Goal: Transaction & Acquisition: Purchase product/service

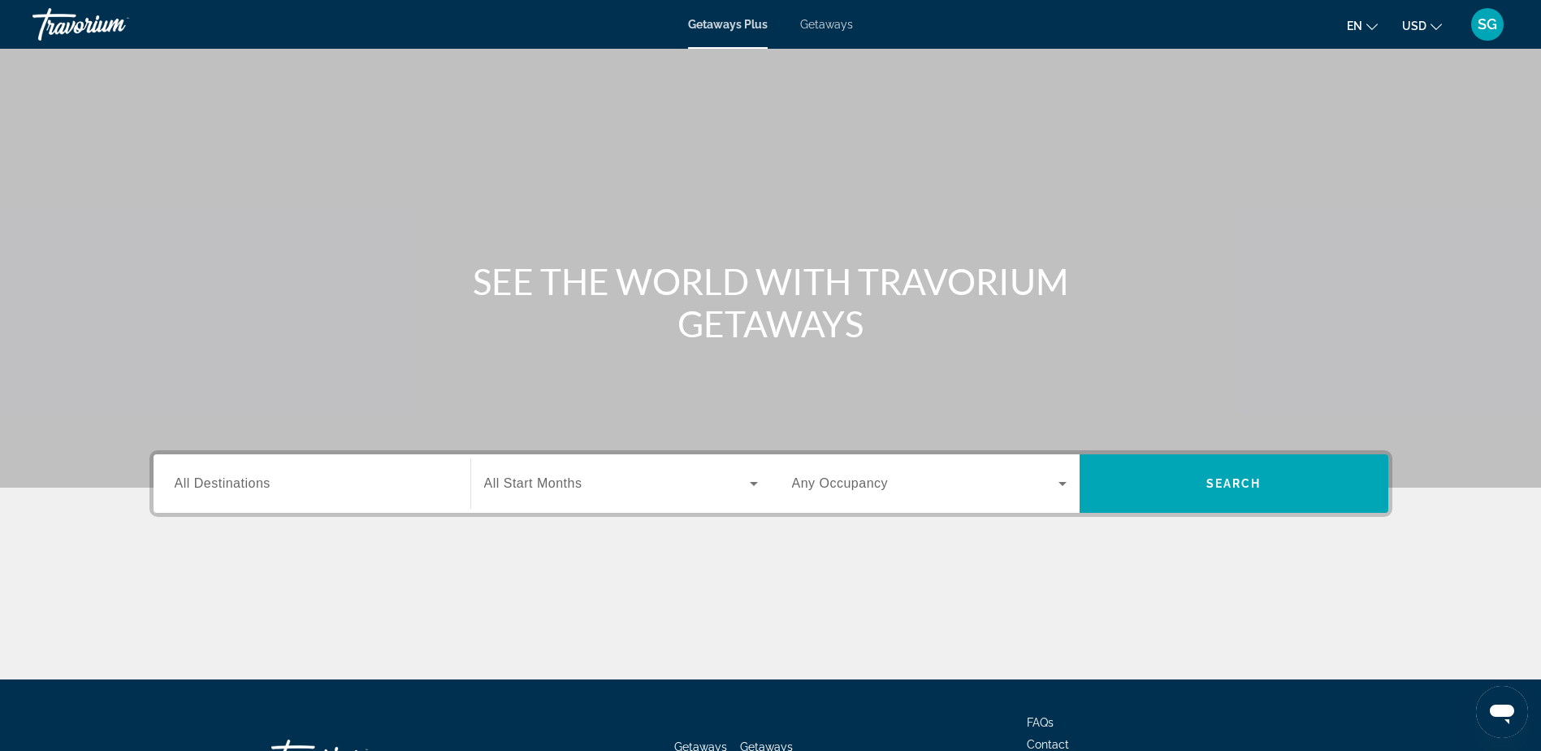
click at [269, 485] on span "All Destinations" at bounding box center [223, 483] width 96 height 14
click at [269, 485] on input "Destination All Destinations" at bounding box center [312, 483] width 275 height 19
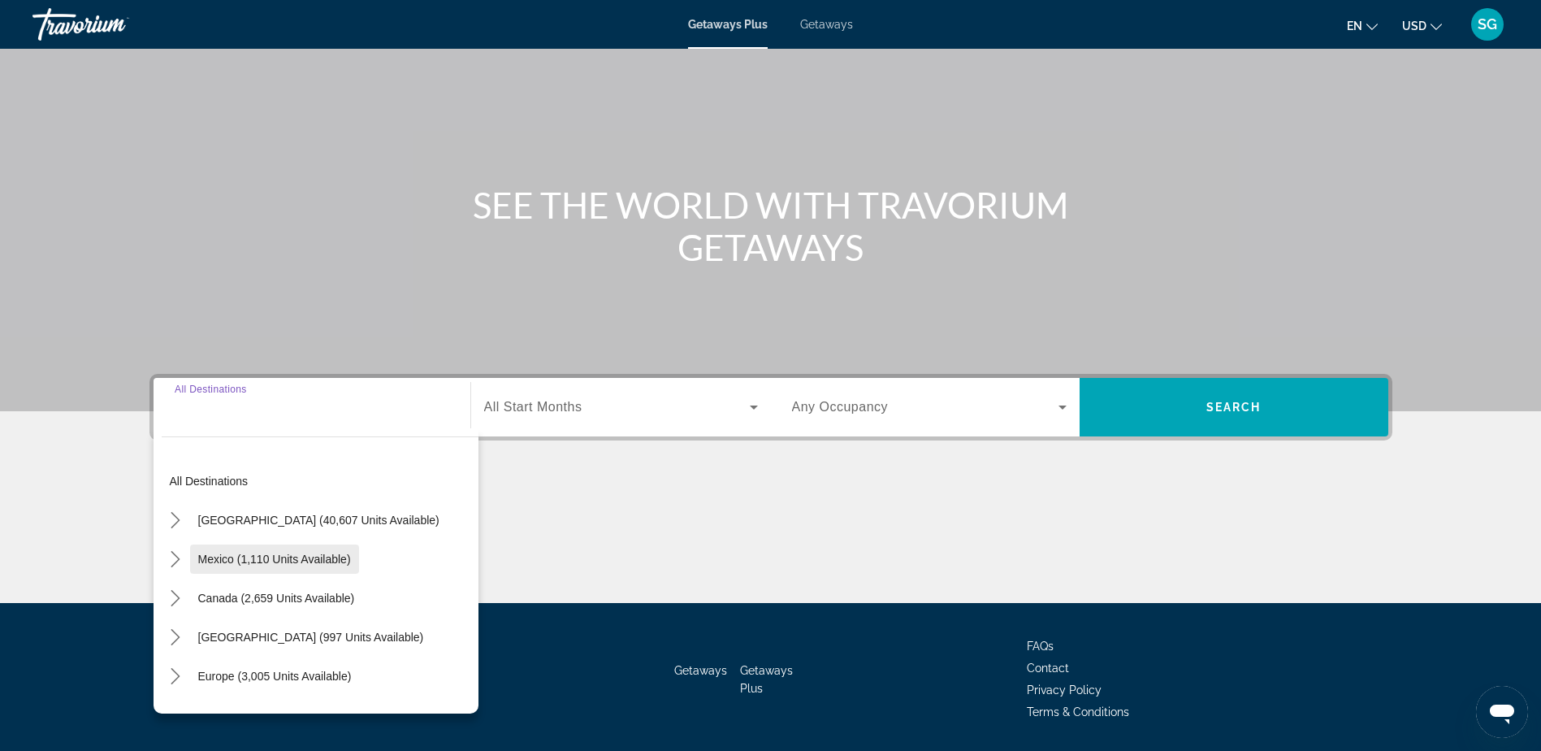
scroll to position [128, 0]
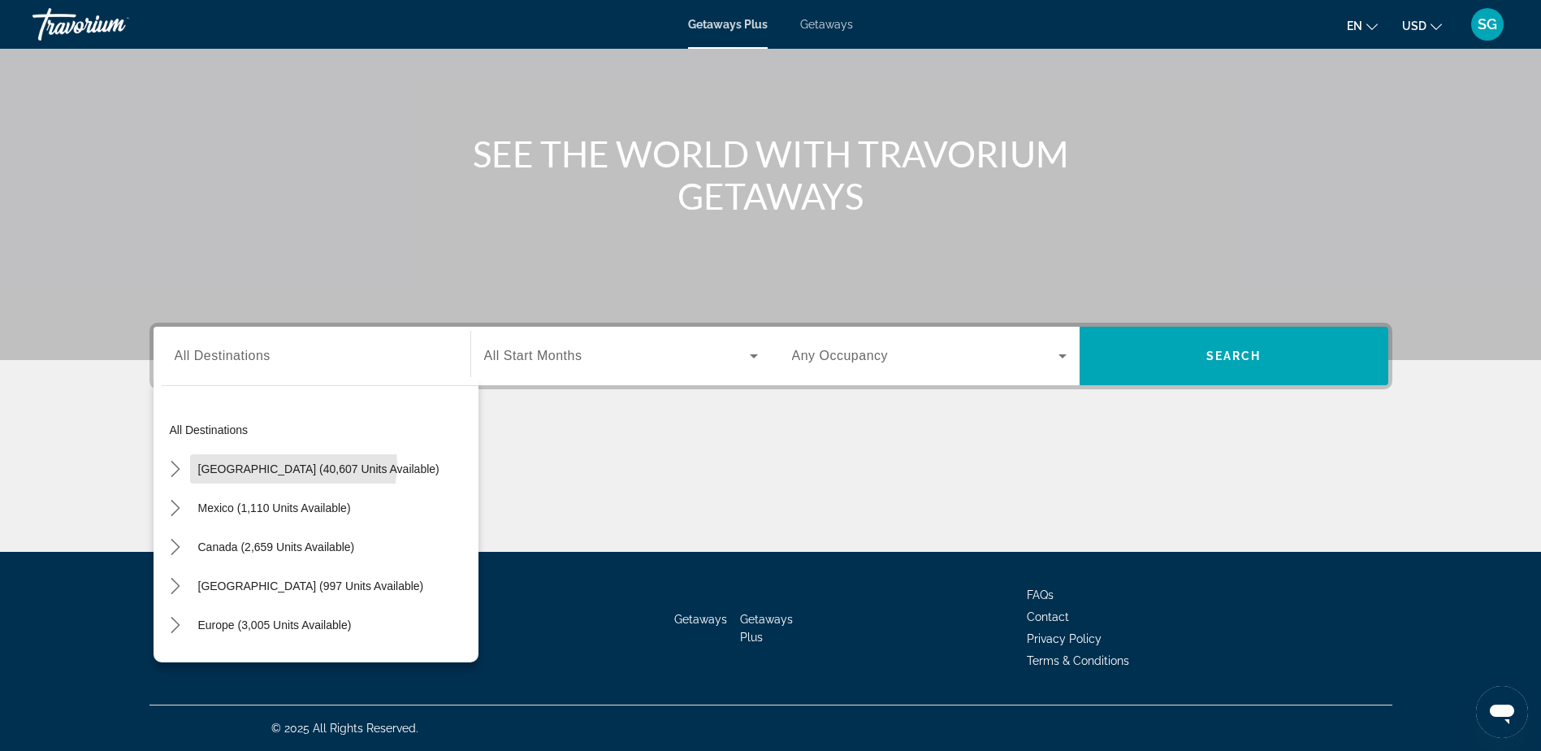
click at [286, 462] on span "[GEOGRAPHIC_DATA] (40,607 units available)" at bounding box center [318, 468] width 241 height 13
type input "**********"
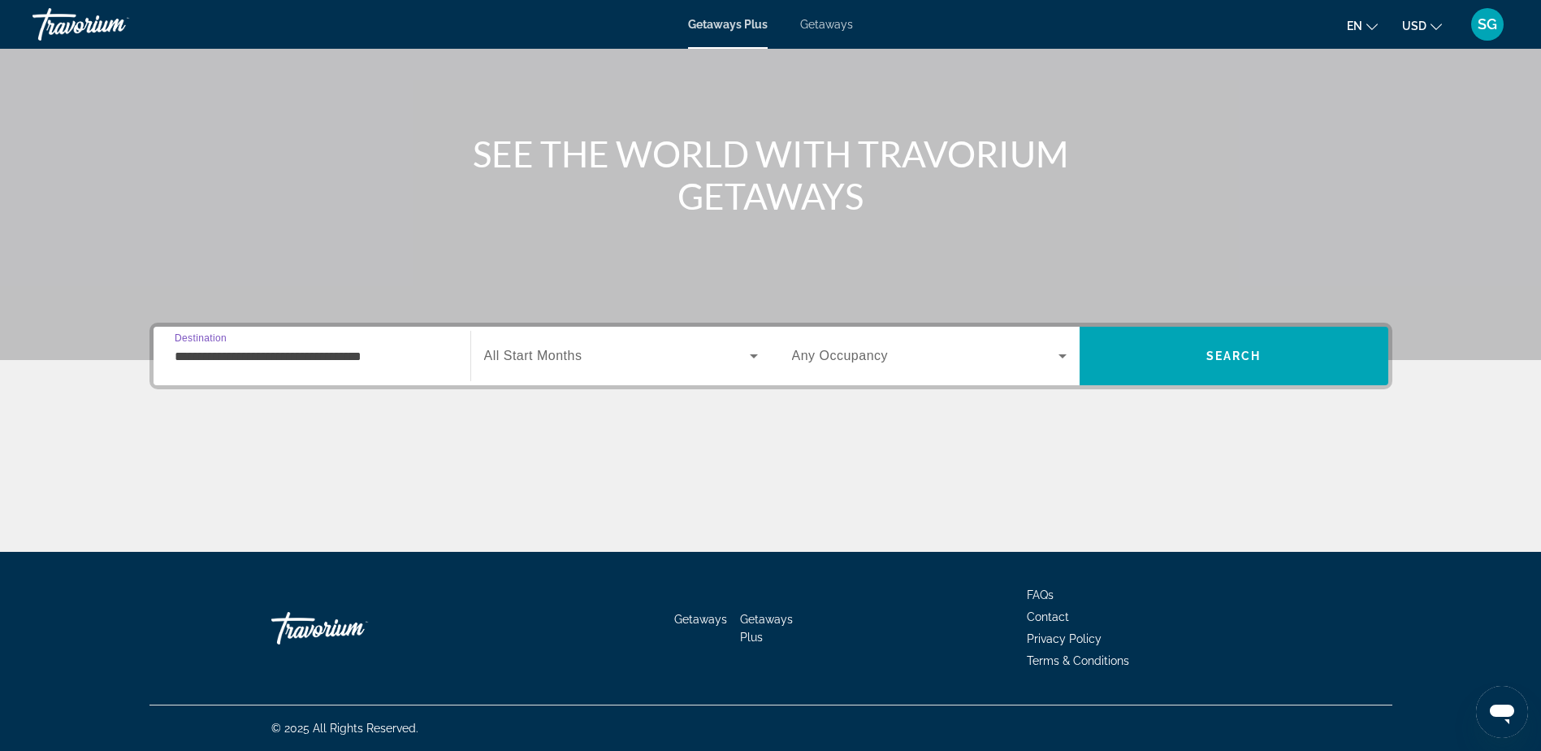
click at [554, 351] on span "All Start Months" at bounding box center [533, 356] width 98 height 14
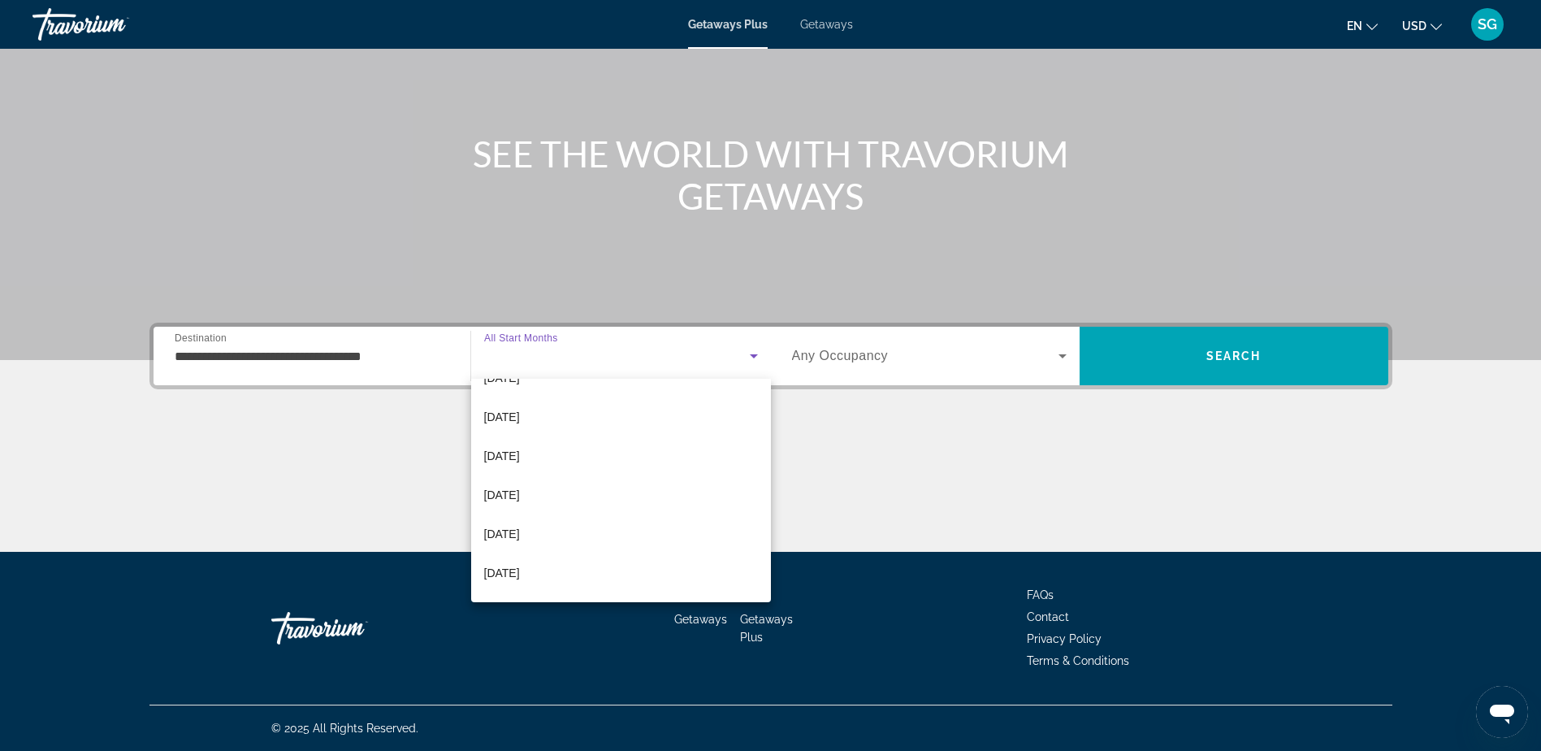
scroll to position [244, 0]
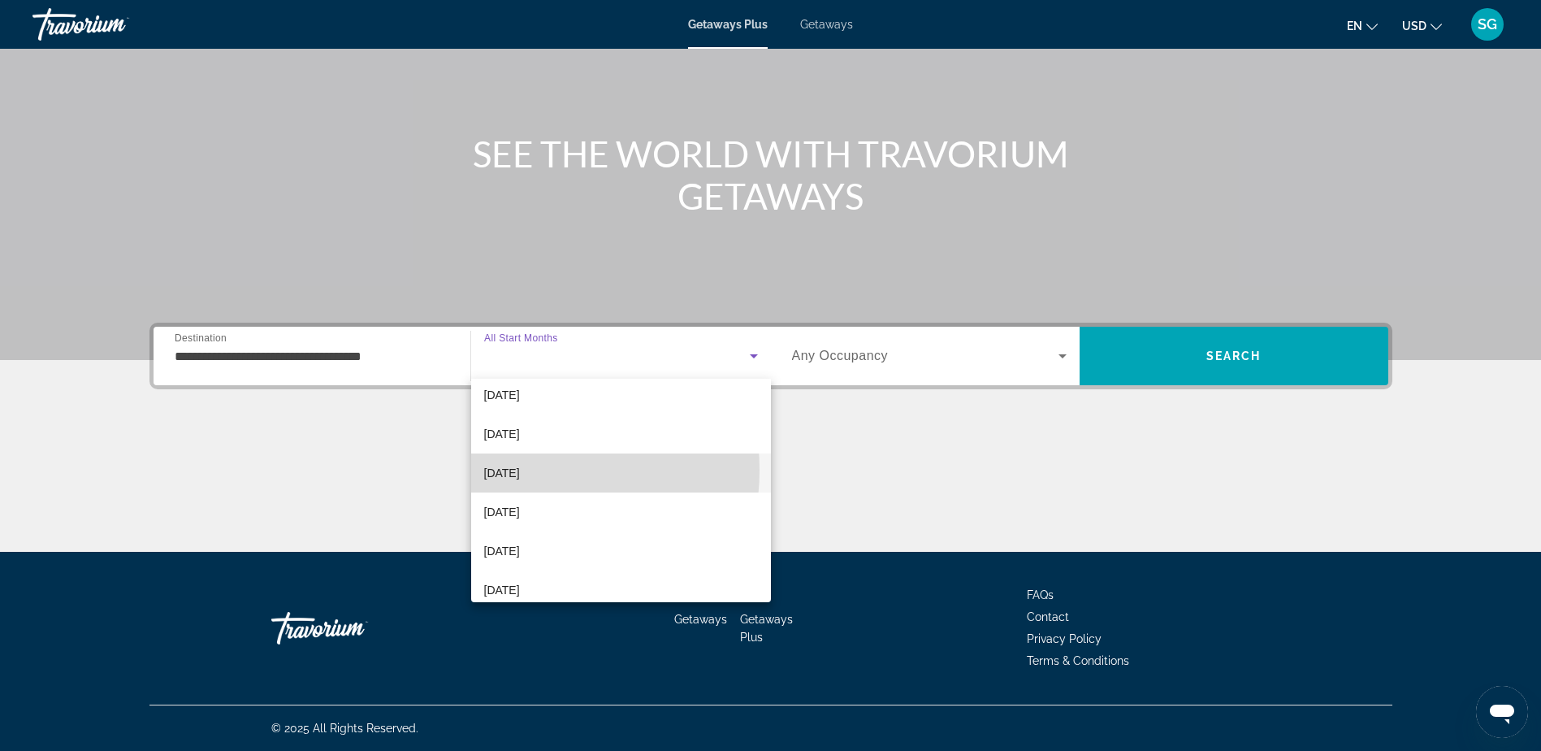
drag, startPoint x: 518, startPoint y: 470, endPoint x: 620, endPoint y: 467, distance: 101.6
click at [518, 469] on span "[DATE]" at bounding box center [502, 472] width 36 height 19
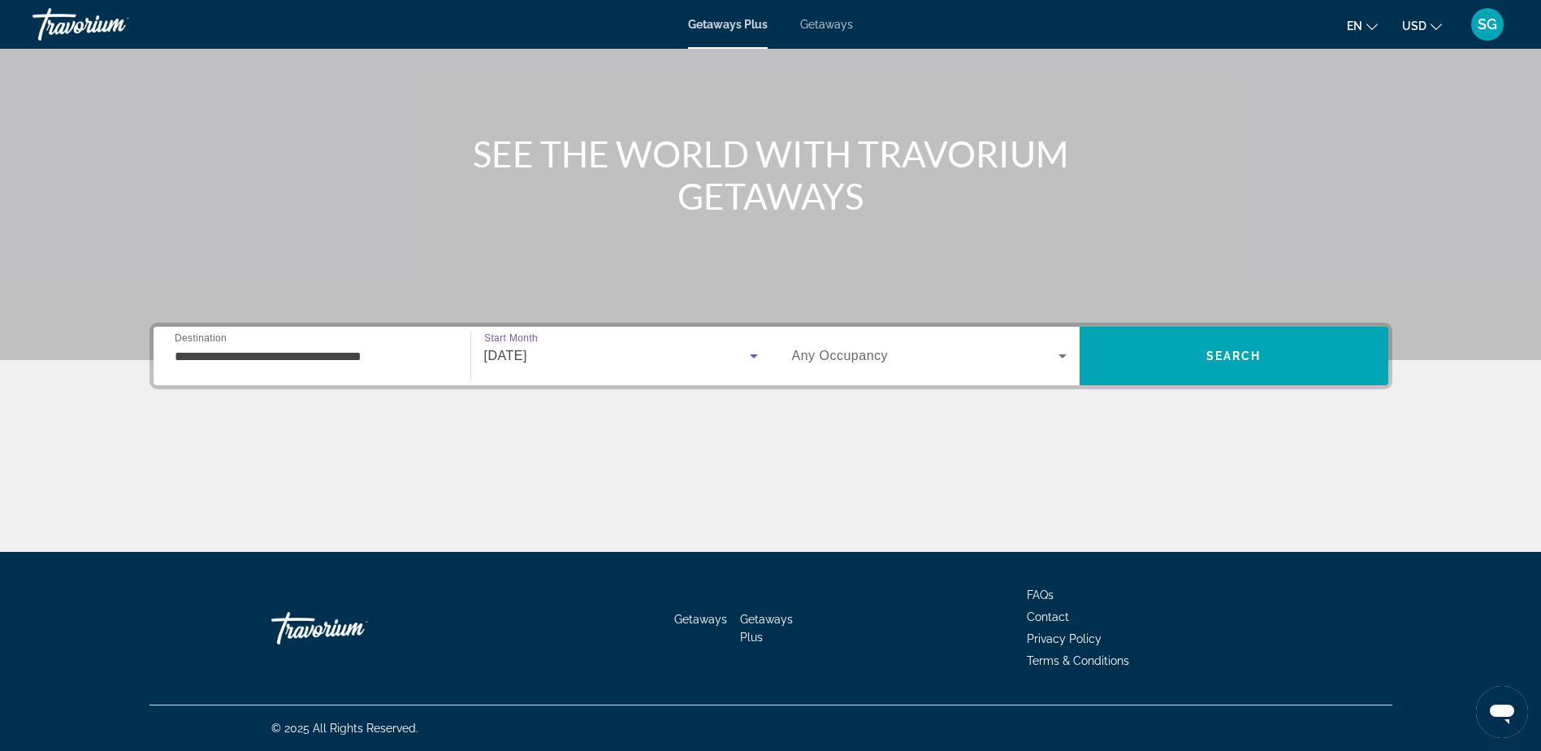
click at [1056, 359] on icon "Search widget" at bounding box center [1062, 355] width 19 height 19
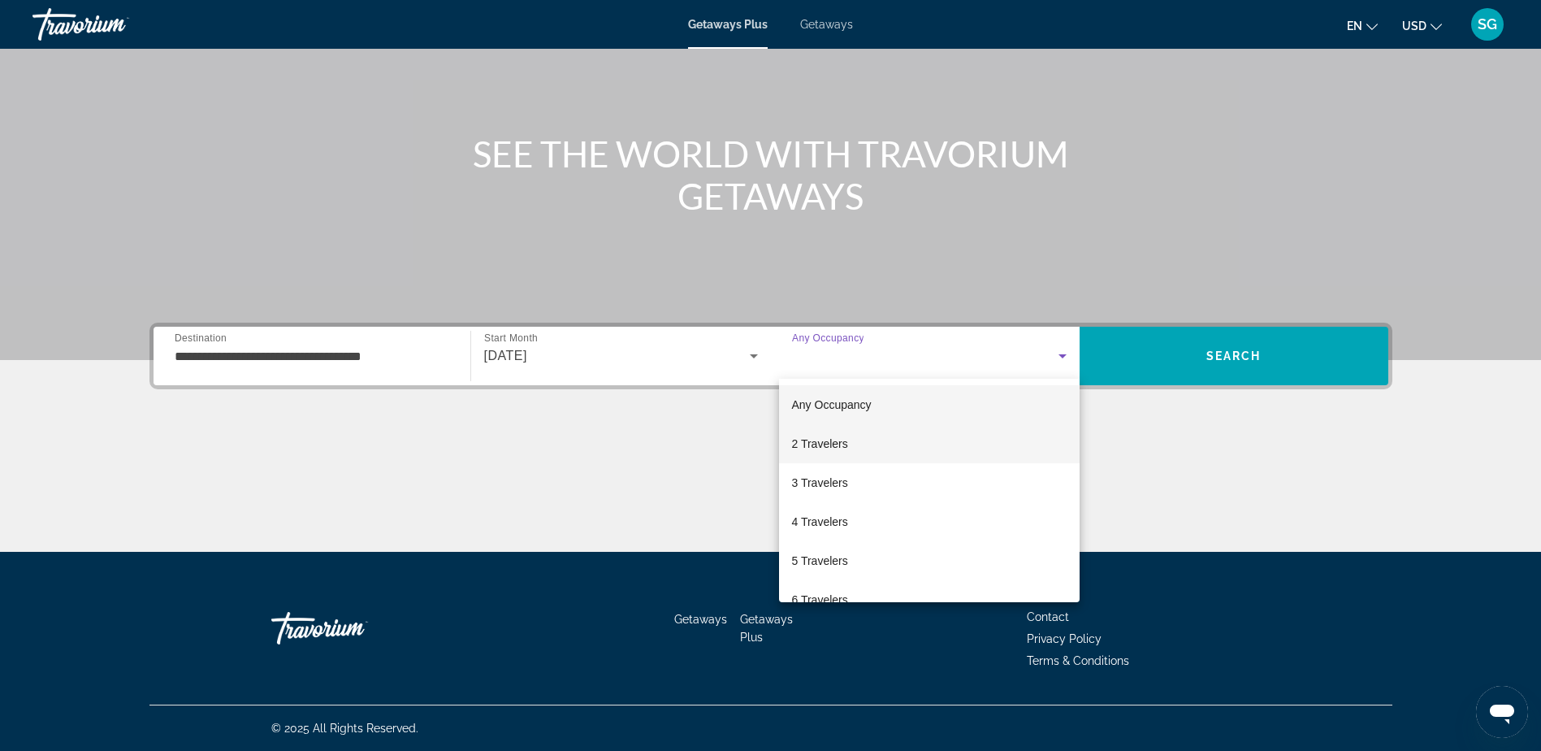
click at [813, 444] on span "2 Travelers" at bounding box center [820, 443] width 56 height 19
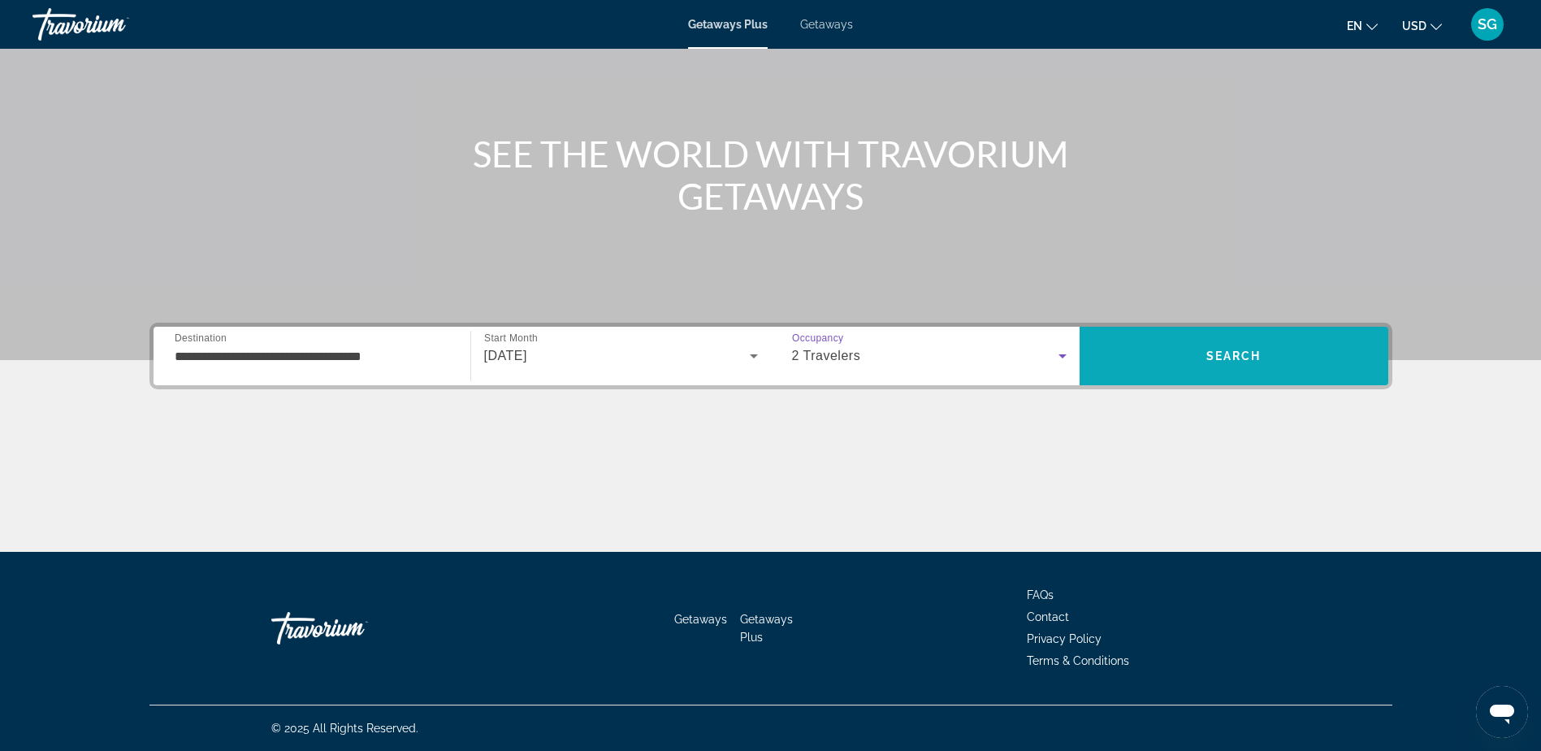
click at [1156, 356] on span "Search" at bounding box center [1234, 355] width 309 height 39
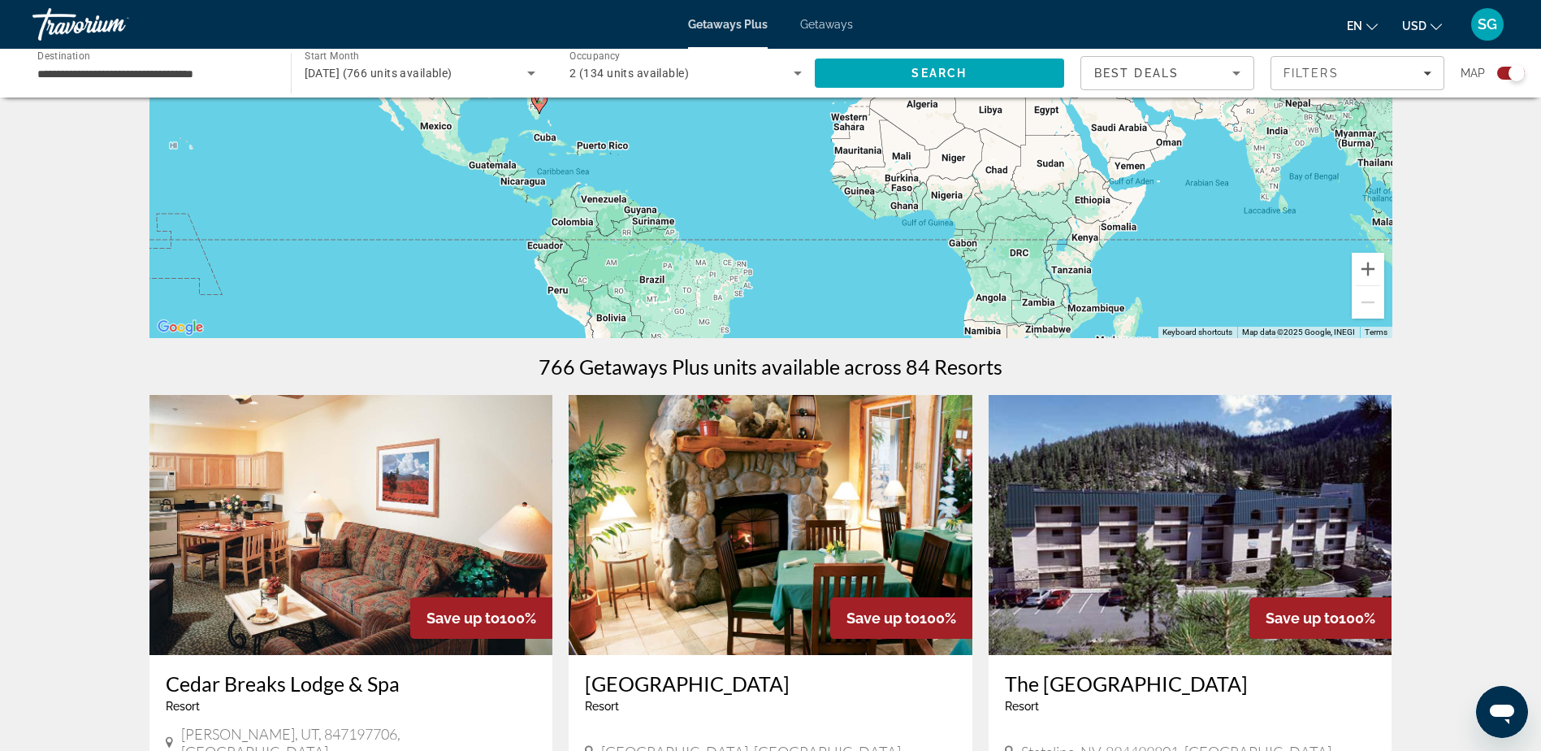
scroll to position [244, 0]
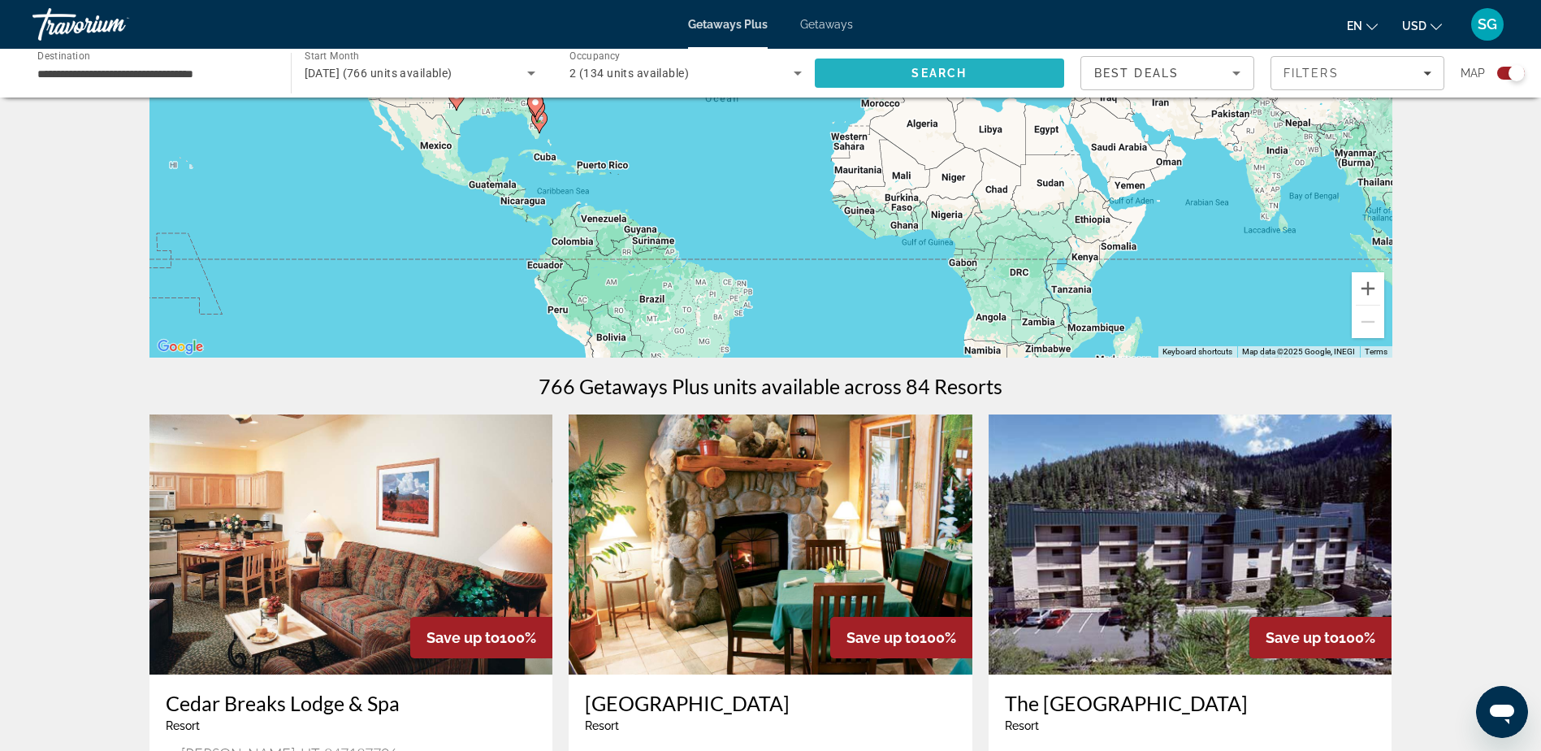
click at [958, 71] on span "Search" at bounding box center [939, 73] width 55 height 13
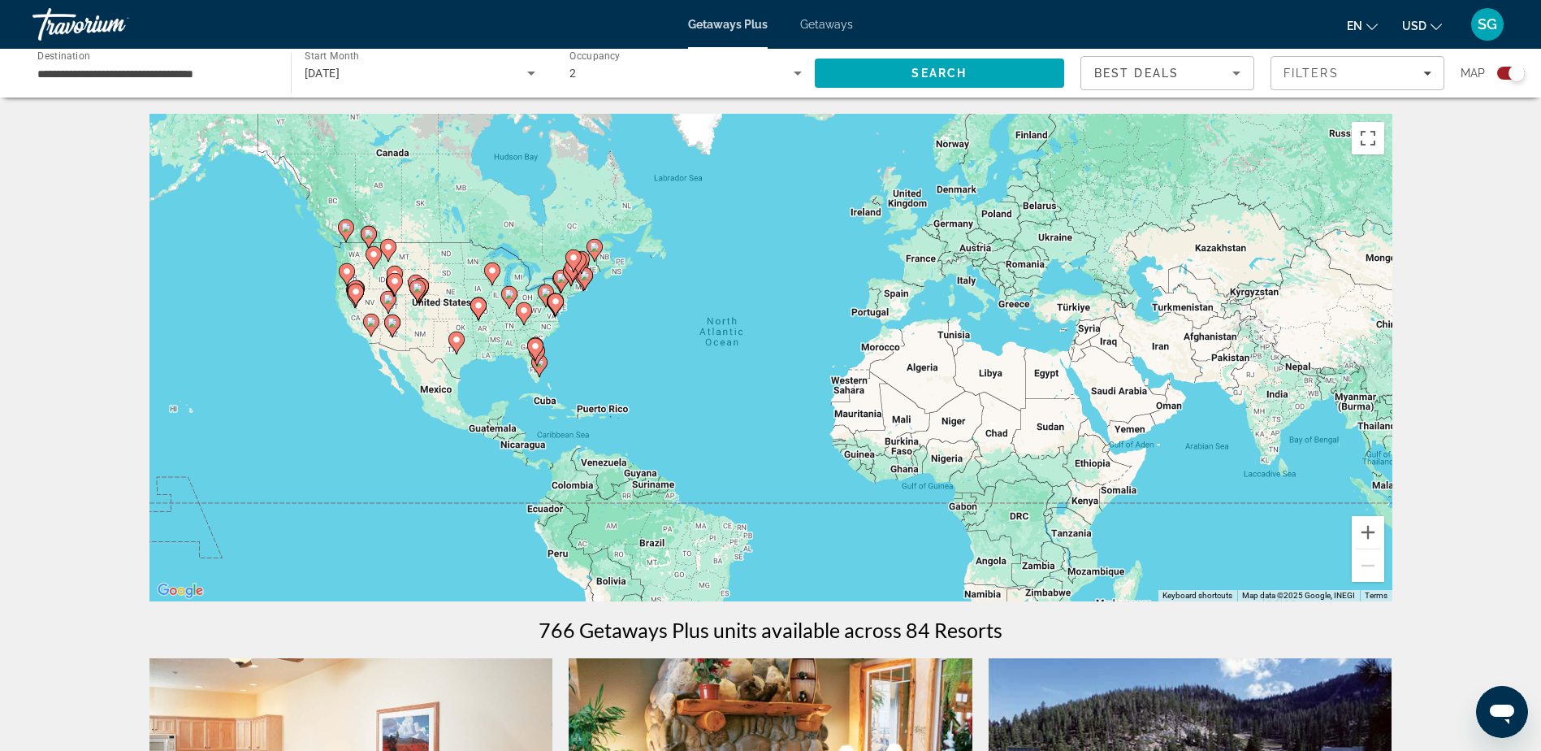
scroll to position [325, 0]
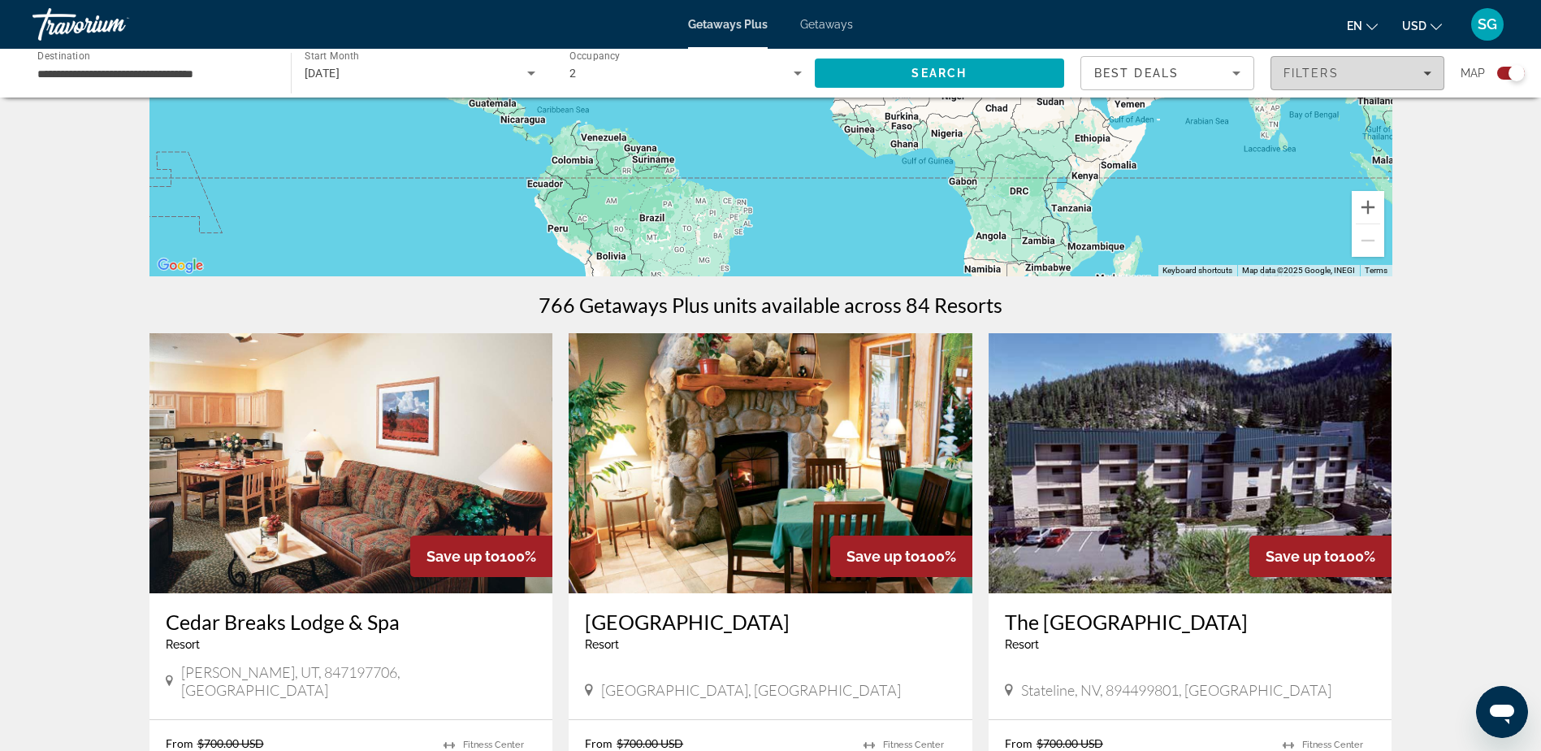
click at [1428, 71] on icon "Filters" at bounding box center [1427, 73] width 8 height 8
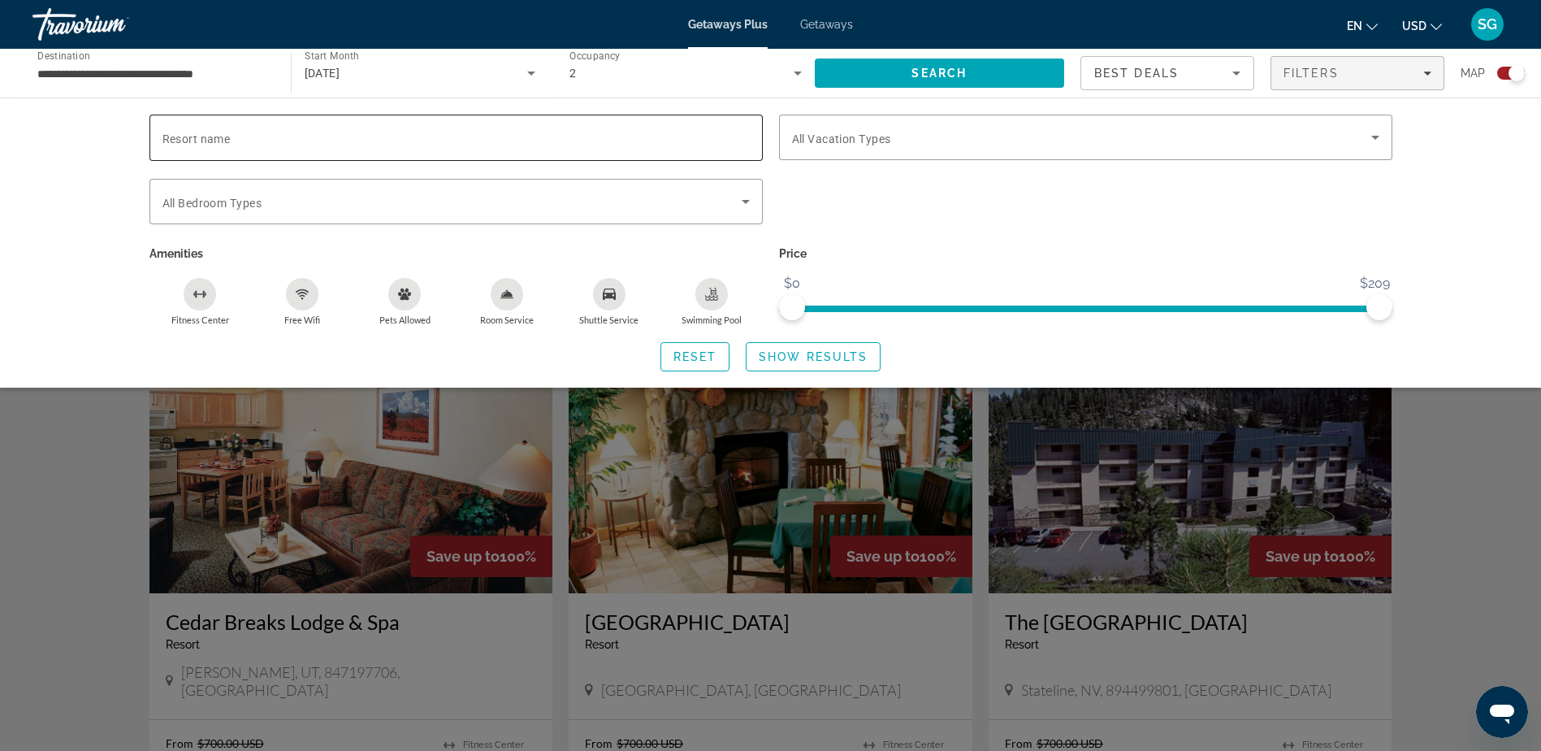
drag, startPoint x: 211, startPoint y: 137, endPoint x: 220, endPoint y: 137, distance: 8.9
click at [211, 136] on span "Resort name" at bounding box center [196, 138] width 68 height 13
click at [211, 136] on input "Resort name" at bounding box center [455, 137] width 587 height 19
paste input "**********"
click at [1377, 136] on icon "Search widget" at bounding box center [1375, 138] width 8 height 4
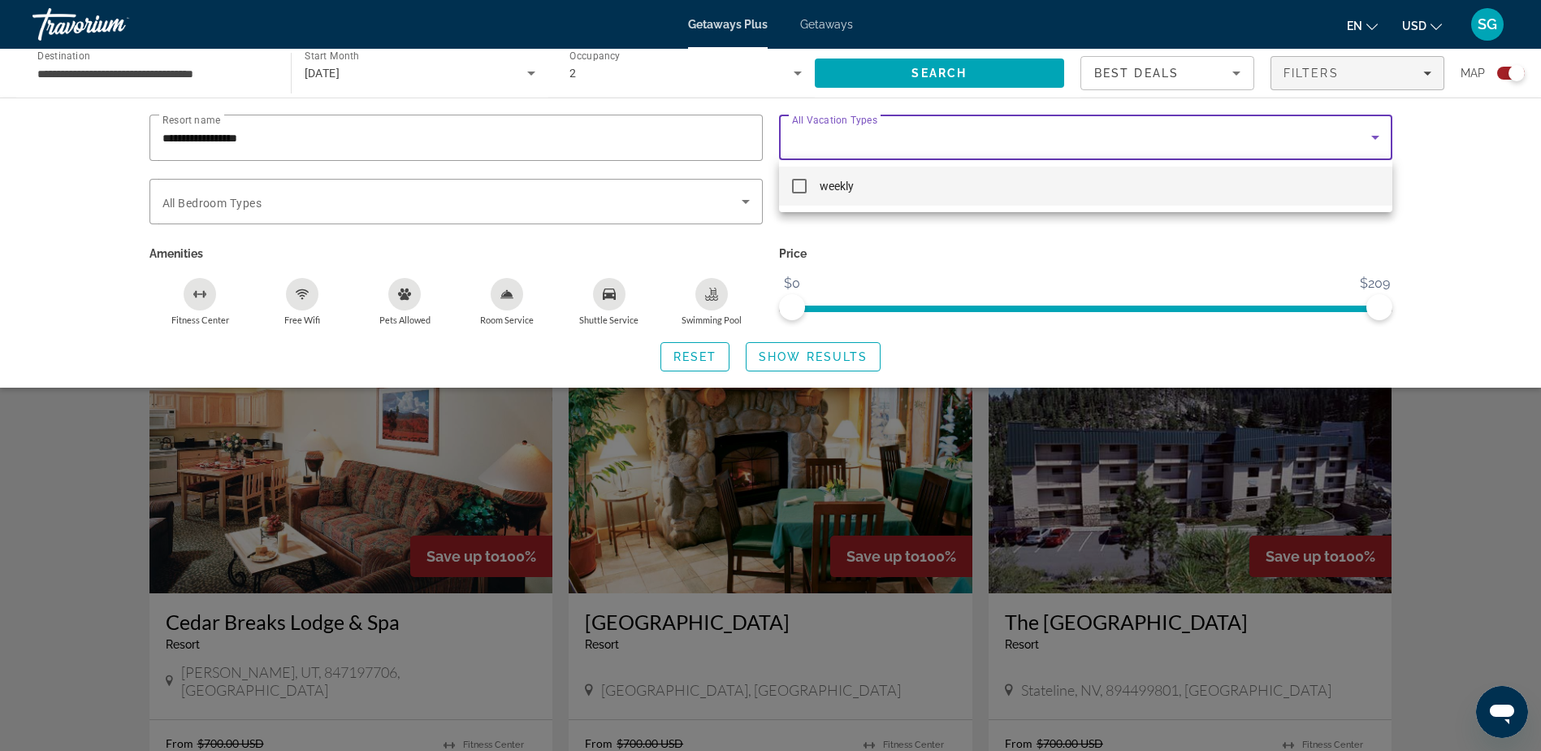
click at [824, 145] on div at bounding box center [770, 375] width 1541 height 751
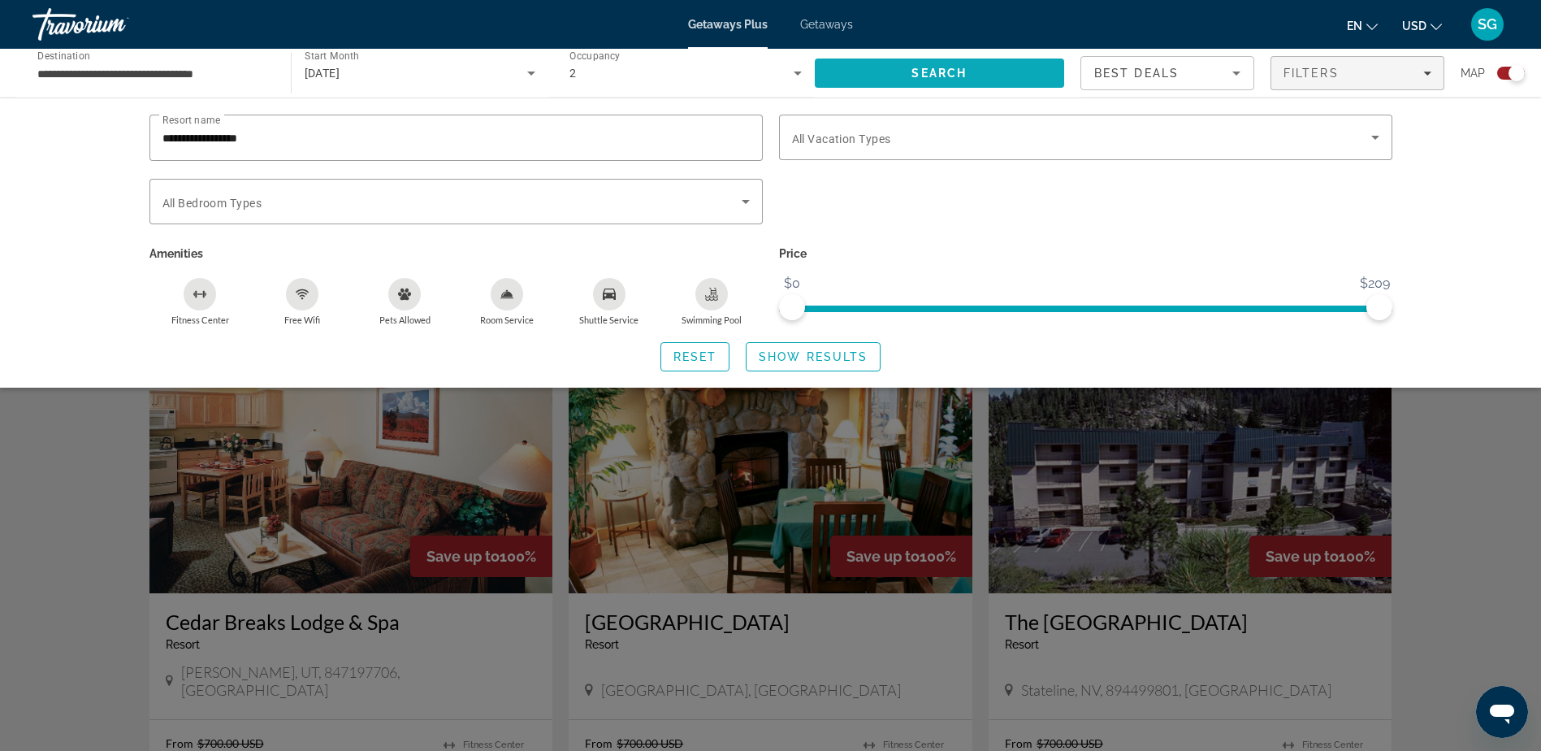
click at [909, 73] on span "Search" at bounding box center [940, 73] width 250 height 39
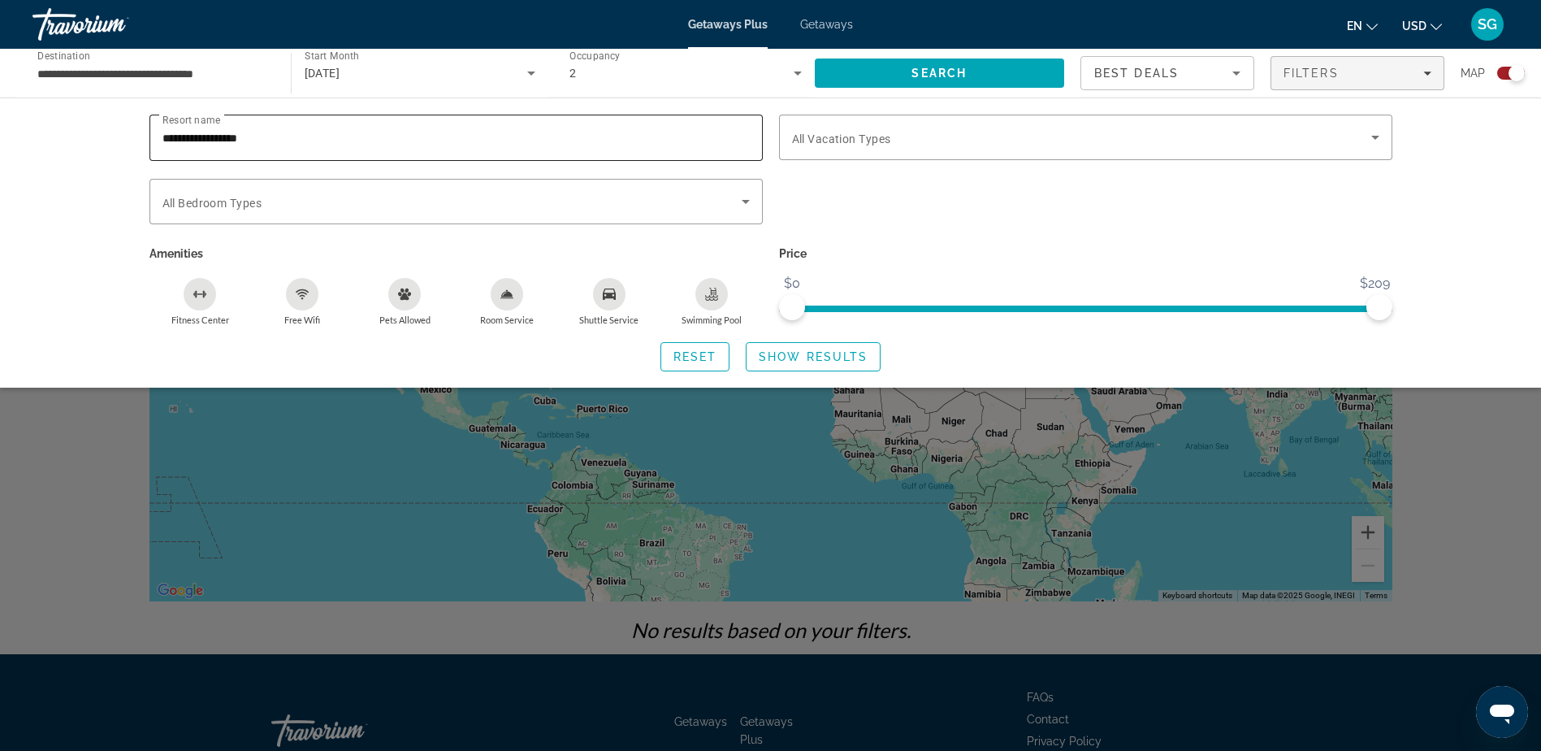
click at [292, 141] on input "**********" at bounding box center [455, 137] width 587 height 19
drag, startPoint x: 271, startPoint y: 138, endPoint x: 102, endPoint y: 137, distance: 168.2
click at [102, 137] on div "**********" at bounding box center [770, 242] width 1541 height 290
type input "**********"
click at [866, 75] on span "Search" at bounding box center [940, 73] width 250 height 39
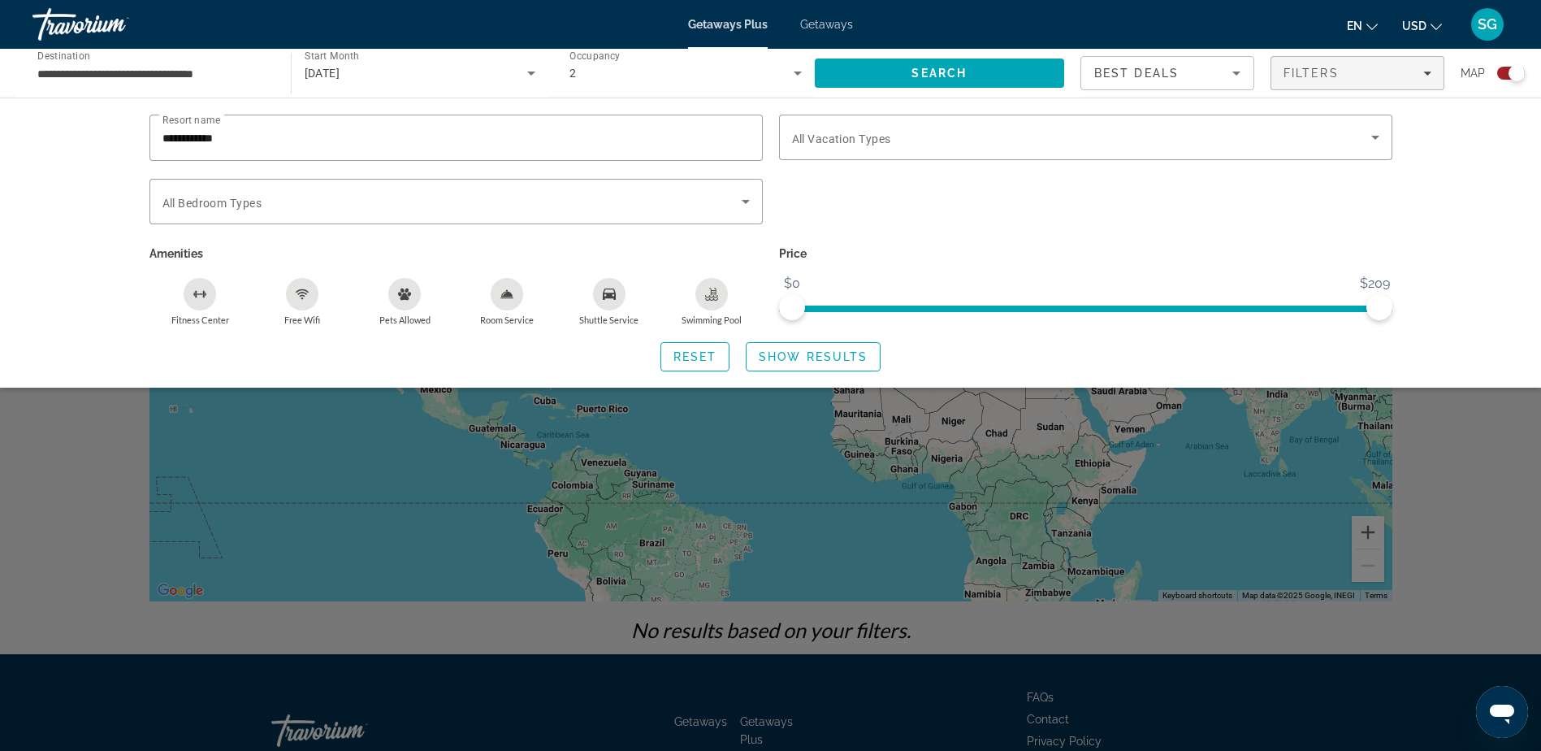
click at [1458, 463] on div "Search widget" at bounding box center [770, 497] width 1541 height 507
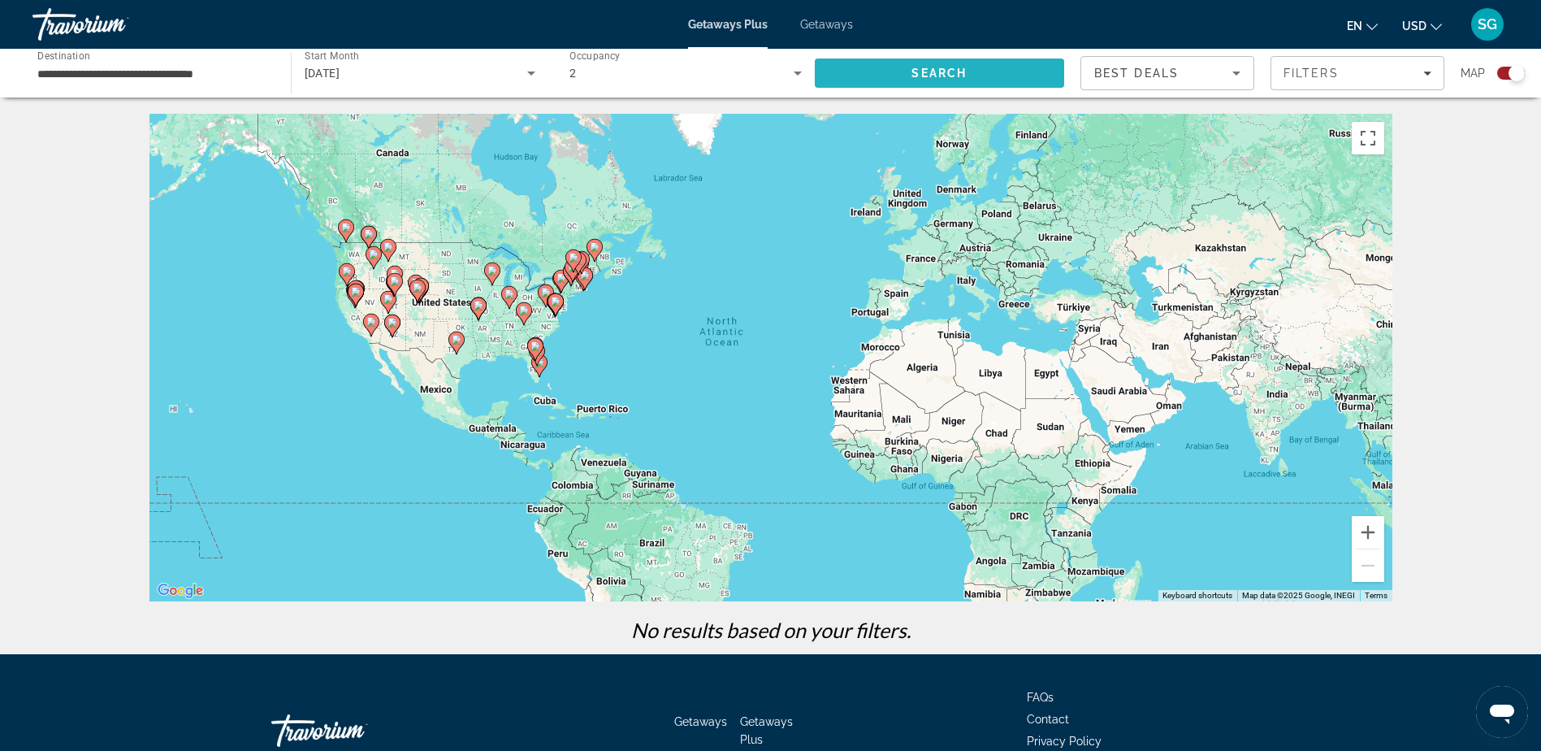
click at [968, 64] on span "Search" at bounding box center [940, 73] width 250 height 39
click at [1233, 77] on icon "Sort by" at bounding box center [1236, 72] width 19 height 19
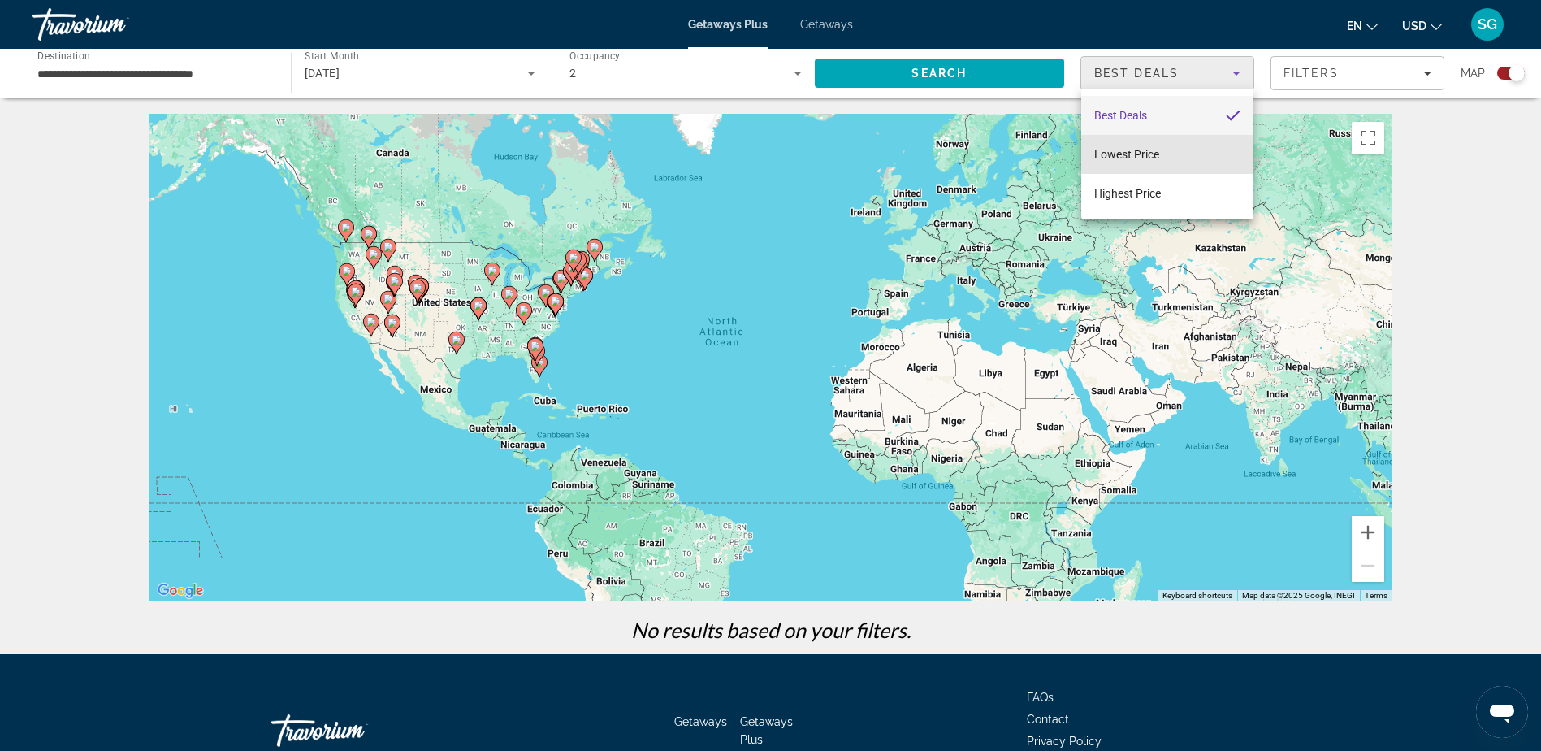
click at [1117, 148] on span "Lowest Price" at bounding box center [1126, 154] width 65 height 13
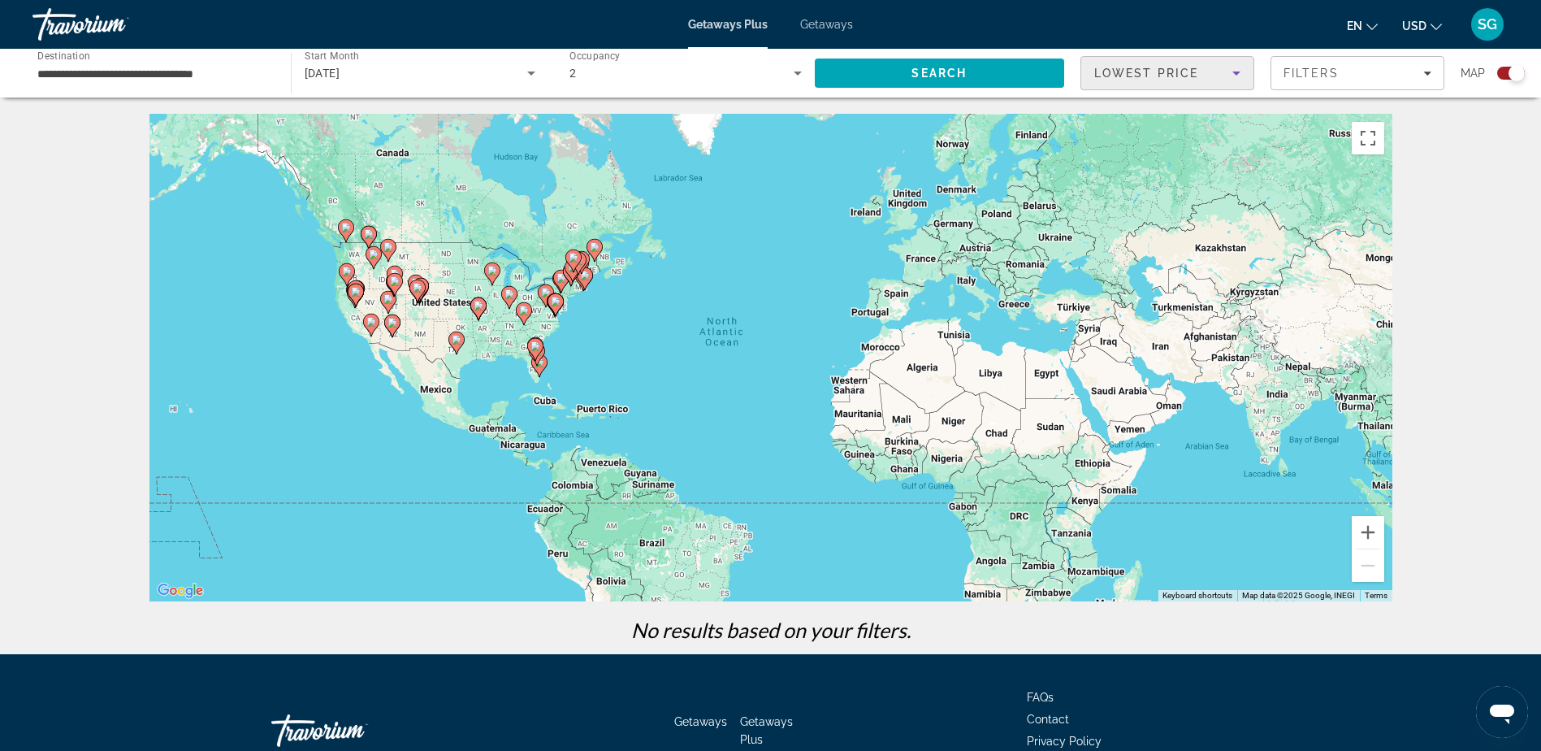
click at [1233, 71] on icon "Sort by" at bounding box center [1236, 73] width 8 height 4
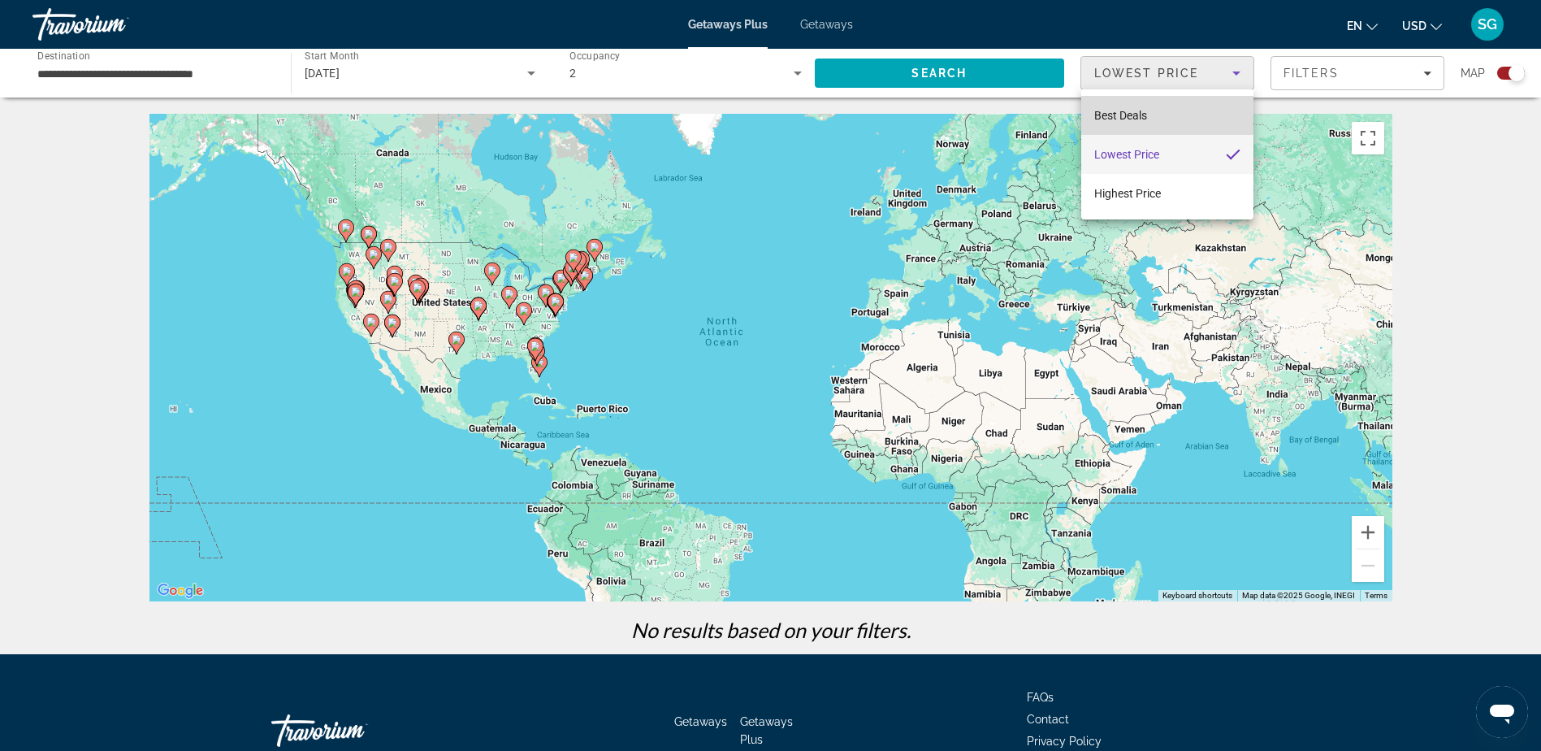
click at [1164, 107] on mat-option "Best Deals" at bounding box center [1167, 115] width 172 height 39
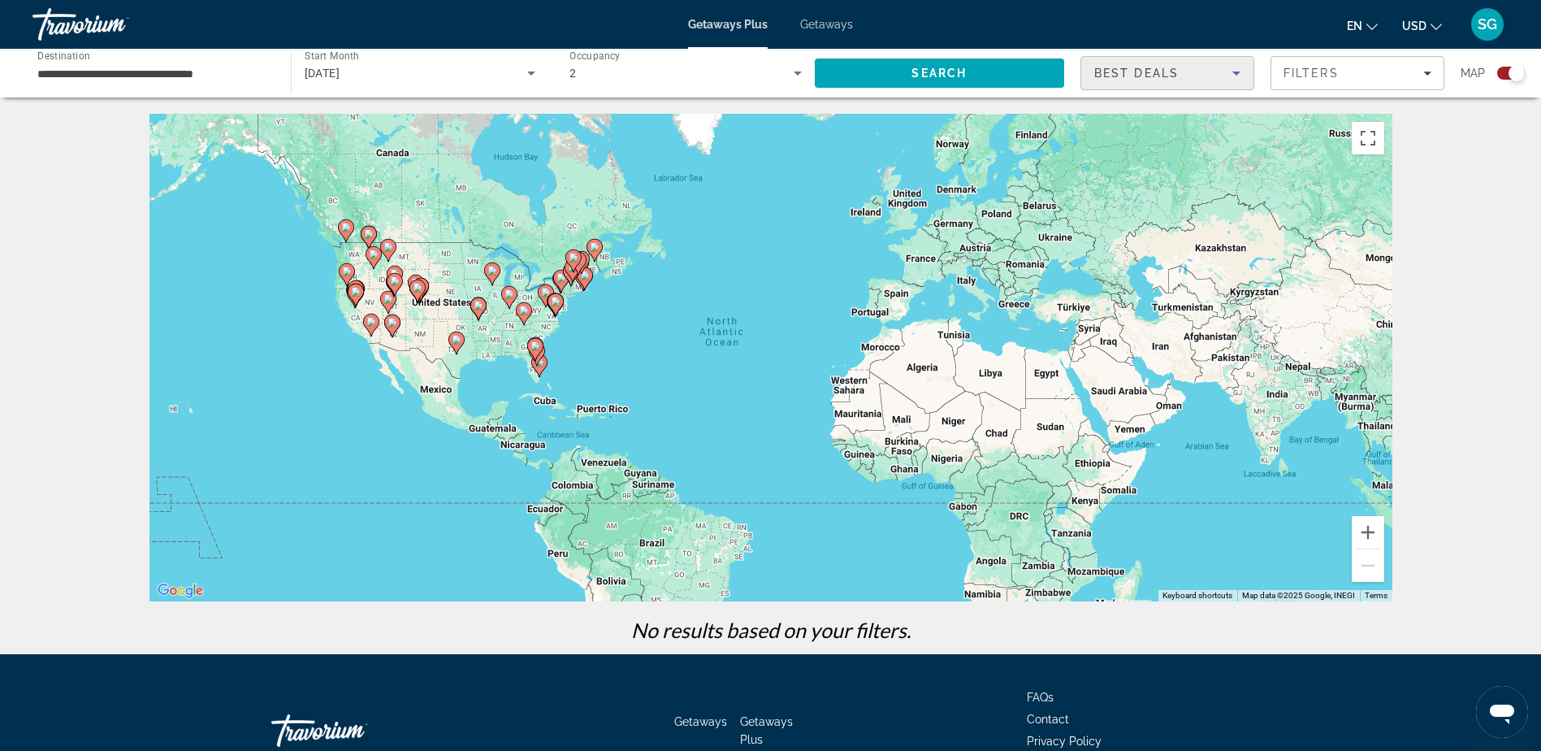
click at [193, 77] on input "**********" at bounding box center [153, 73] width 232 height 19
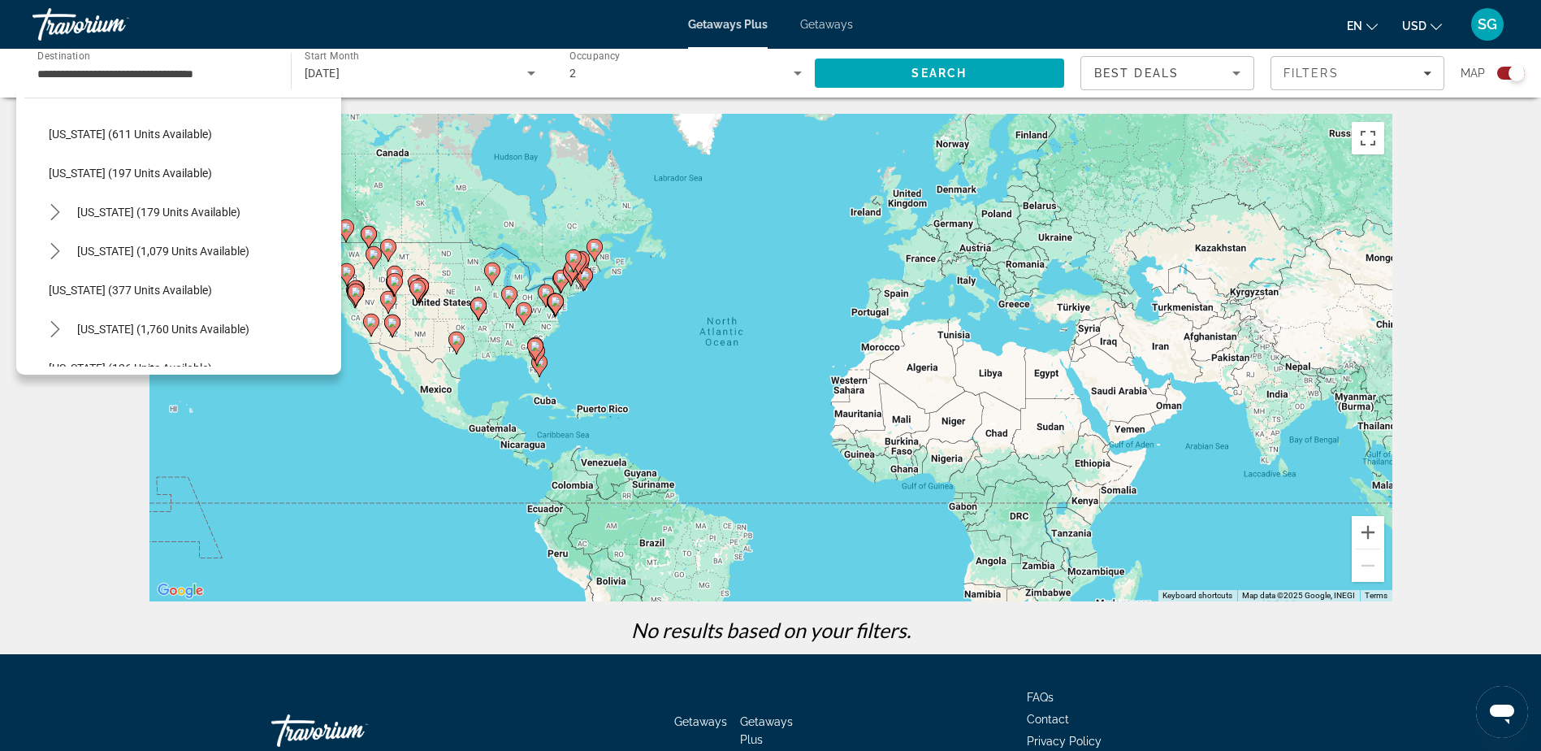
scroll to position [952, 0]
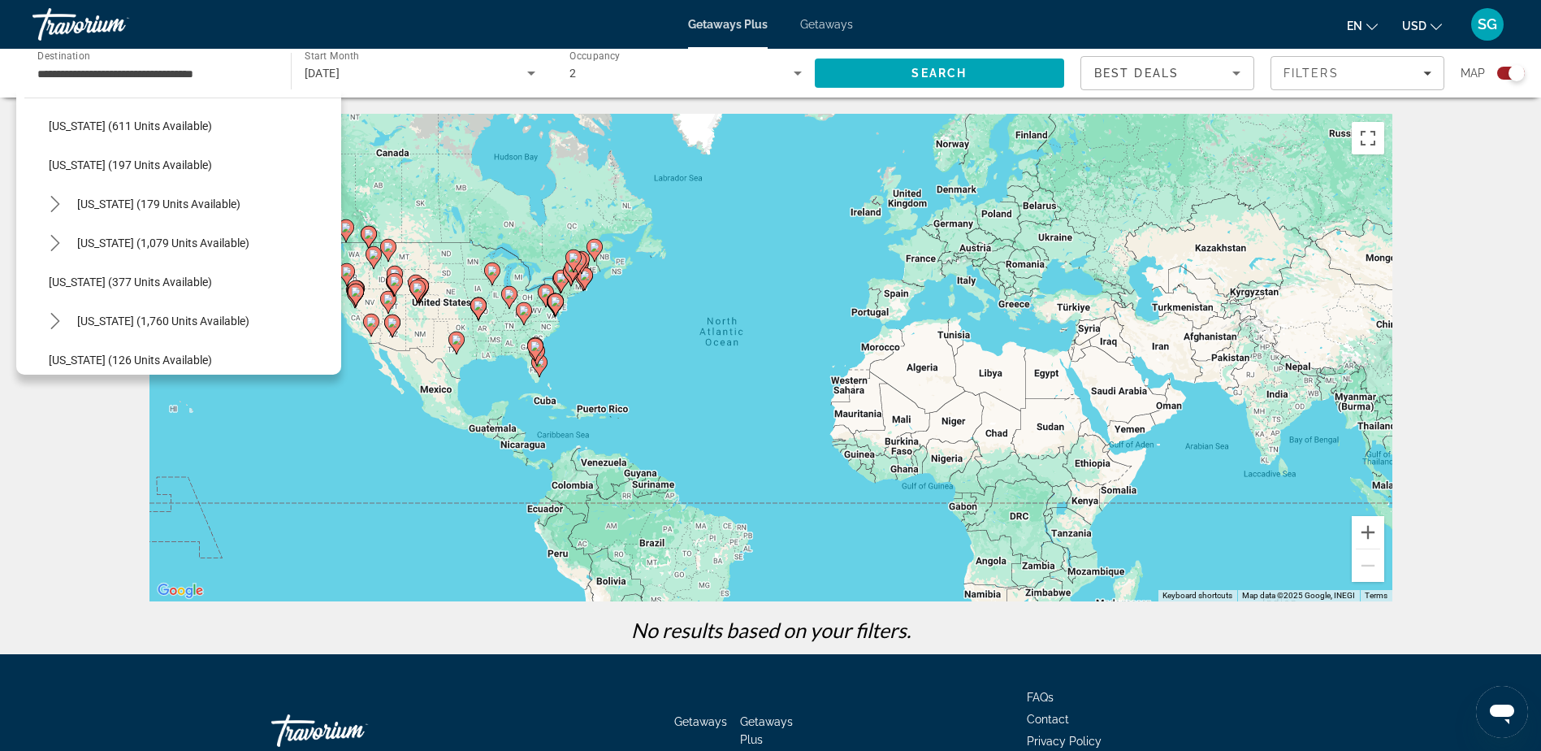
click at [144, 275] on span "[US_STATE] (377 units available)" at bounding box center [130, 281] width 163 height 13
type input "**********"
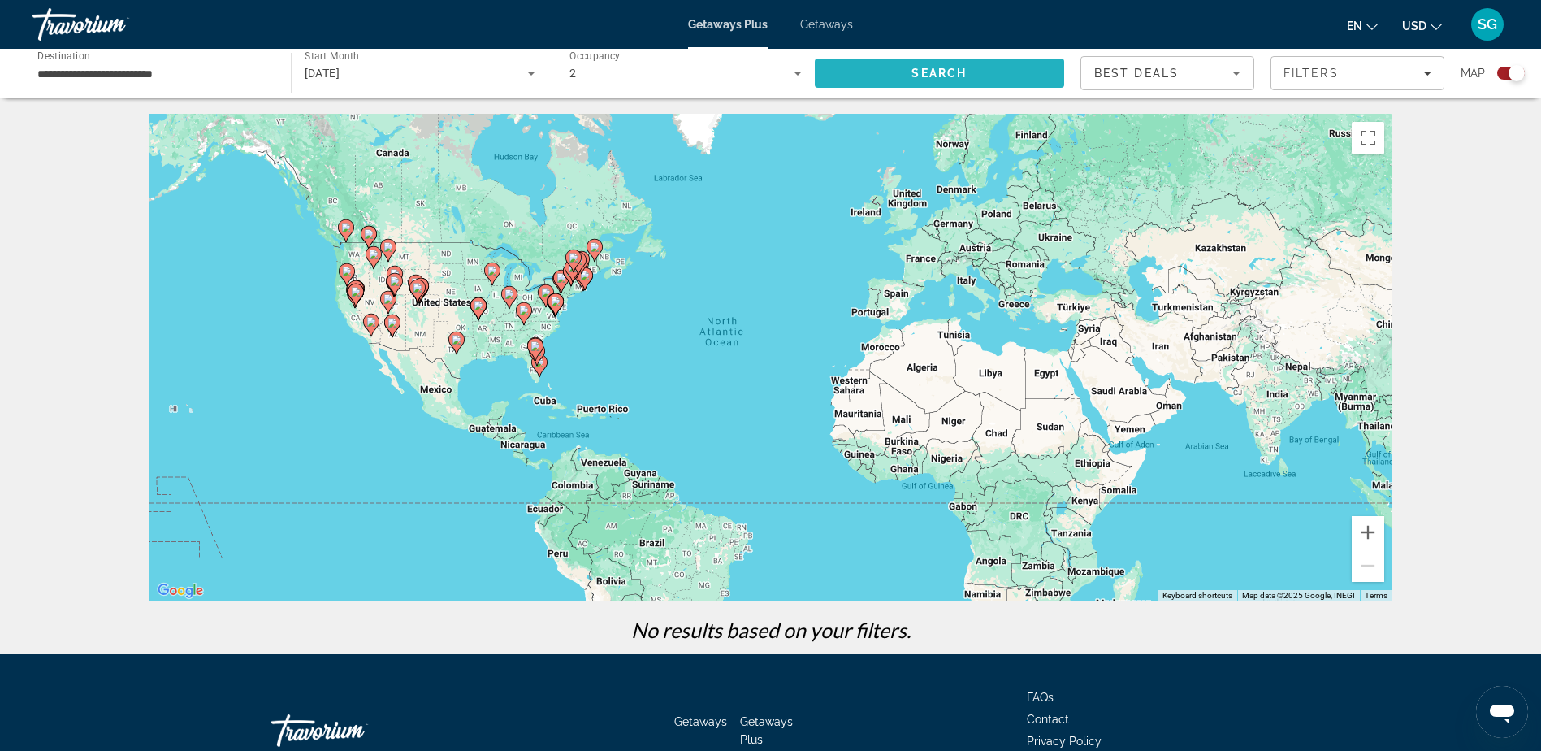
click at [886, 72] on span "Search" at bounding box center [940, 73] width 250 height 39
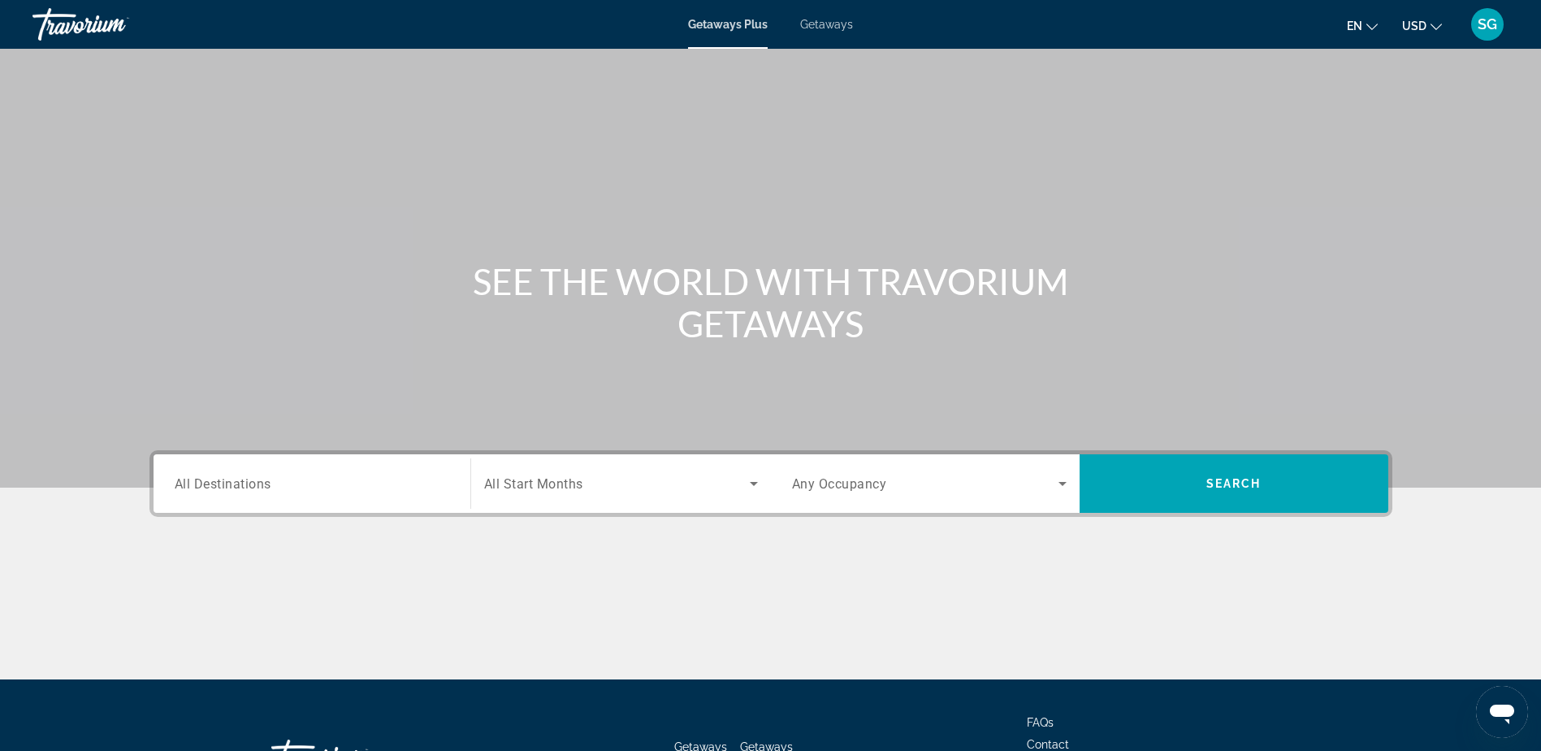
click at [278, 477] on input "Destination All Destinations" at bounding box center [312, 483] width 275 height 19
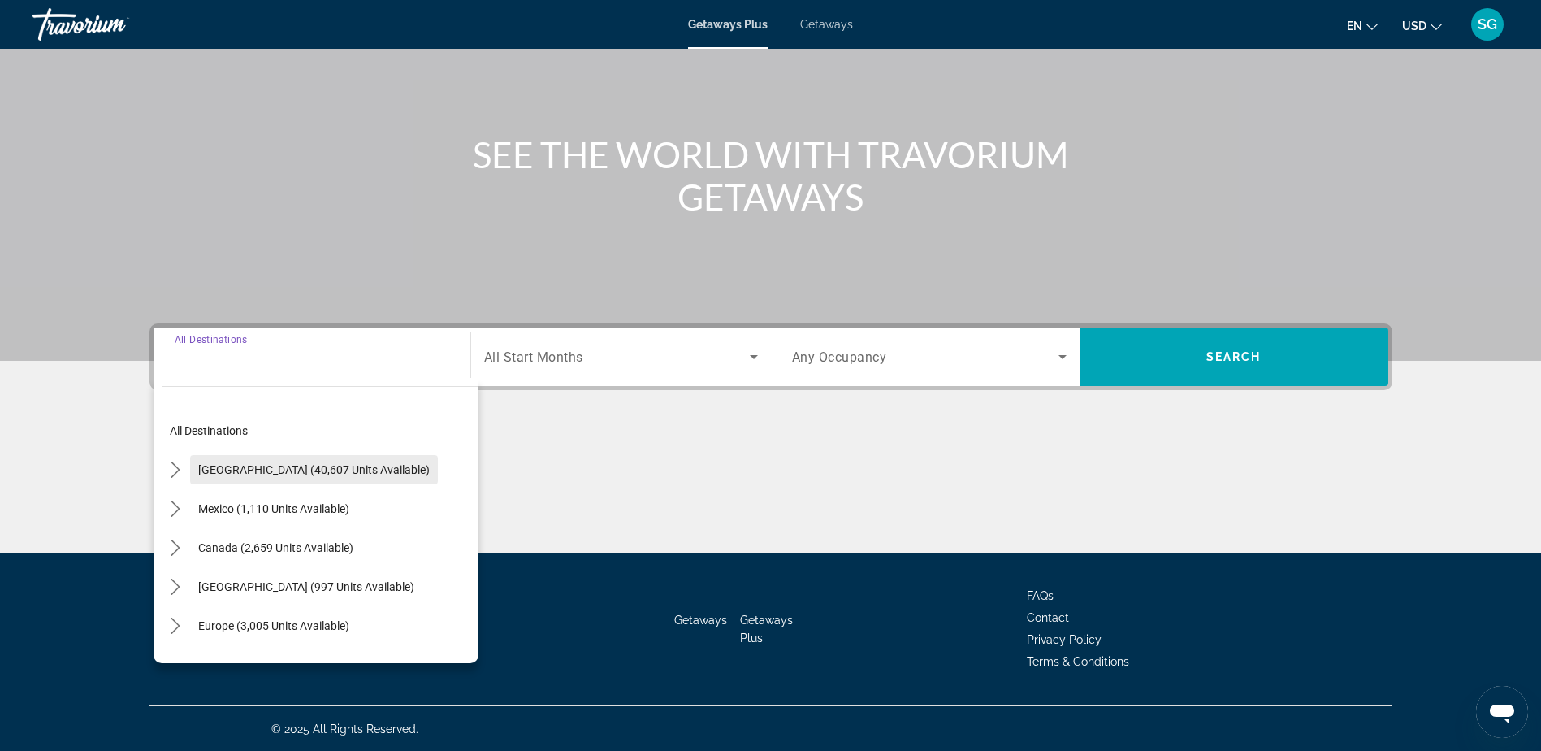
scroll to position [128, 0]
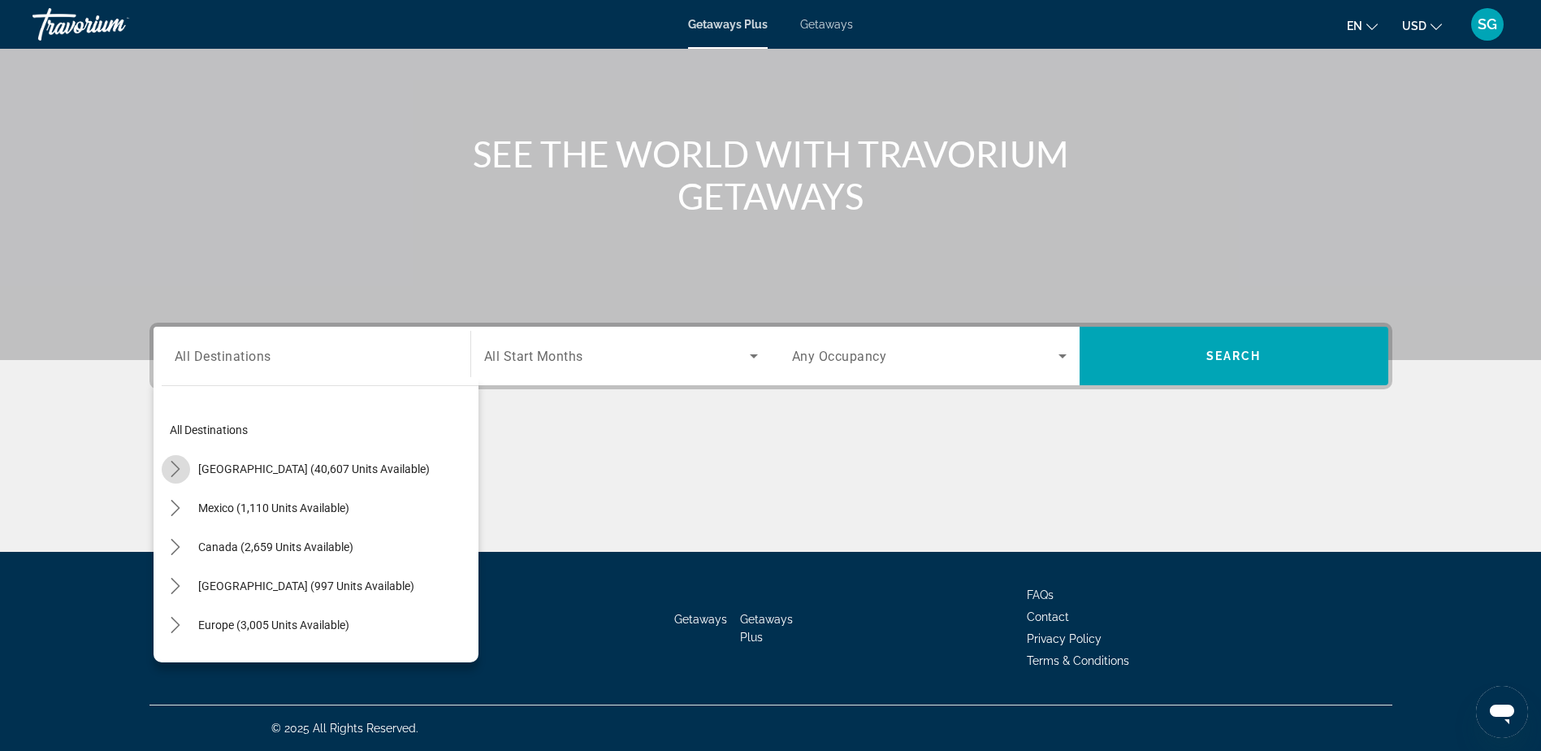
click at [177, 469] on icon "Toggle United States (40,607 units available) submenu" at bounding box center [175, 469] width 16 height 16
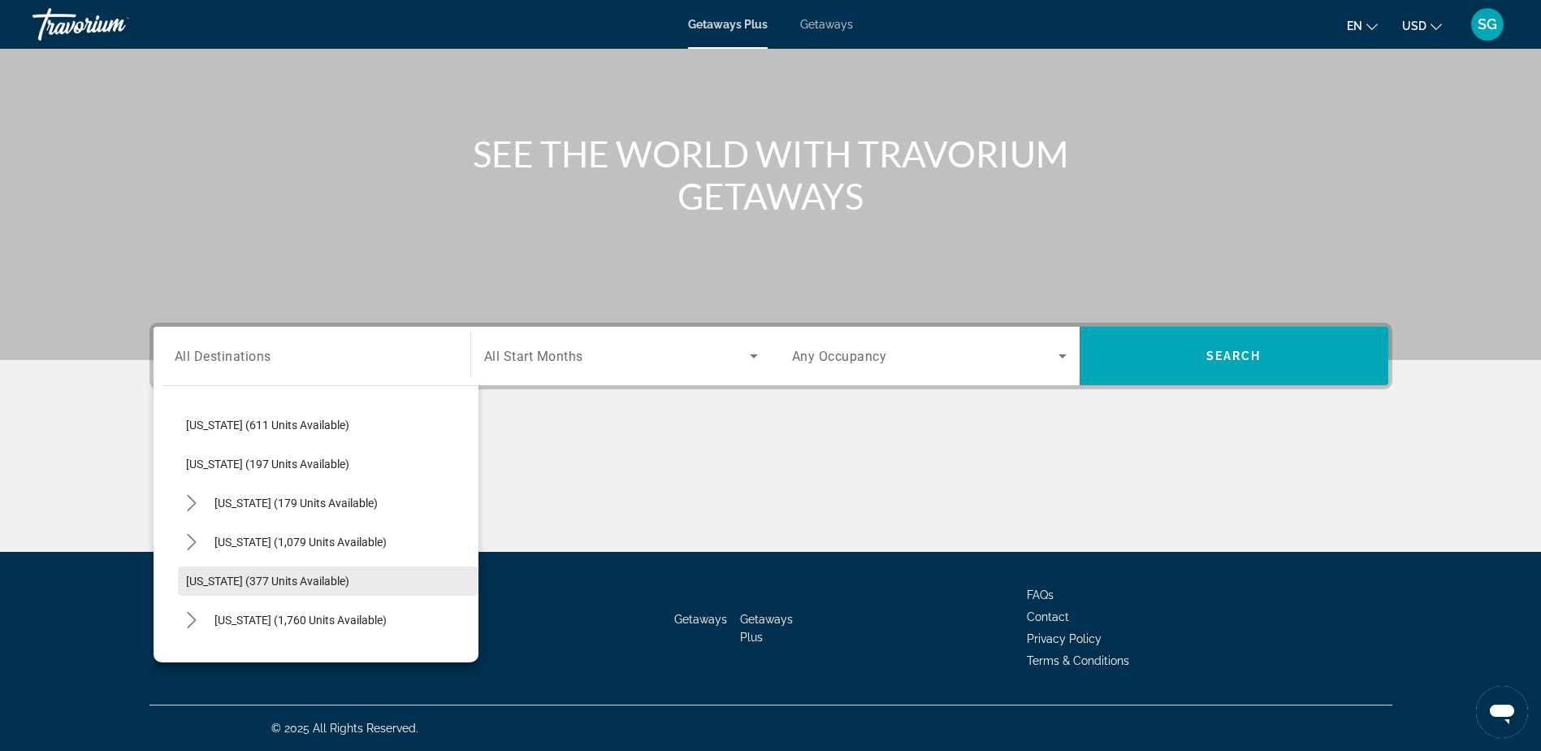
click at [286, 581] on span "[US_STATE] (377 units available)" at bounding box center [267, 580] width 163 height 13
type input "**********"
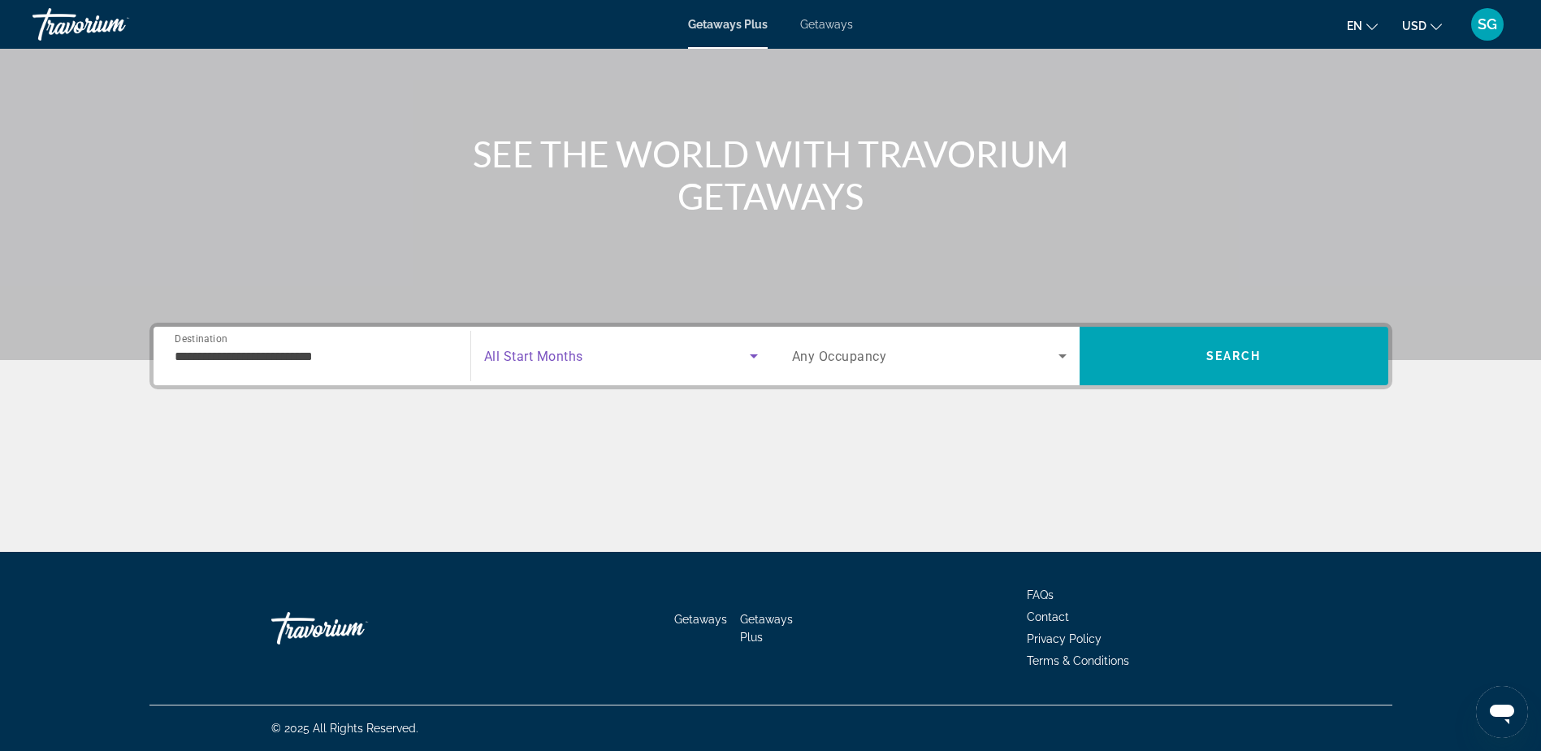
click at [748, 355] on icon "Search widget" at bounding box center [753, 355] width 19 height 19
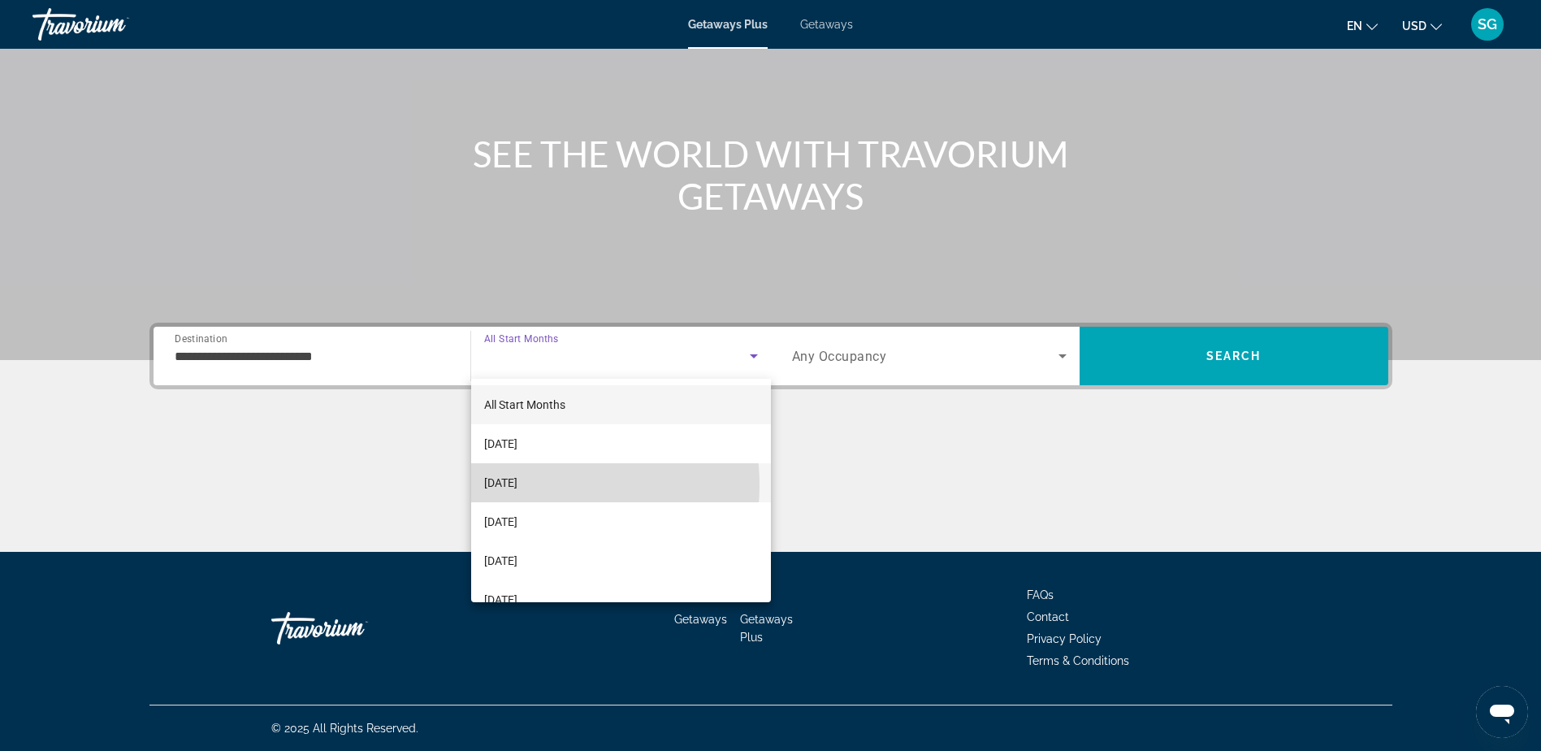
drag, startPoint x: 538, startPoint y: 485, endPoint x: 724, endPoint y: 321, distance: 248.1
click at [518, 483] on span "[DATE]" at bounding box center [500, 482] width 33 height 19
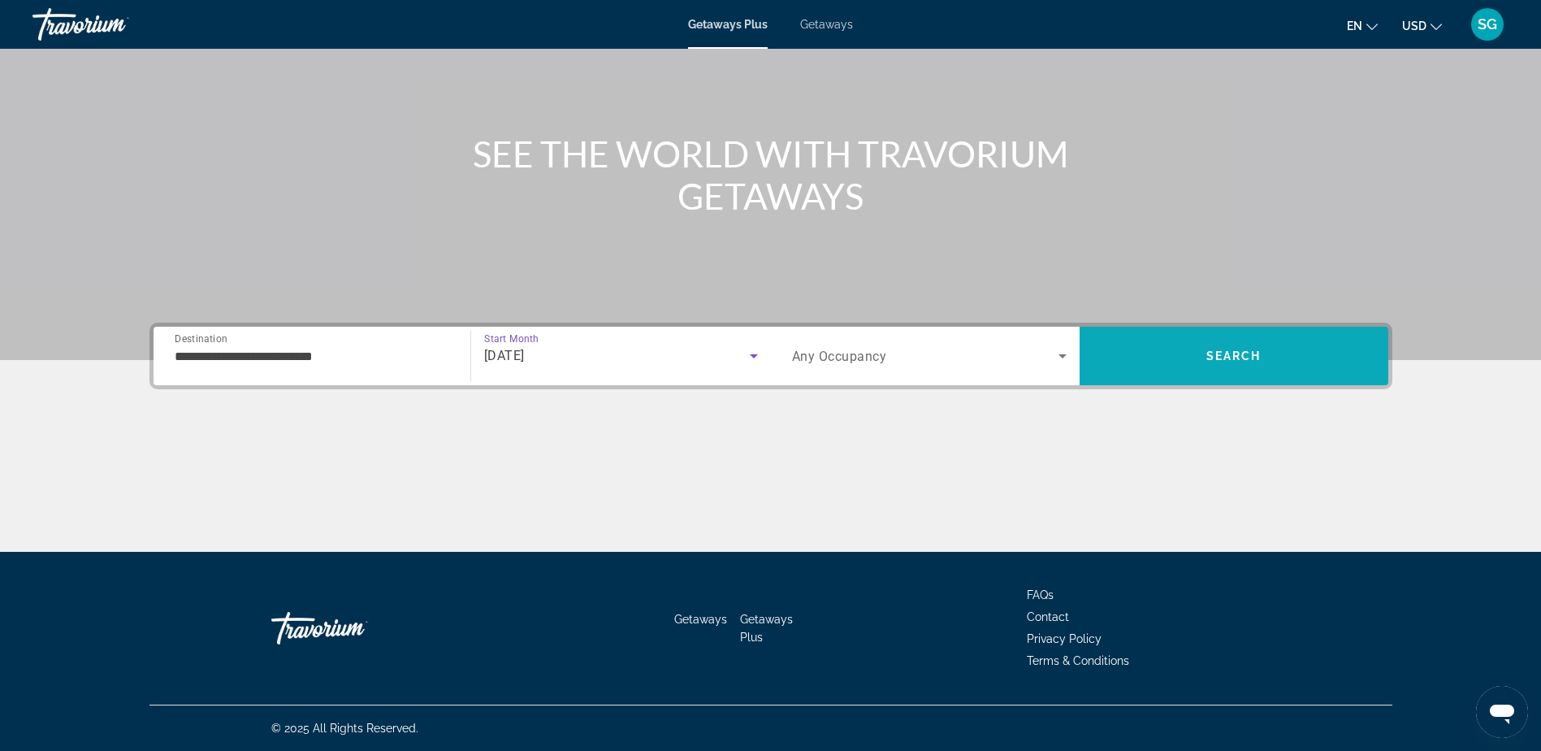
click at [1263, 346] on span "Search" at bounding box center [1234, 355] width 309 height 39
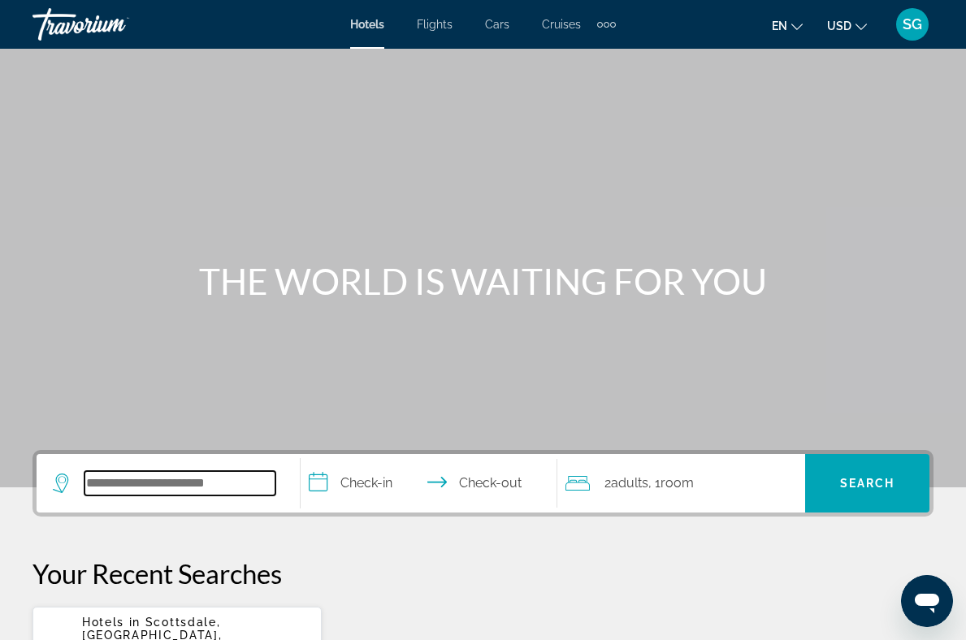
click at [228, 490] on input "Search hotel destination" at bounding box center [179, 483] width 191 height 24
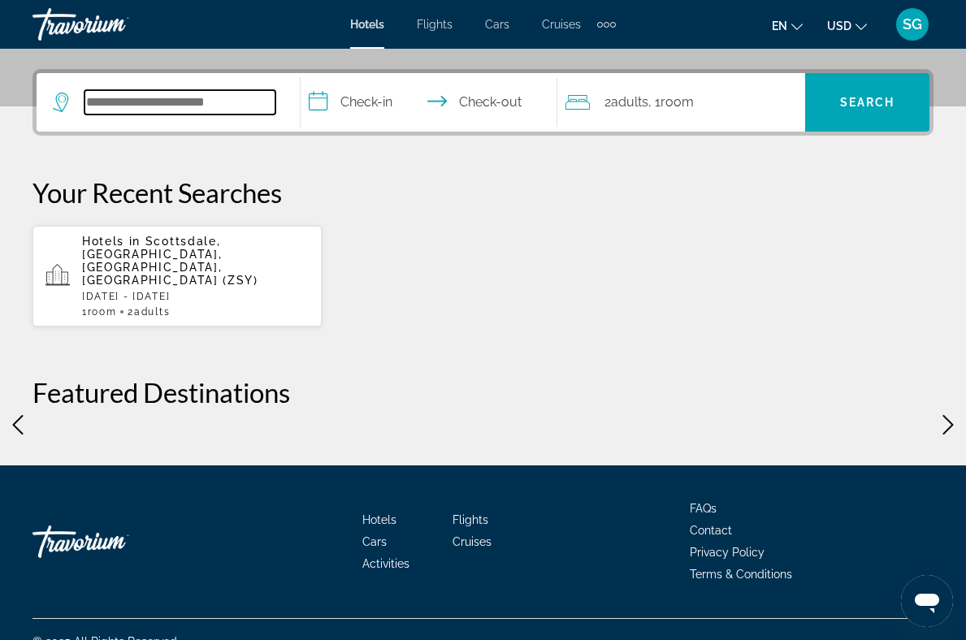
scroll to position [397, 0]
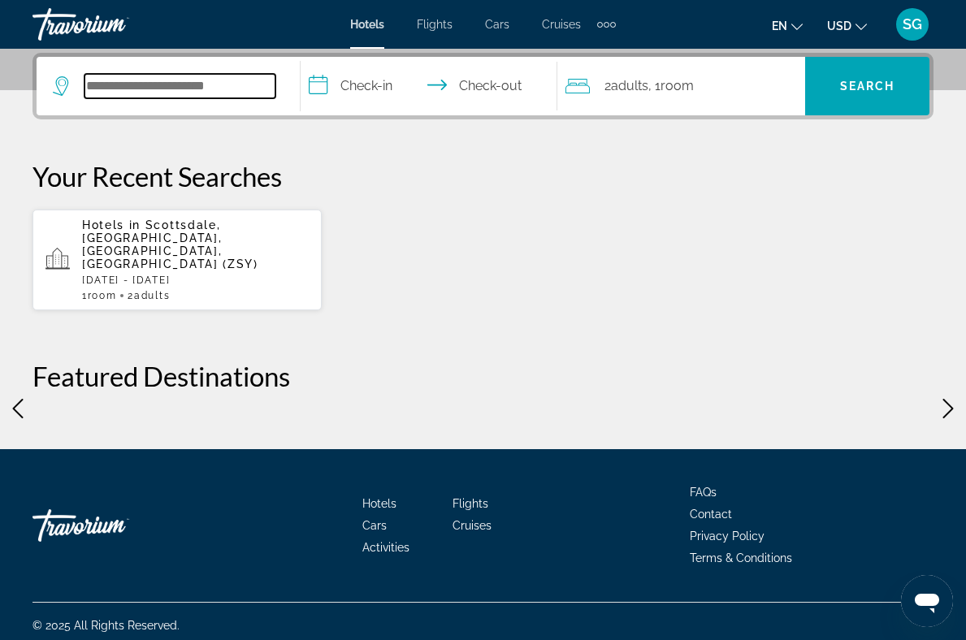
paste input "**********"
type input "**********"
click at [381, 83] on input "**********" at bounding box center [432, 88] width 262 height 63
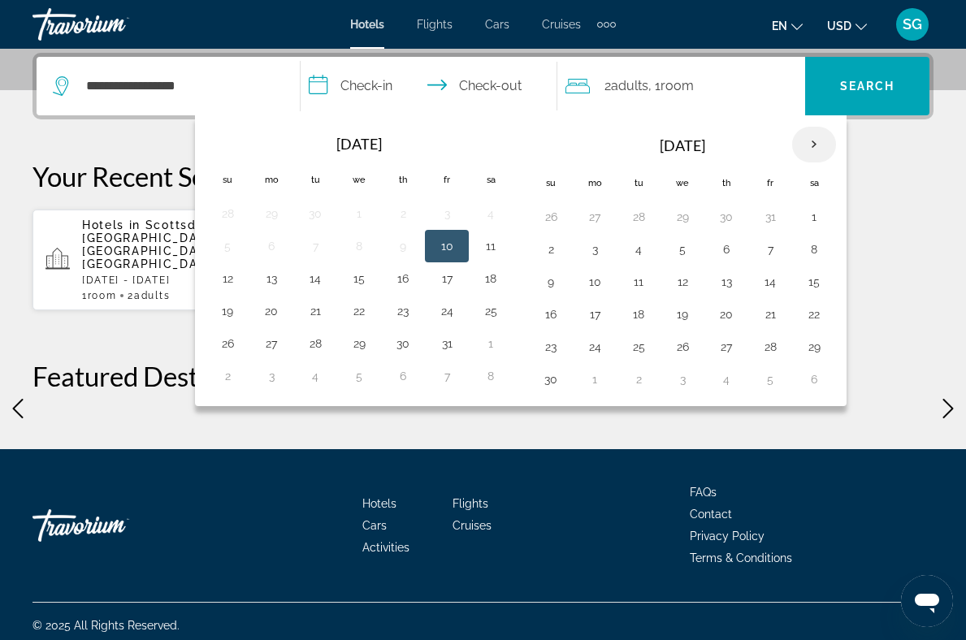
click at [836, 145] on th "Next month" at bounding box center [814, 145] width 44 height 36
click at [836, 144] on th "Next month" at bounding box center [814, 145] width 44 height 36
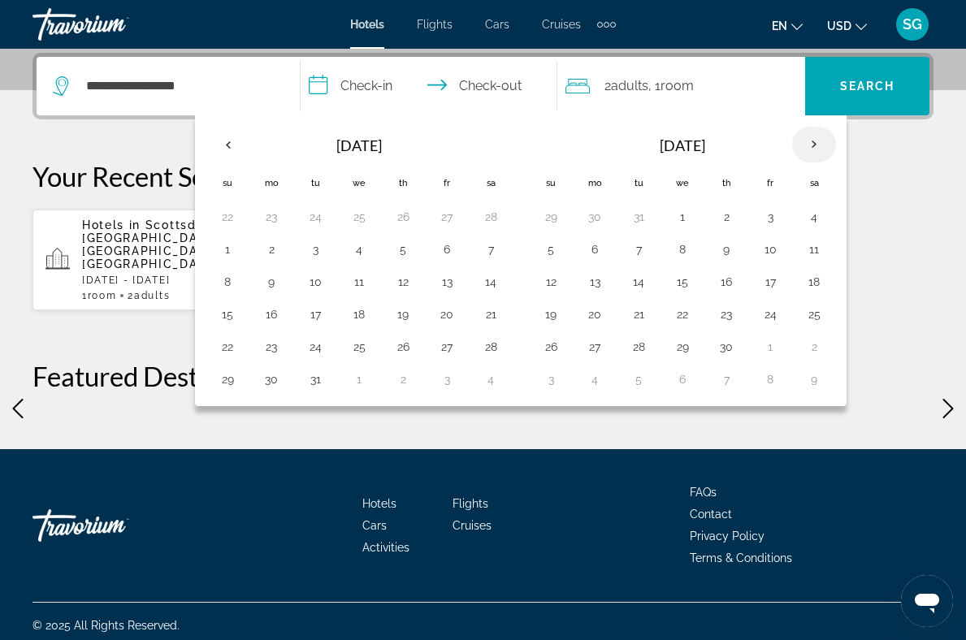
click at [836, 145] on th "Next month" at bounding box center [814, 145] width 44 height 36
drag, startPoint x: 224, startPoint y: 88, endPoint x: -107, endPoint y: 90, distance: 331.5
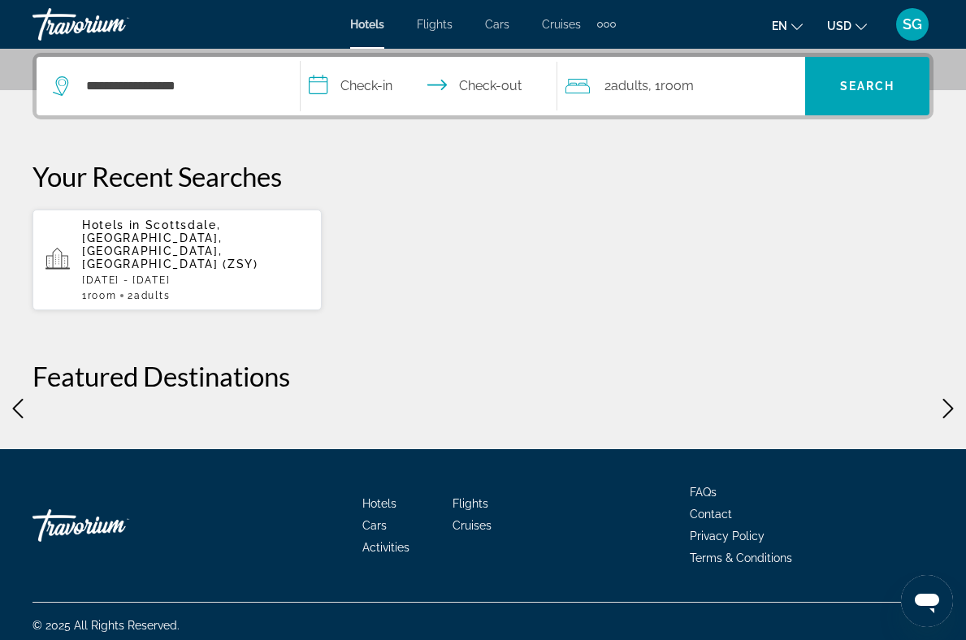
click at [340, 86] on input "**********" at bounding box center [432, 88] width 262 height 63
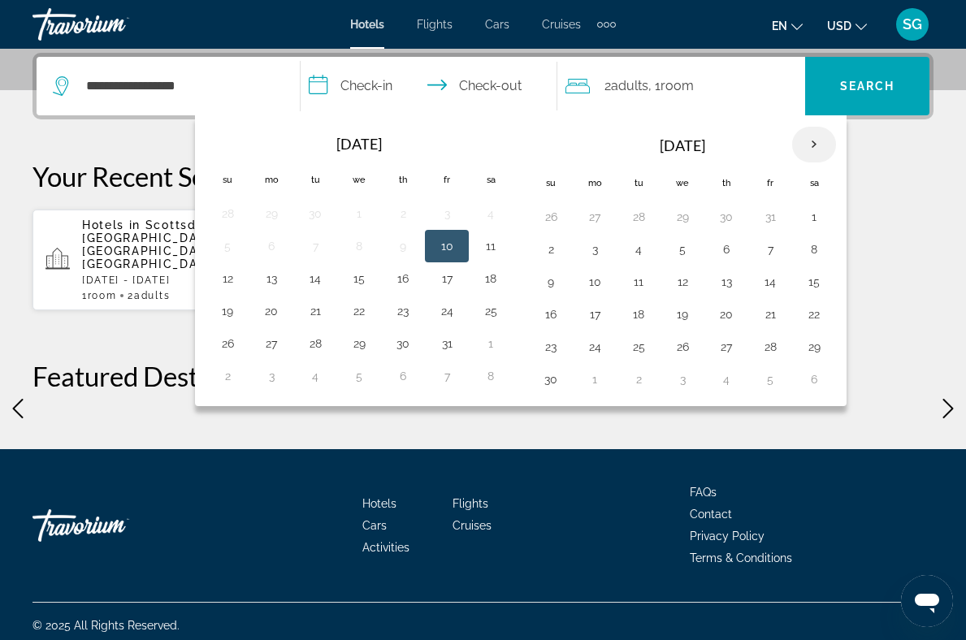
click at [836, 138] on th "Next month" at bounding box center [814, 145] width 44 height 36
click at [836, 136] on th "Next month" at bounding box center [814, 145] width 44 height 36
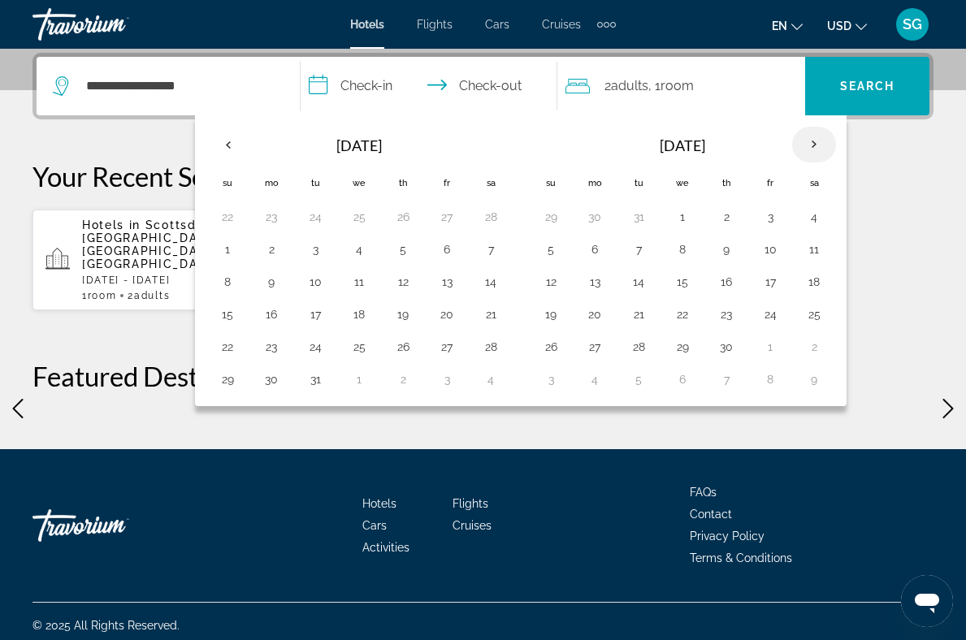
click at [836, 135] on th "Next month" at bounding box center [814, 145] width 44 height 36
click at [783, 316] on button "22" at bounding box center [770, 314] width 26 height 23
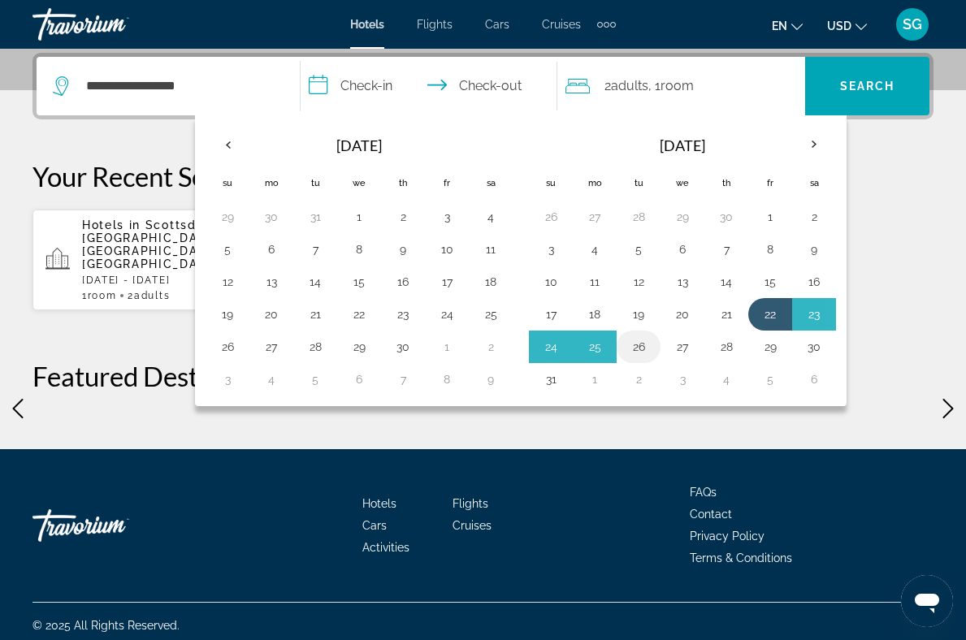
click at [652, 344] on button "26" at bounding box center [639, 347] width 26 height 23
type input "**********"
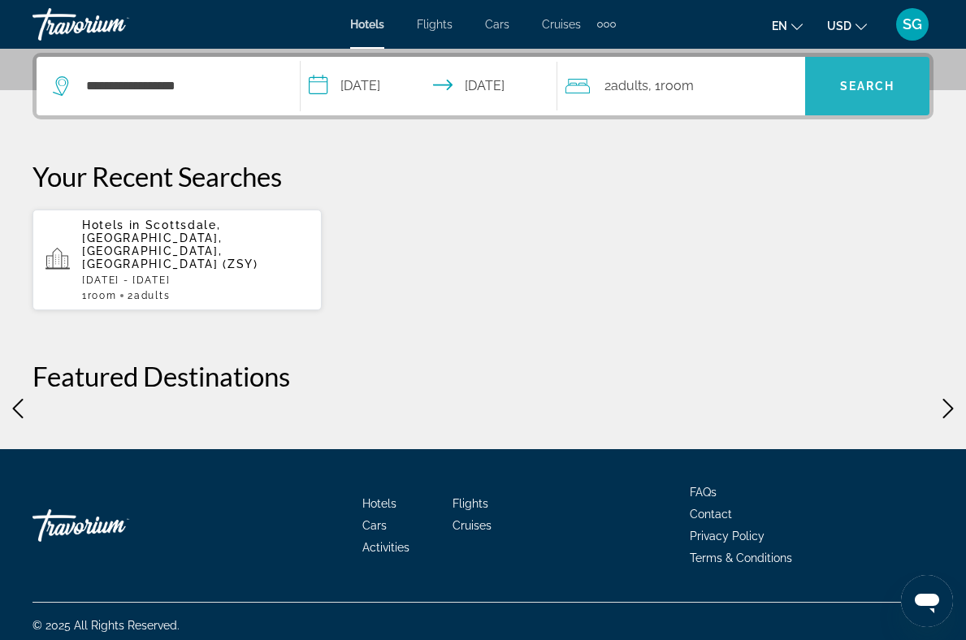
click at [865, 90] on span "Search" at bounding box center [867, 86] width 55 height 13
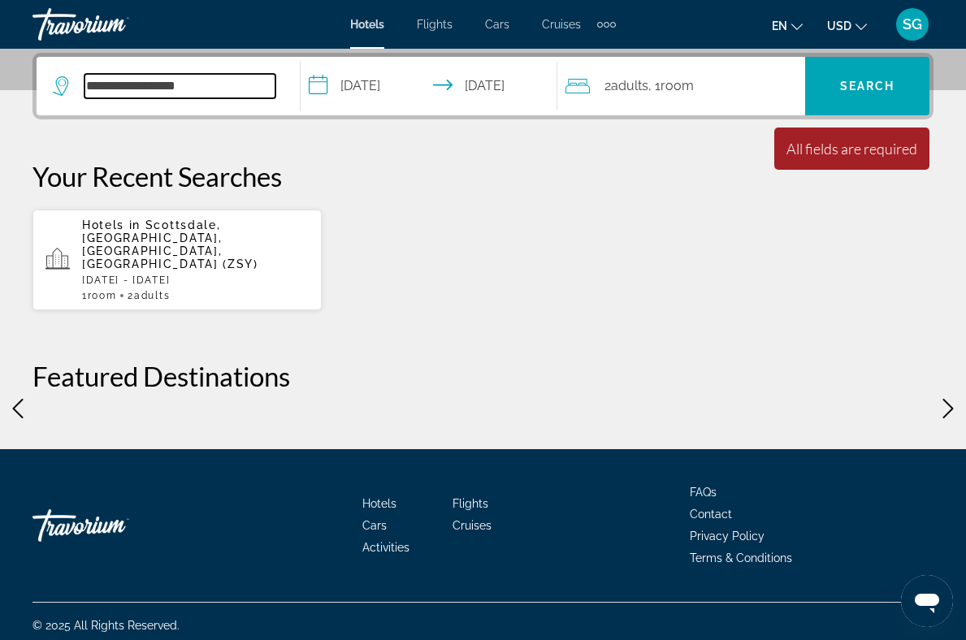
click at [230, 81] on input "**********" at bounding box center [179, 86] width 191 height 24
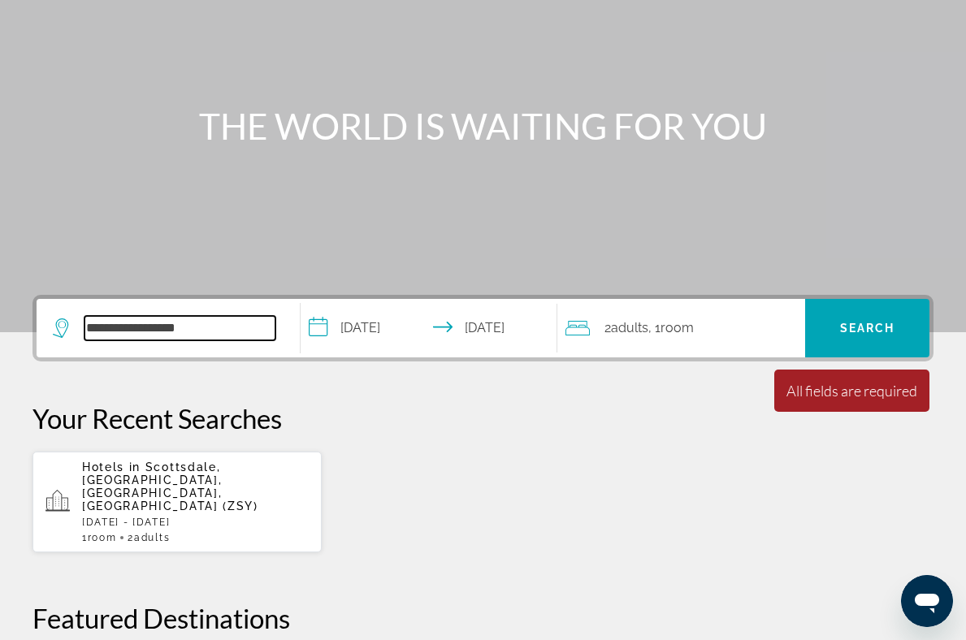
scroll to position [162, 0]
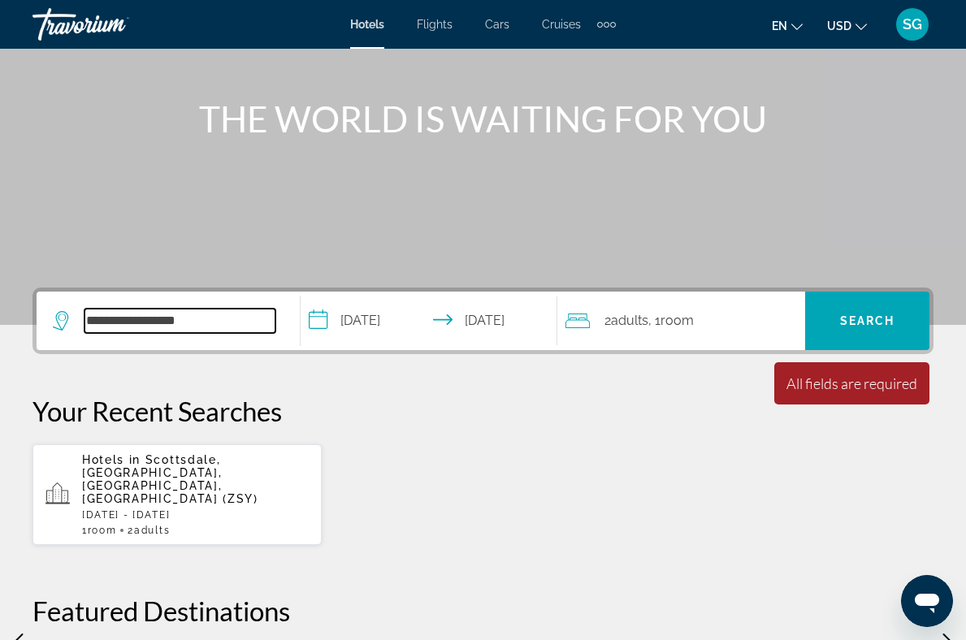
drag, startPoint x: 208, startPoint y: 315, endPoint x: 30, endPoint y: 306, distance: 178.1
click at [30, 306] on div "**********" at bounding box center [483, 466] width 966 height 356
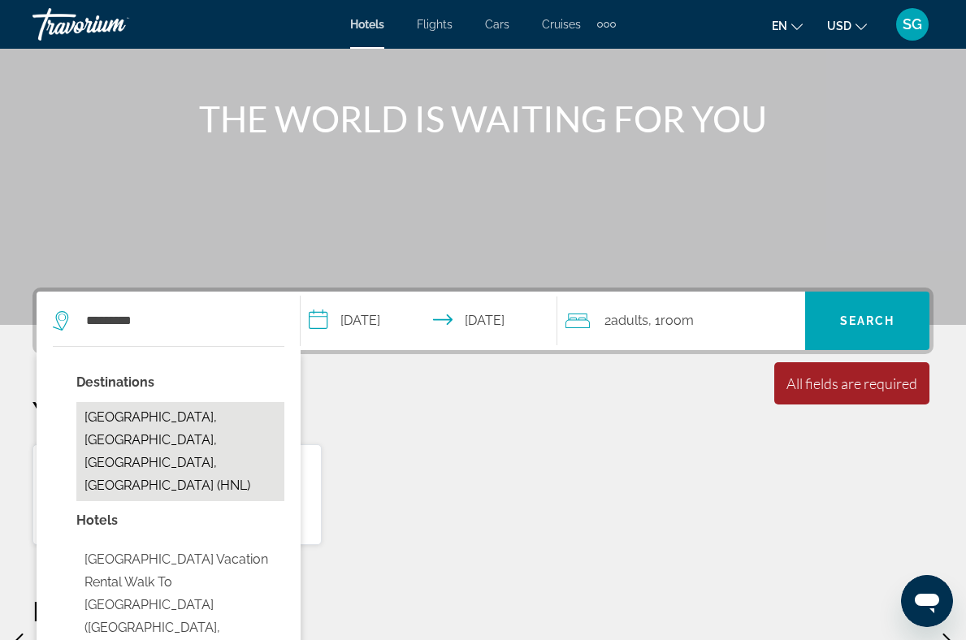
click at [205, 422] on button "Honolulu, Oahu Island, HI, United States (HNL)" at bounding box center [180, 451] width 208 height 99
type input "**********"
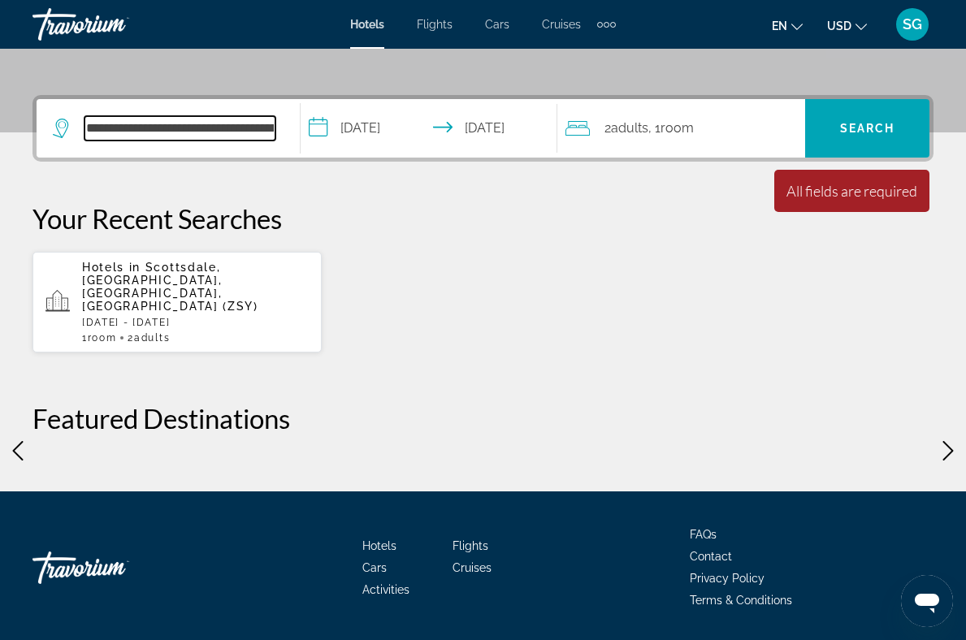
scroll to position [397, 0]
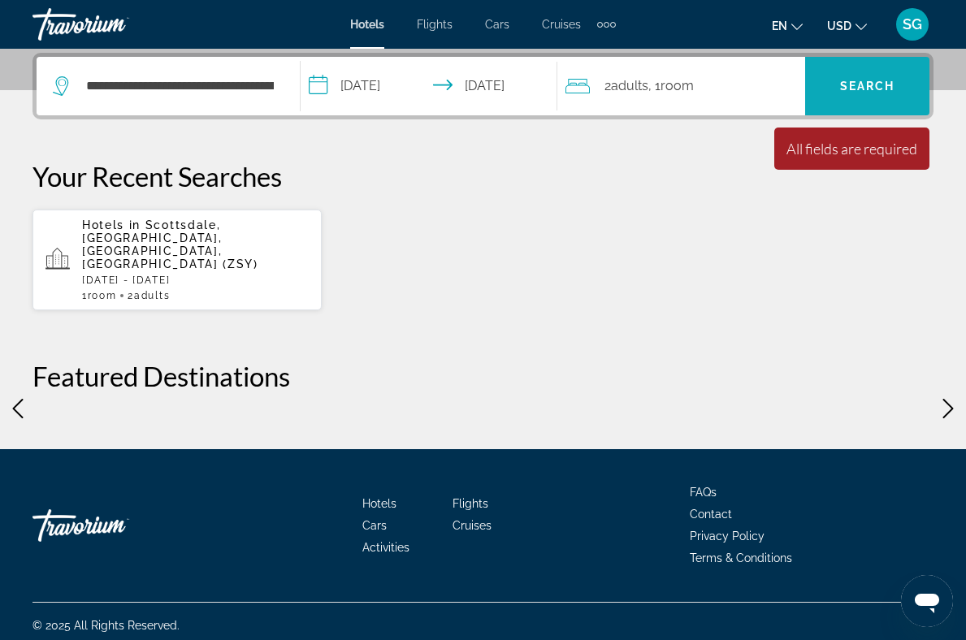
click at [882, 90] on span "Search" at bounding box center [867, 86] width 55 height 13
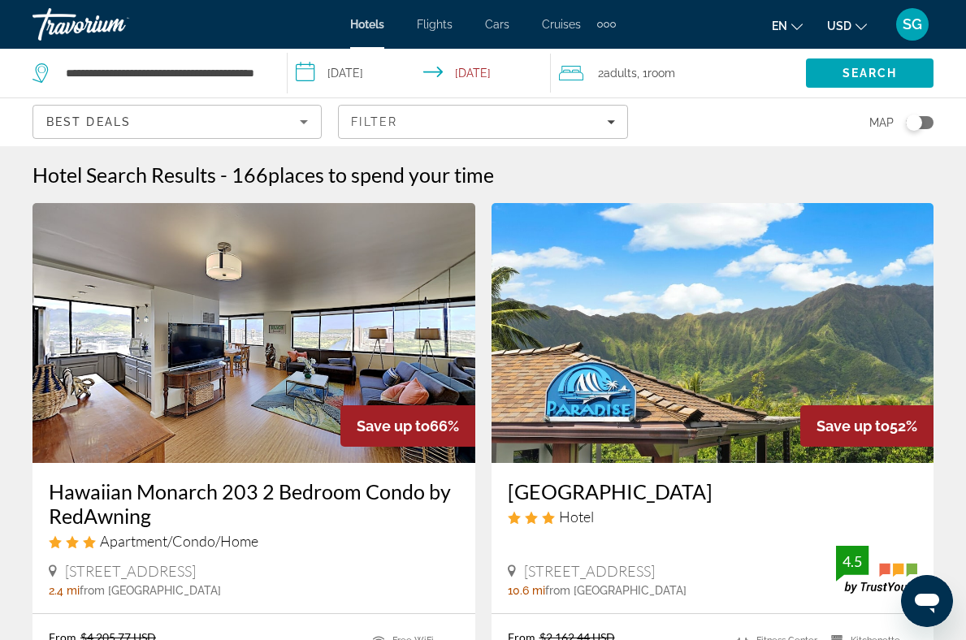
click at [581, 69] on icon "Travelers: 2 adults, 0 children" at bounding box center [571, 72] width 24 height 19
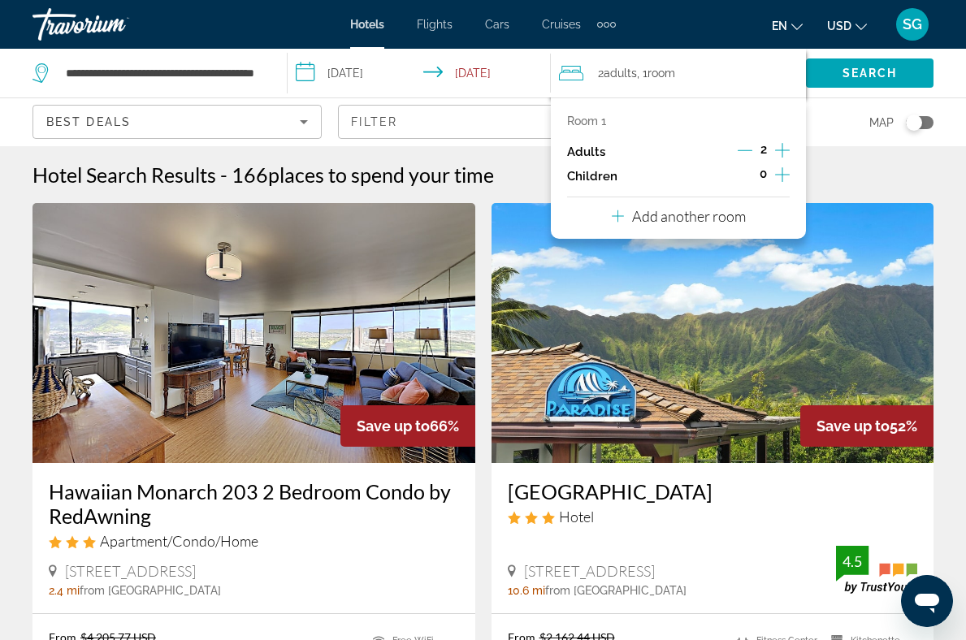
click at [784, 149] on icon "Increment adults" at bounding box center [782, 150] width 15 height 19
click at [851, 68] on span "Search" at bounding box center [869, 73] width 55 height 13
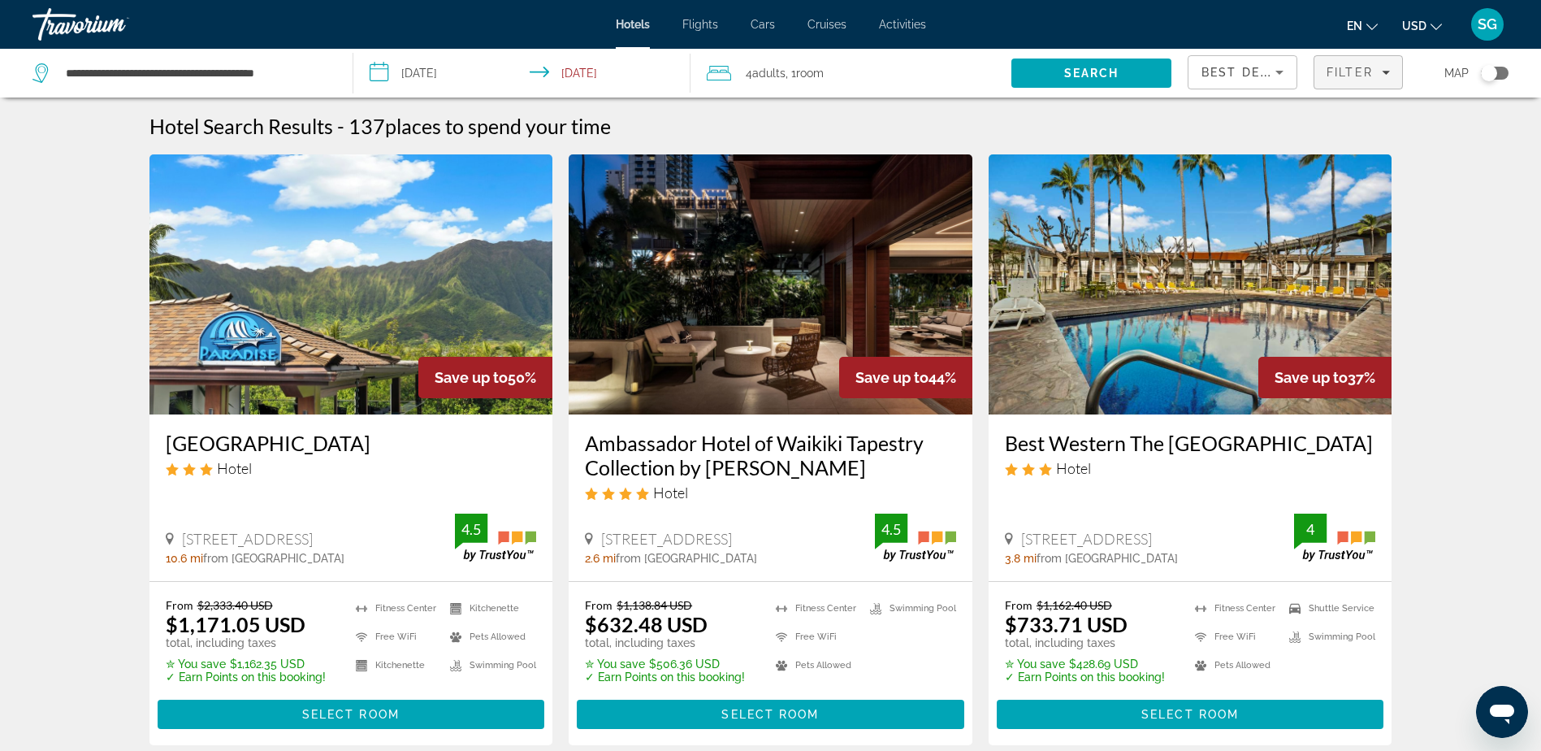
click at [1388, 66] on div "Filter" at bounding box center [1358, 72] width 63 height 13
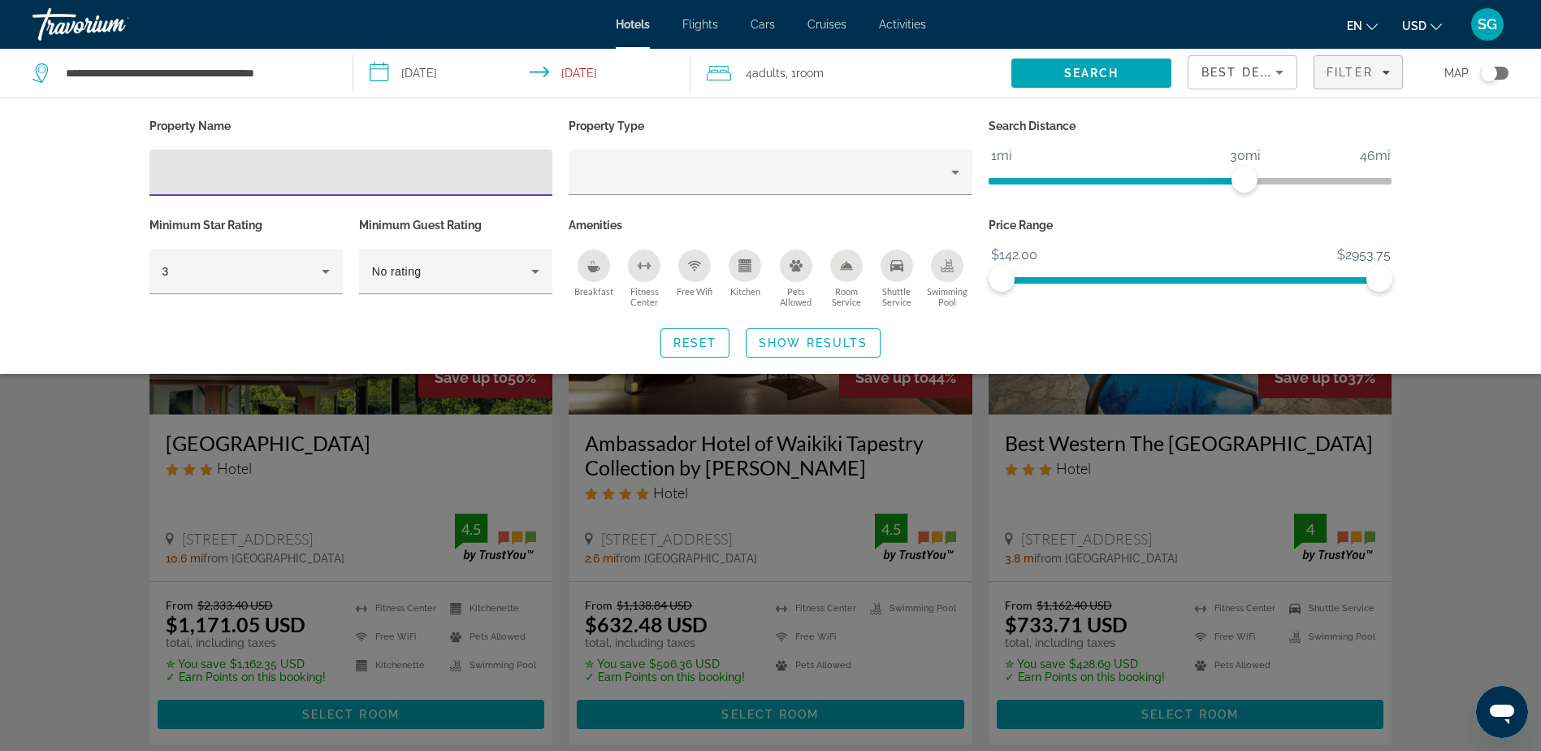
click at [1280, 68] on icon "Sort by" at bounding box center [1279, 72] width 19 height 19
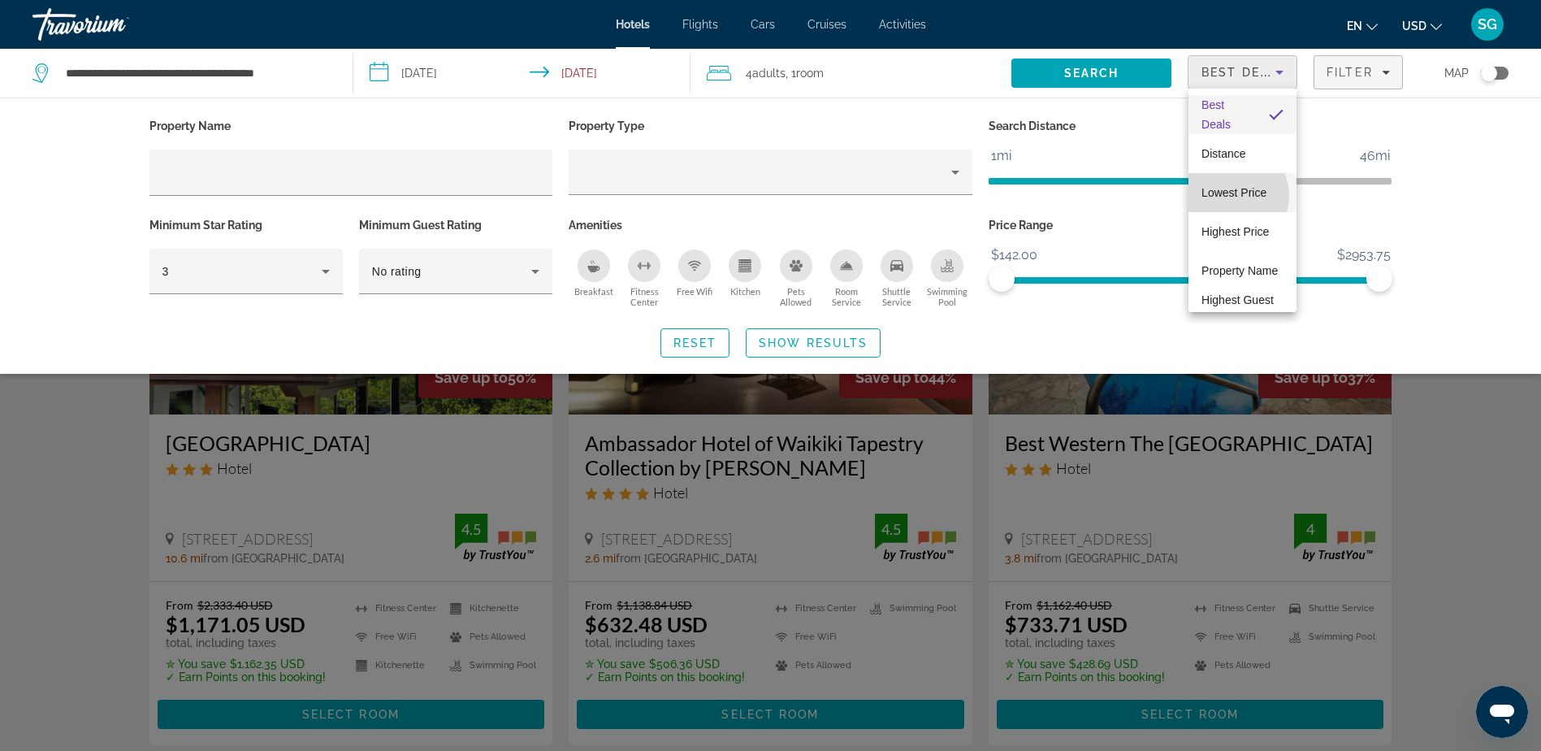
click at [1232, 195] on span "Lowest Price" at bounding box center [1234, 192] width 65 height 13
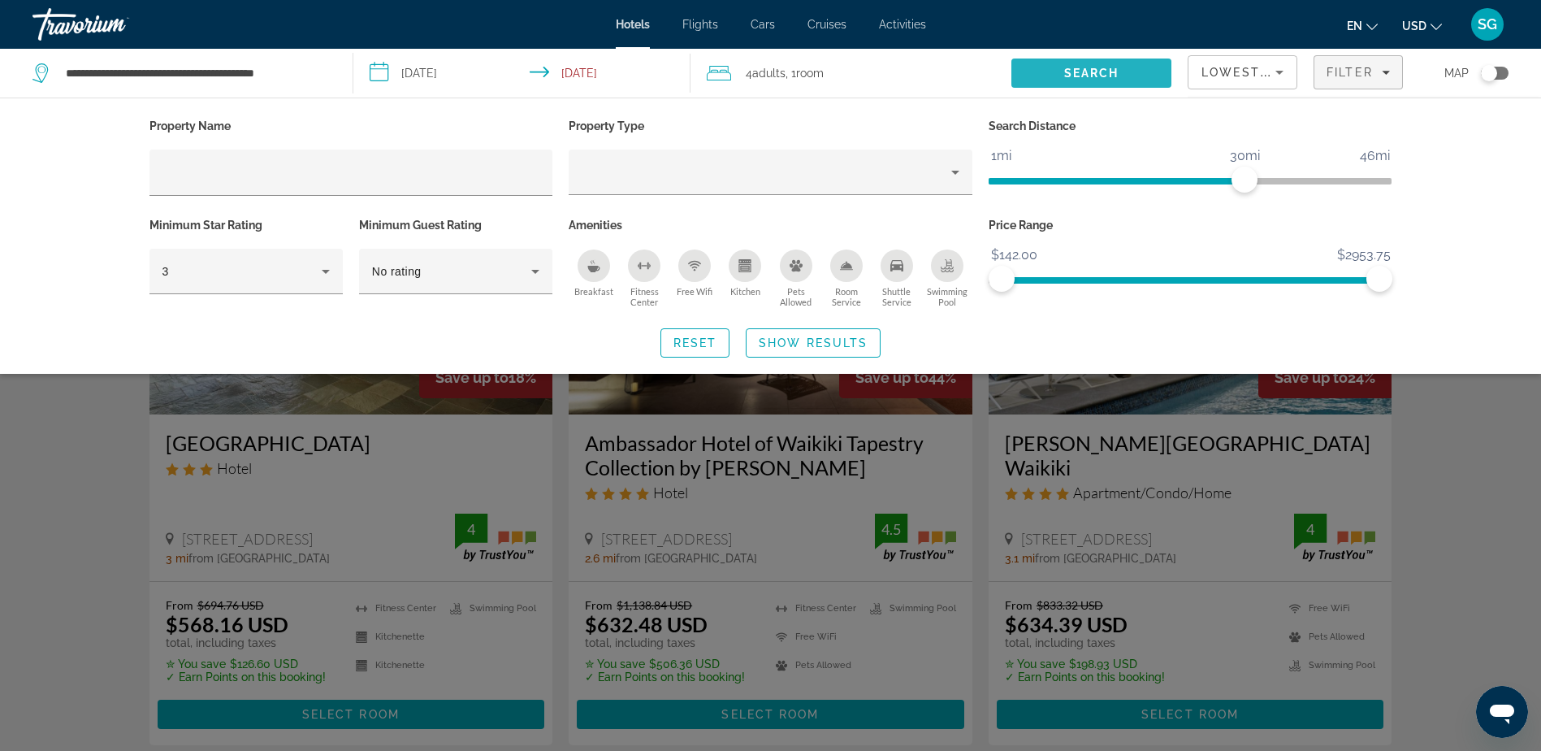
click at [1115, 65] on span "Search" at bounding box center [1091, 73] width 160 height 39
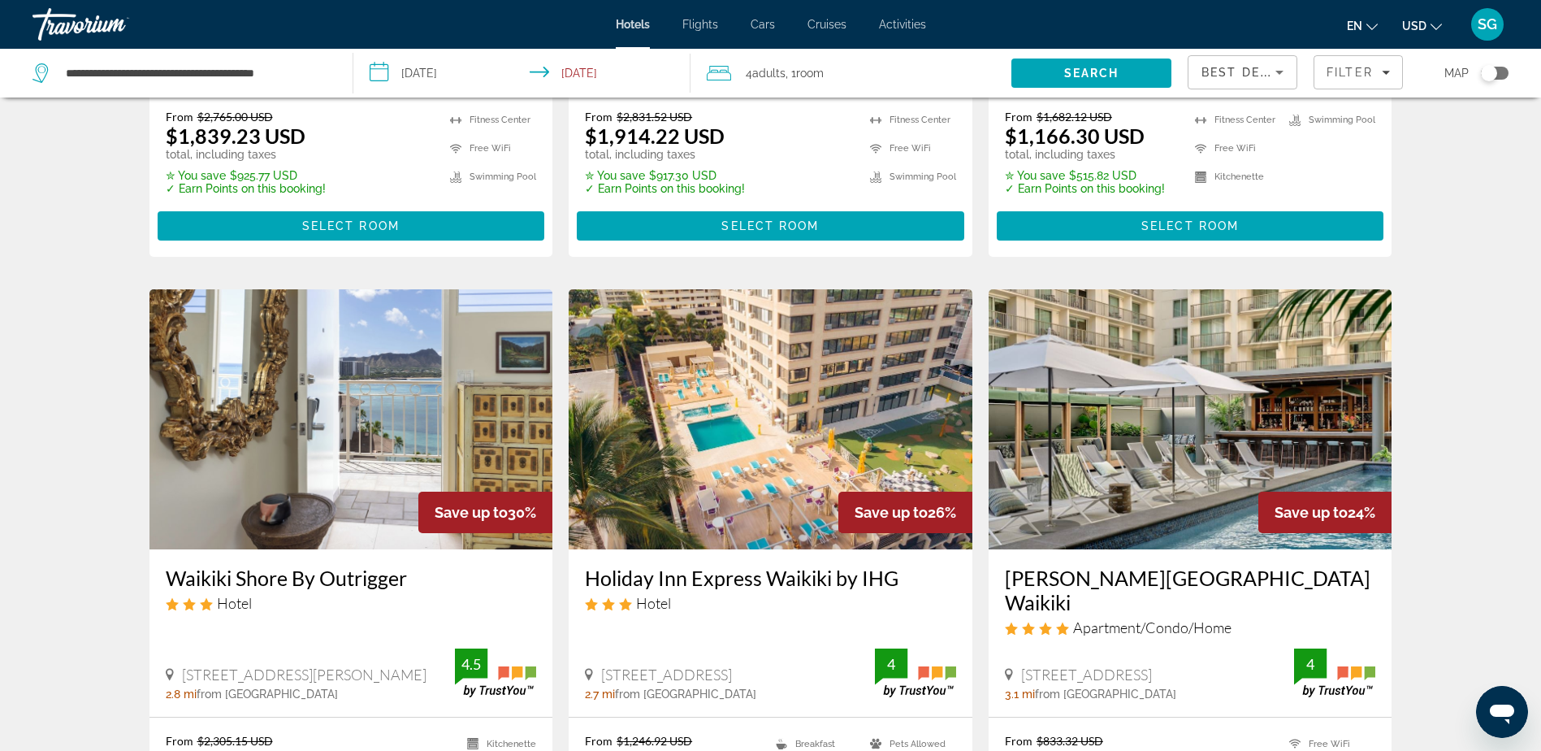
scroll to position [2137, 0]
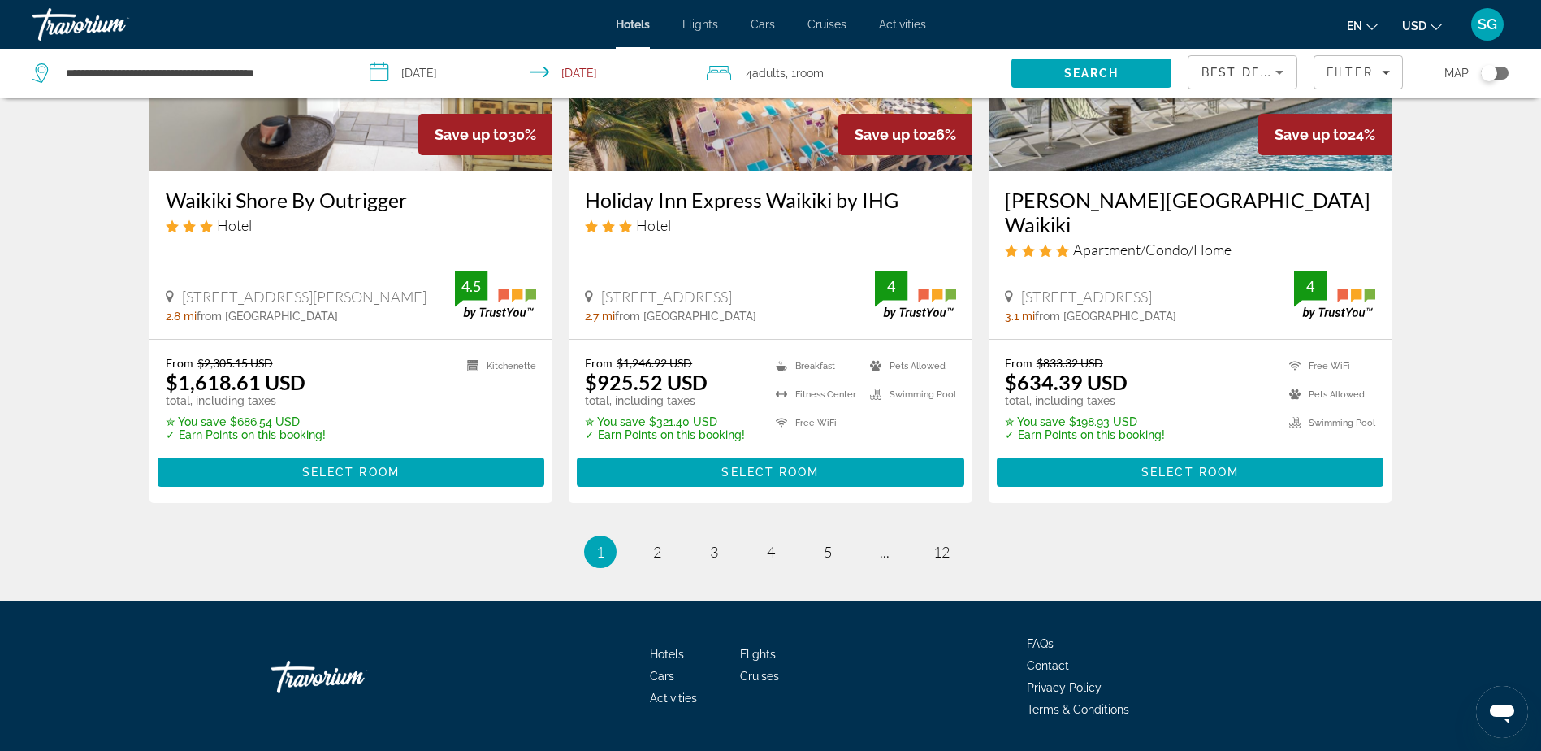
click at [1152, 466] on span "Select Room" at bounding box center [1189, 472] width 97 height 13
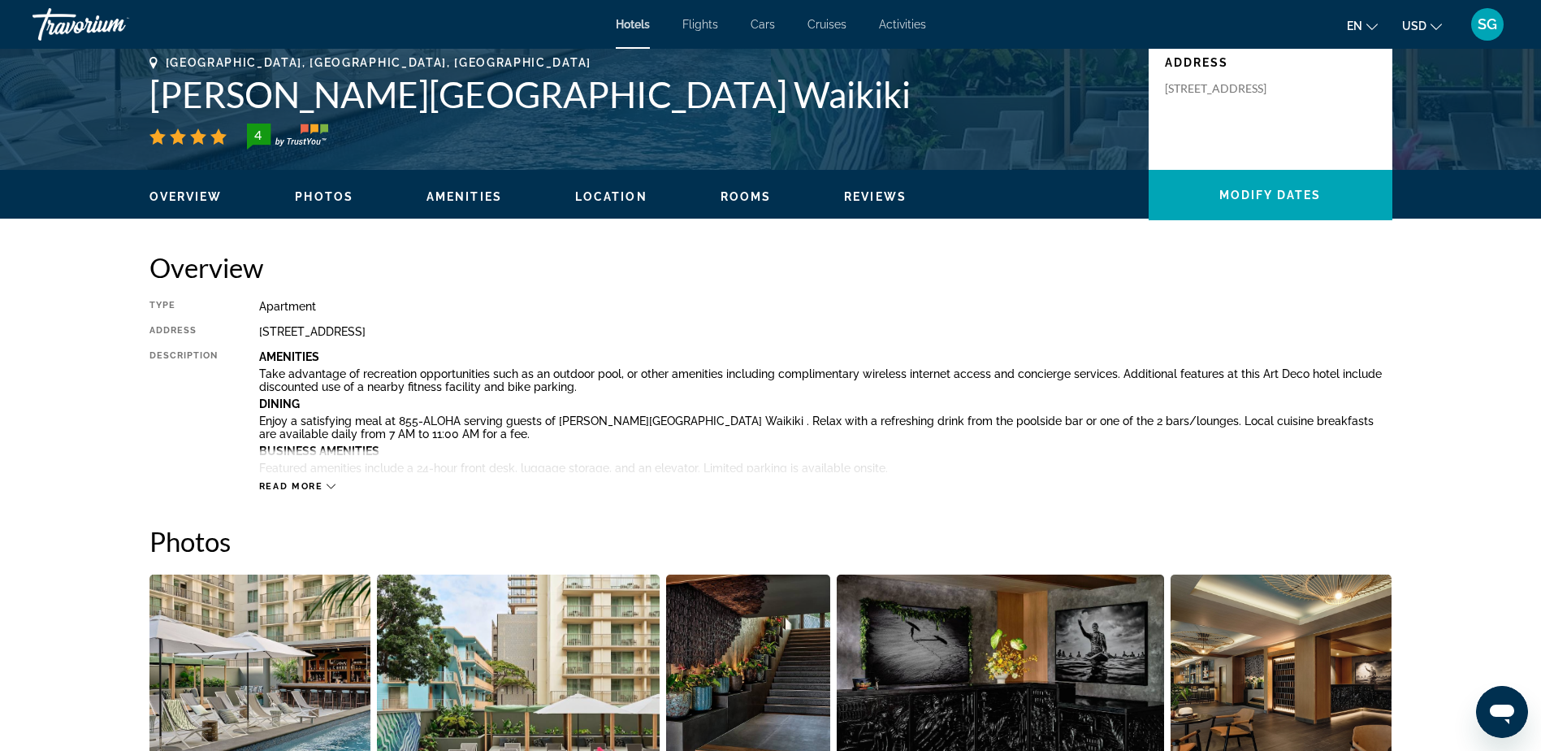
scroll to position [406, 0]
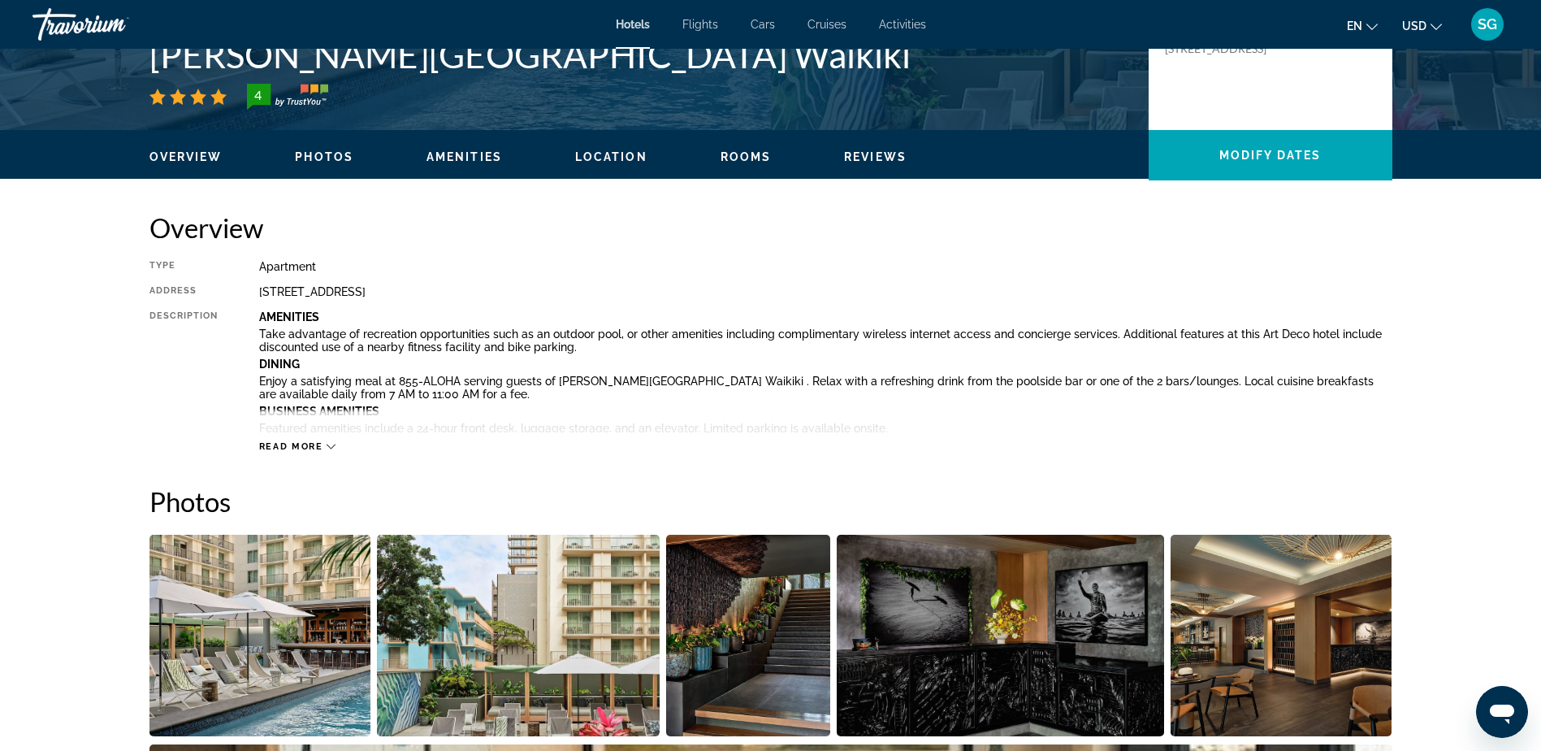
click at [331, 446] on icon "Main content" at bounding box center [331, 446] width 9 height 9
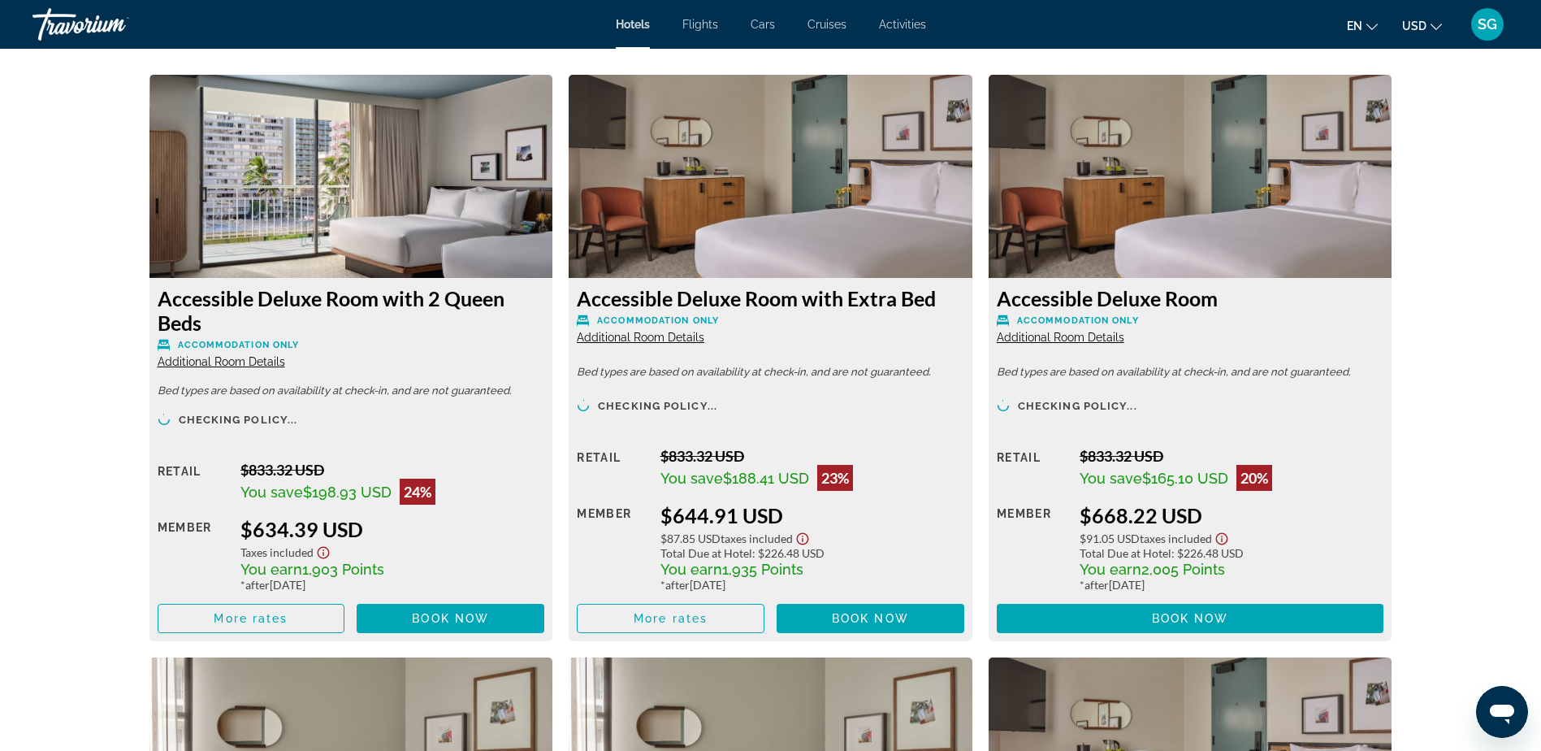
scroll to position [3331, 0]
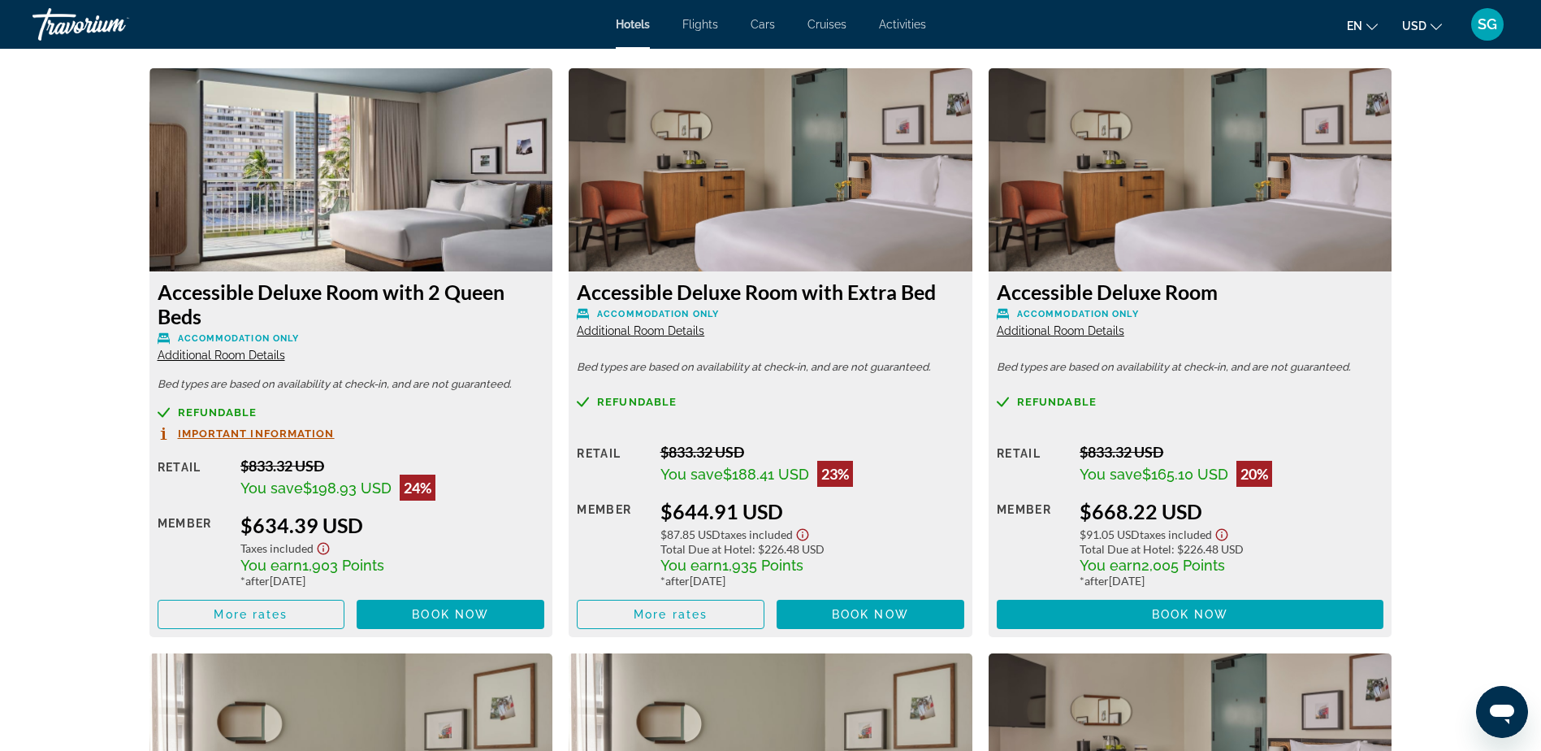
click at [695, 327] on span "Additional Room Details" at bounding box center [641, 330] width 128 height 13
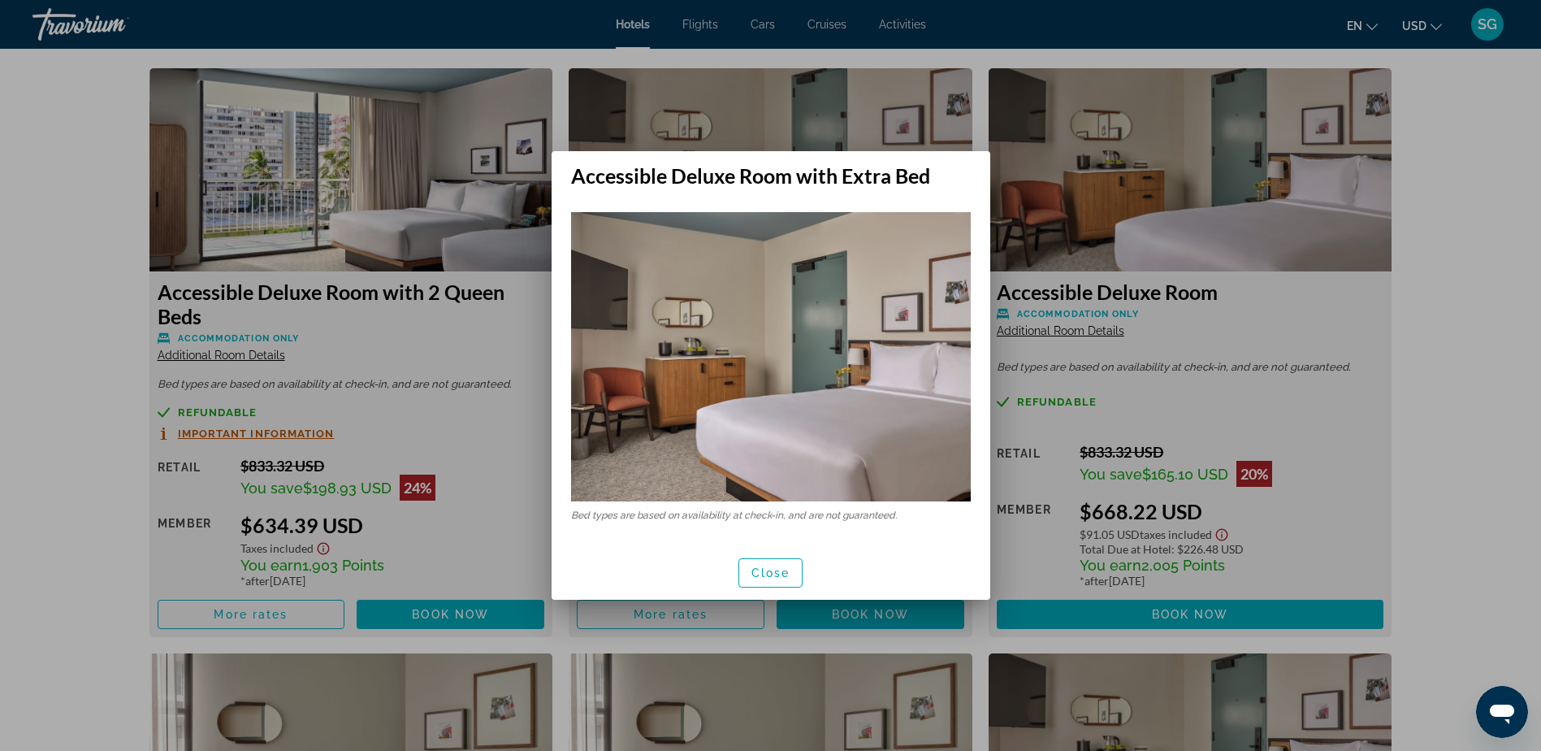
scroll to position [0, 0]
click at [1237, 259] on div at bounding box center [770, 375] width 1541 height 751
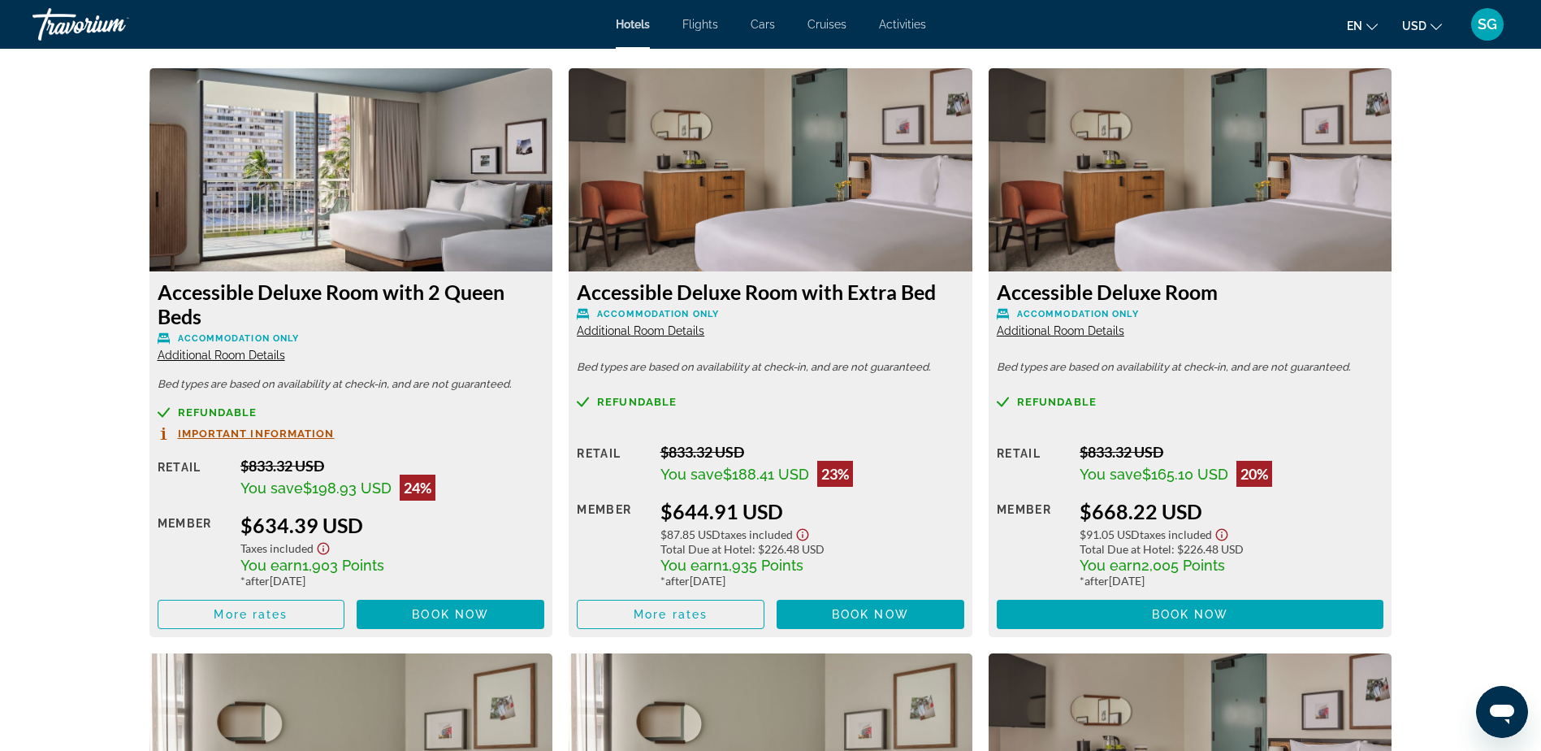
scroll to position [3331, 0]
click at [751, 215] on img "Main content" at bounding box center [771, 169] width 404 height 203
click at [769, 211] on img "Main content" at bounding box center [771, 169] width 404 height 203
click at [1069, 328] on span "Additional Room Details" at bounding box center [1061, 330] width 128 height 13
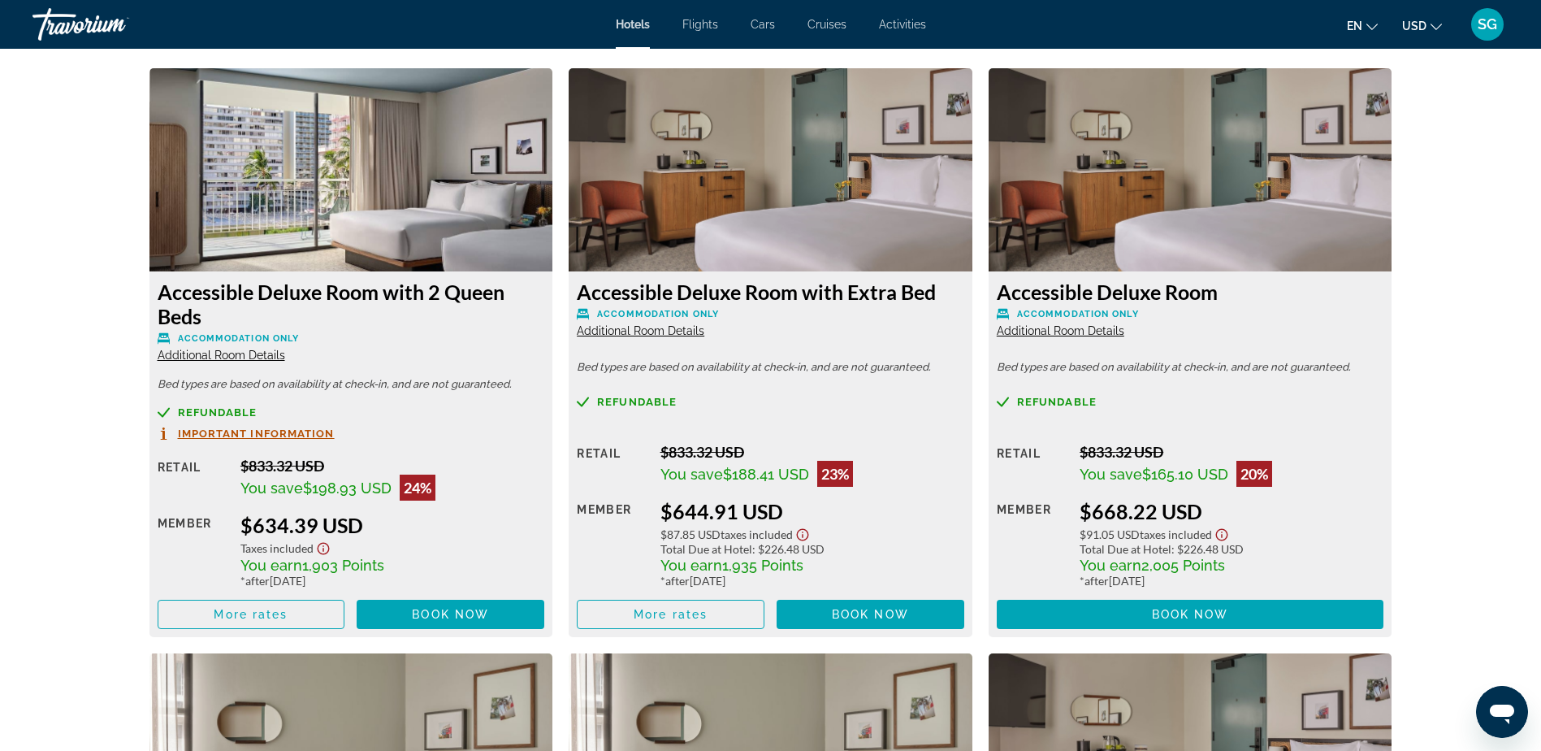
scroll to position [0, 0]
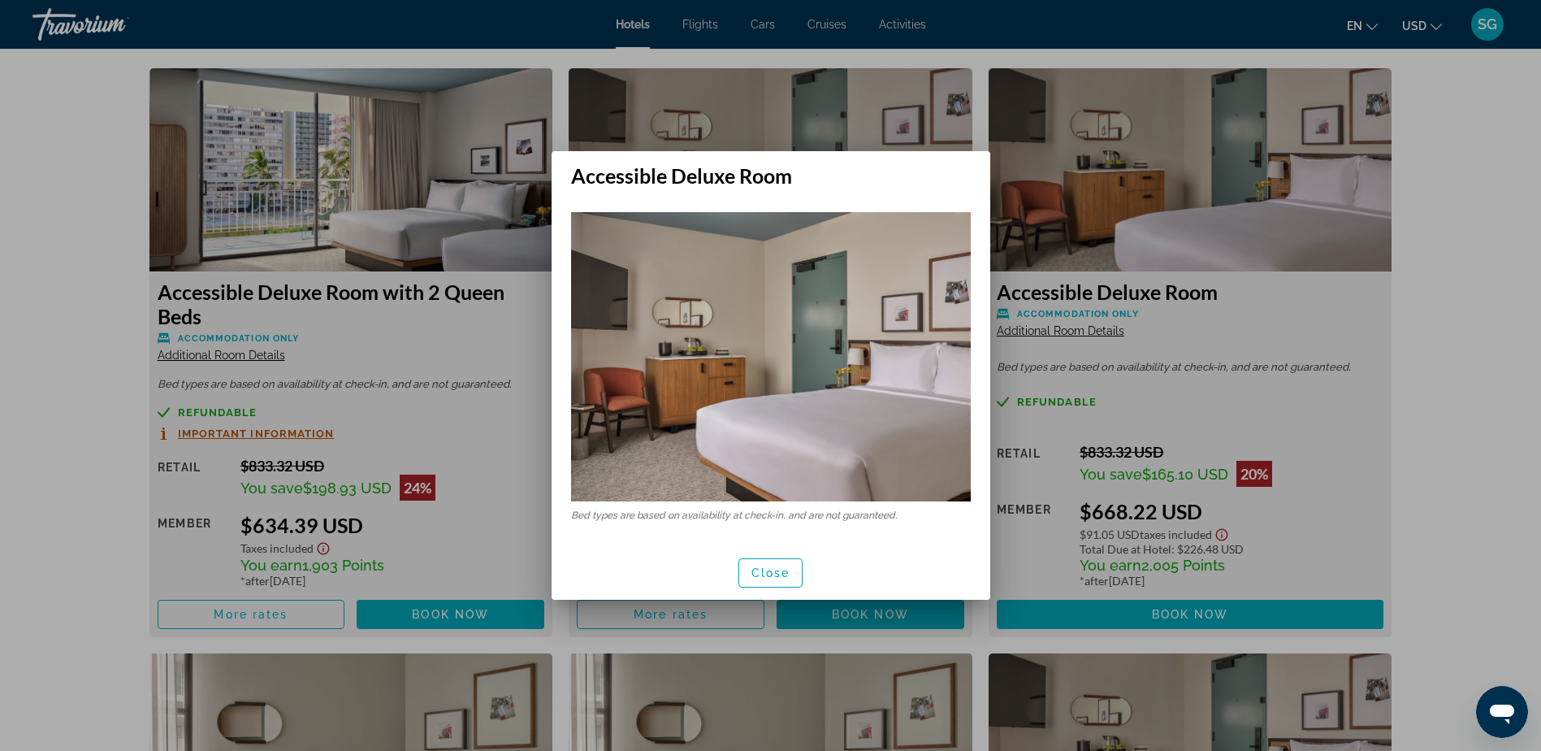
click at [725, 249] on img at bounding box center [771, 356] width 400 height 289
click at [916, 292] on img at bounding box center [771, 356] width 400 height 289
click at [1408, 195] on div at bounding box center [770, 375] width 1541 height 751
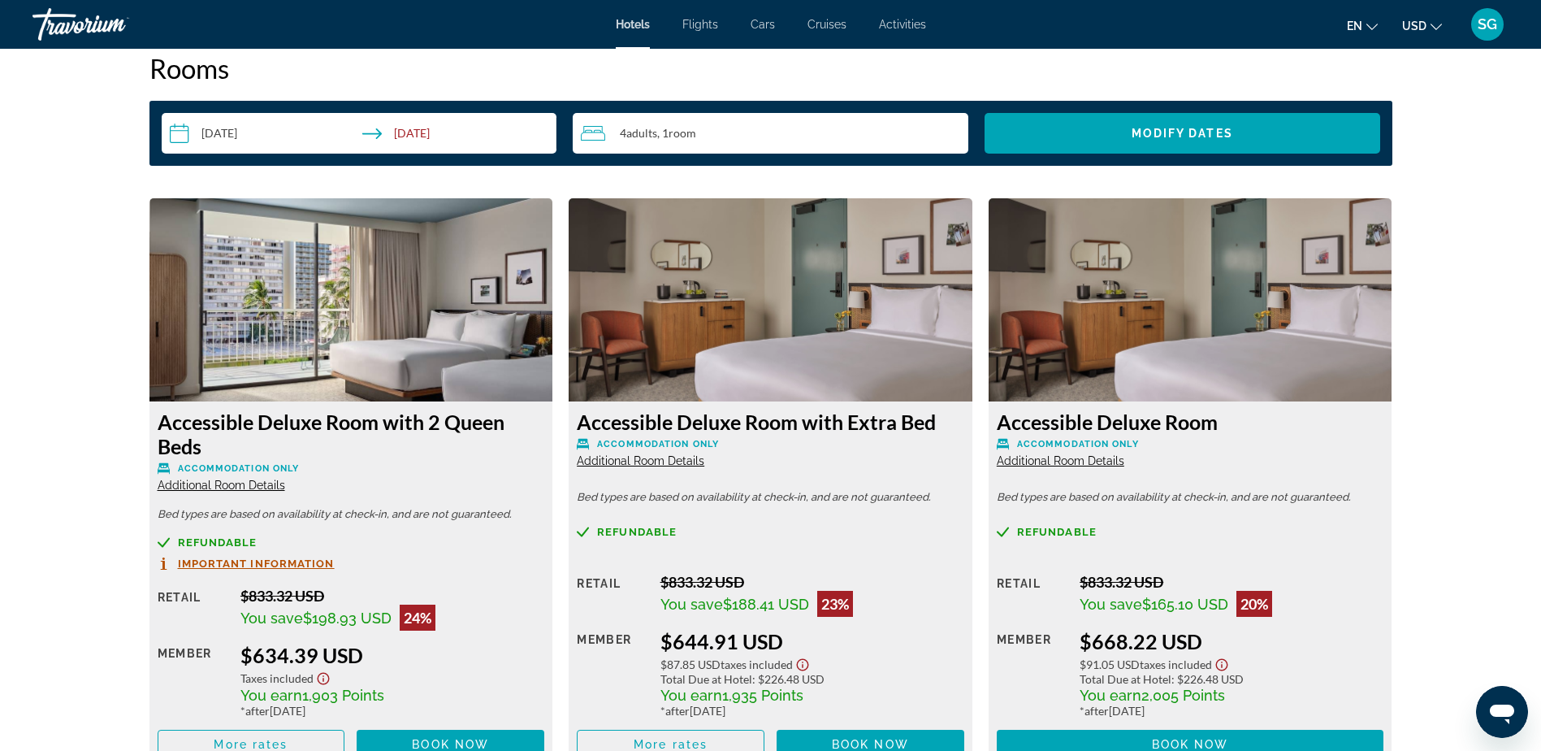
scroll to position [3168, 0]
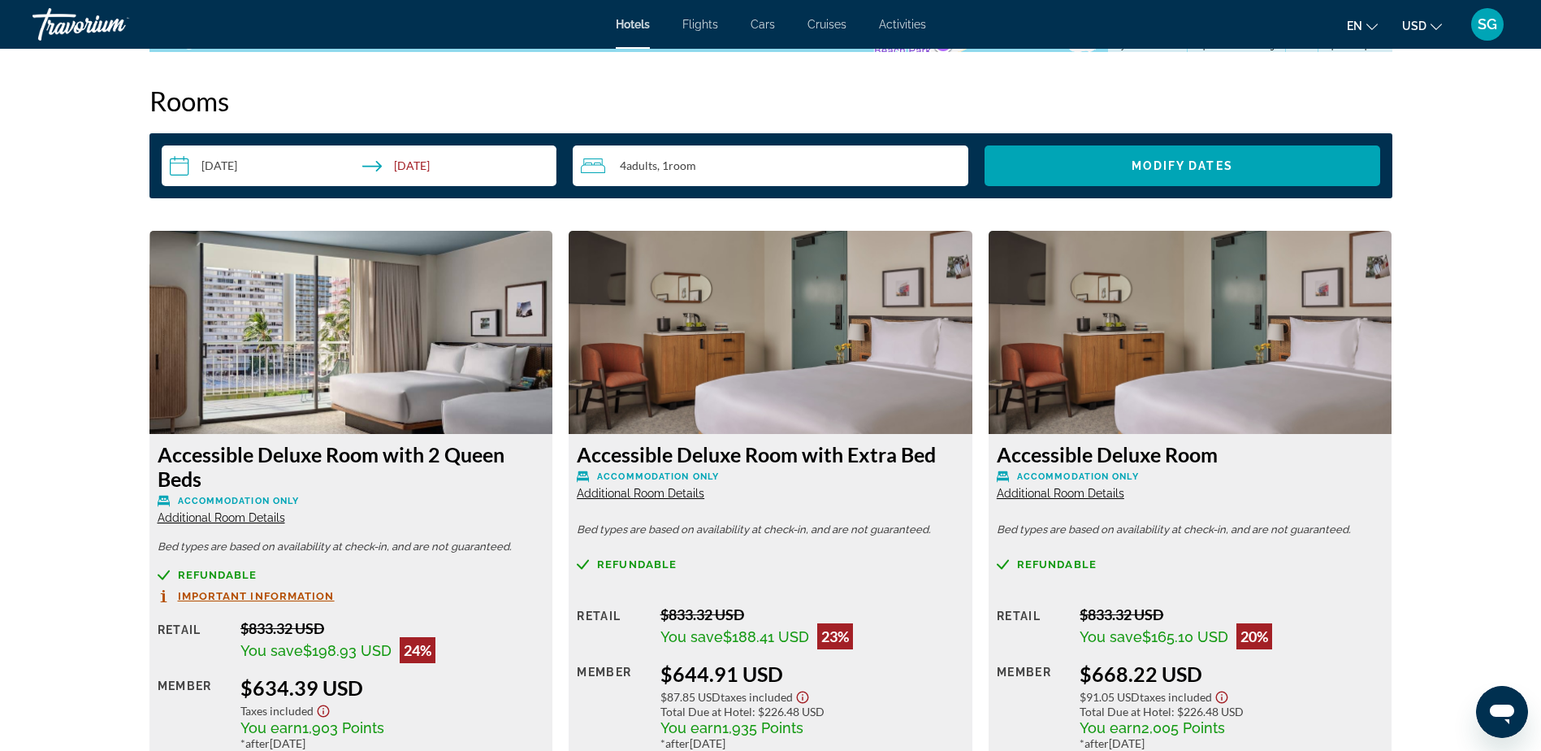
click at [669, 320] on img "Main content" at bounding box center [771, 332] width 404 height 203
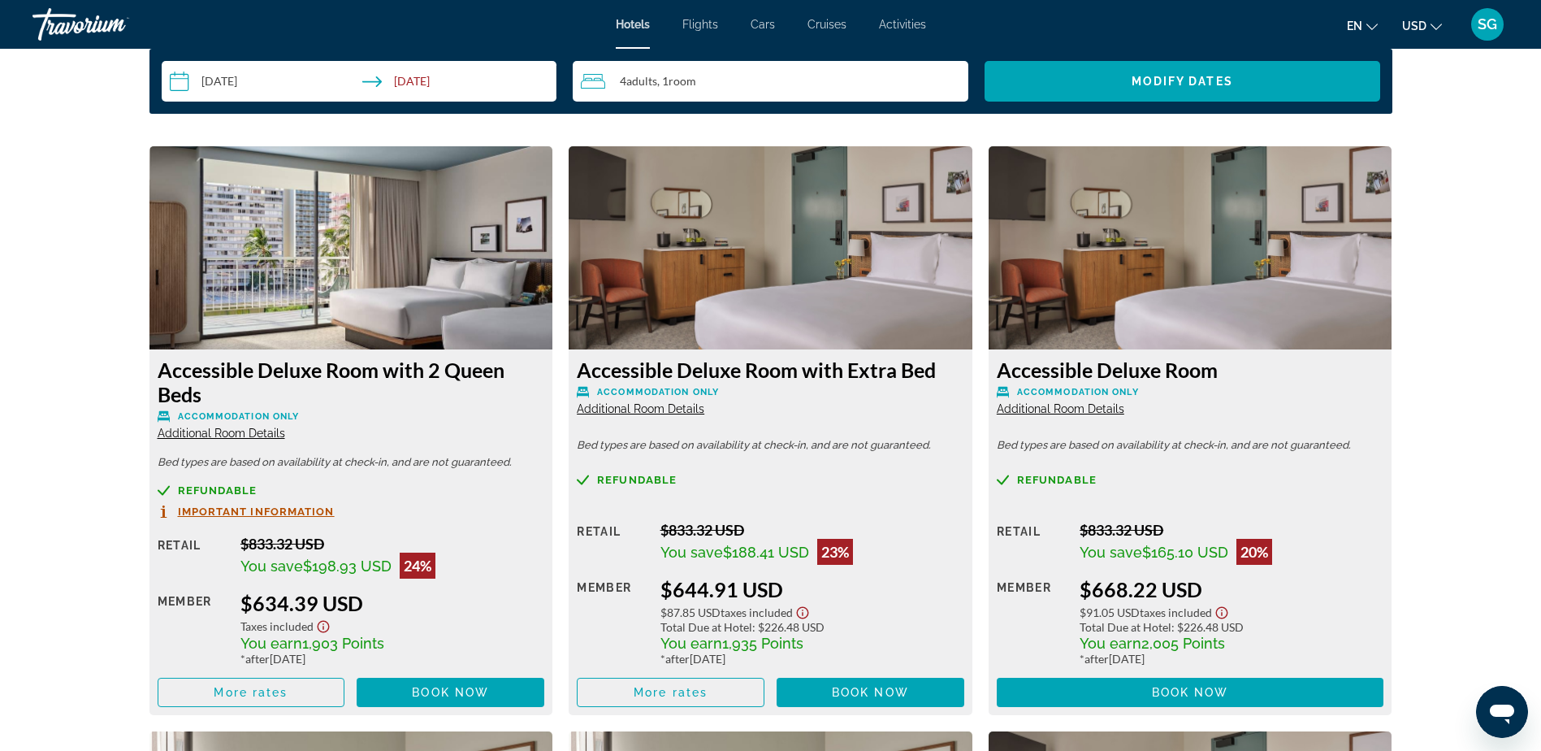
scroll to position [3412, 0]
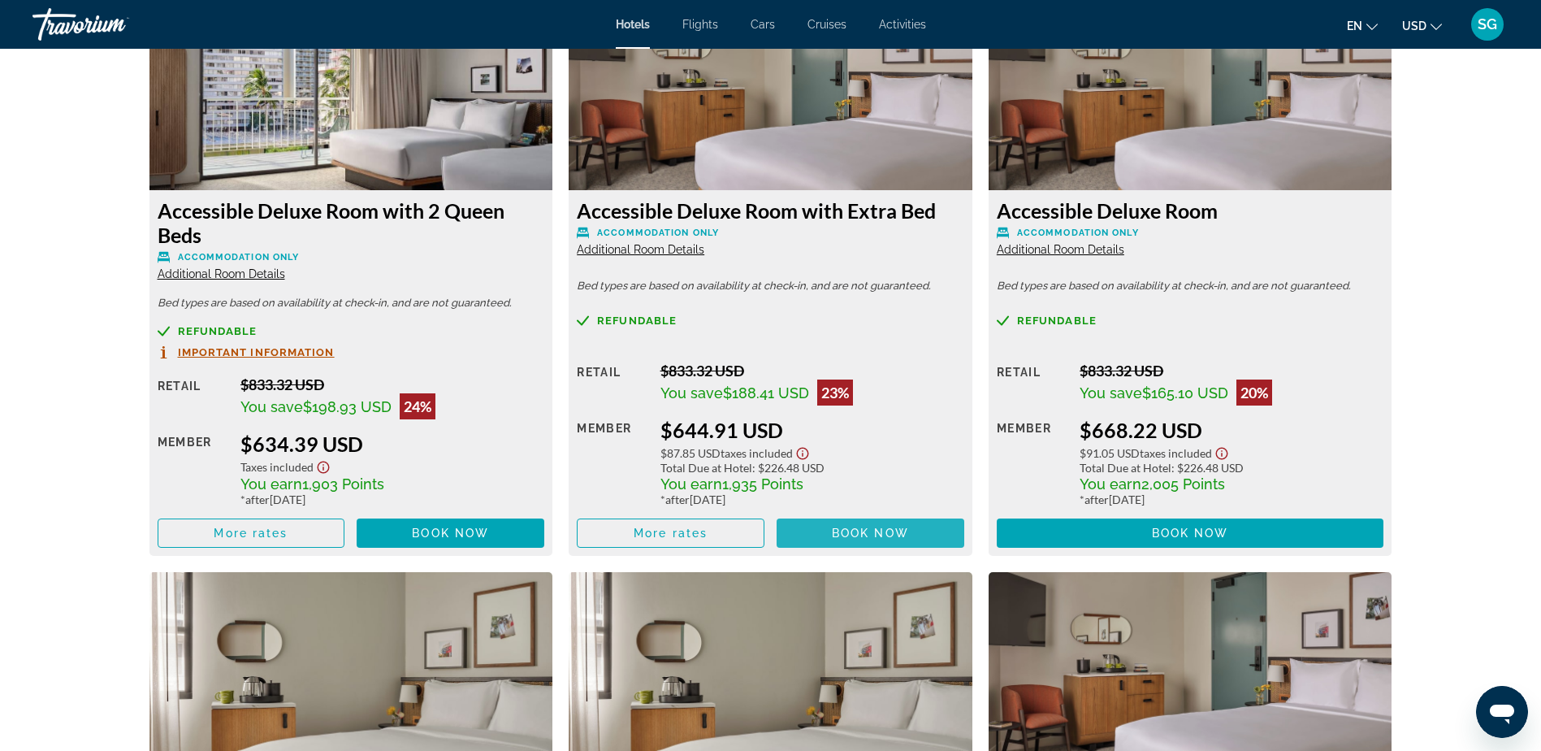
click at [812, 533] on span "Main content" at bounding box center [871, 532] width 188 height 39
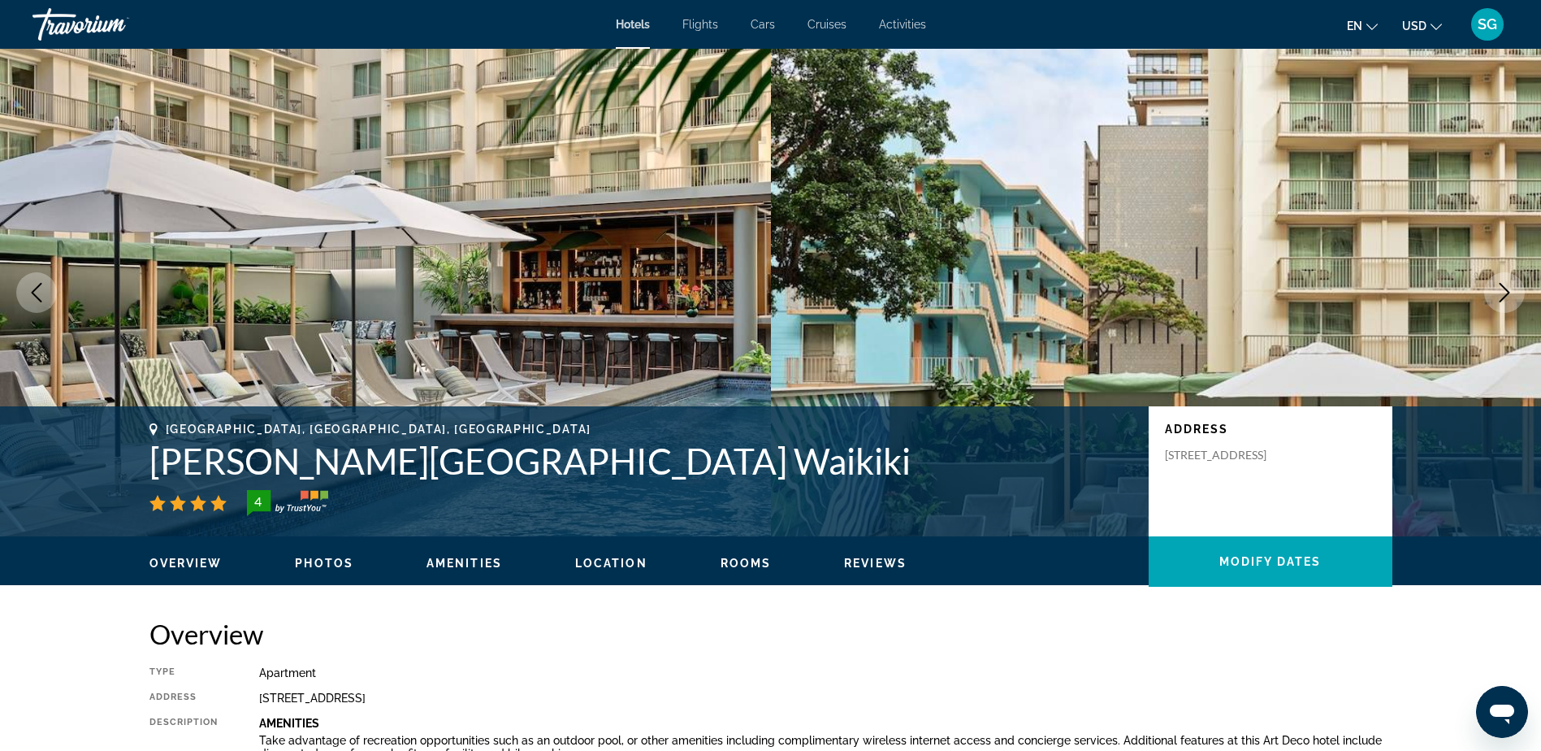
click at [732, 565] on span "Rooms" at bounding box center [746, 563] width 51 height 13
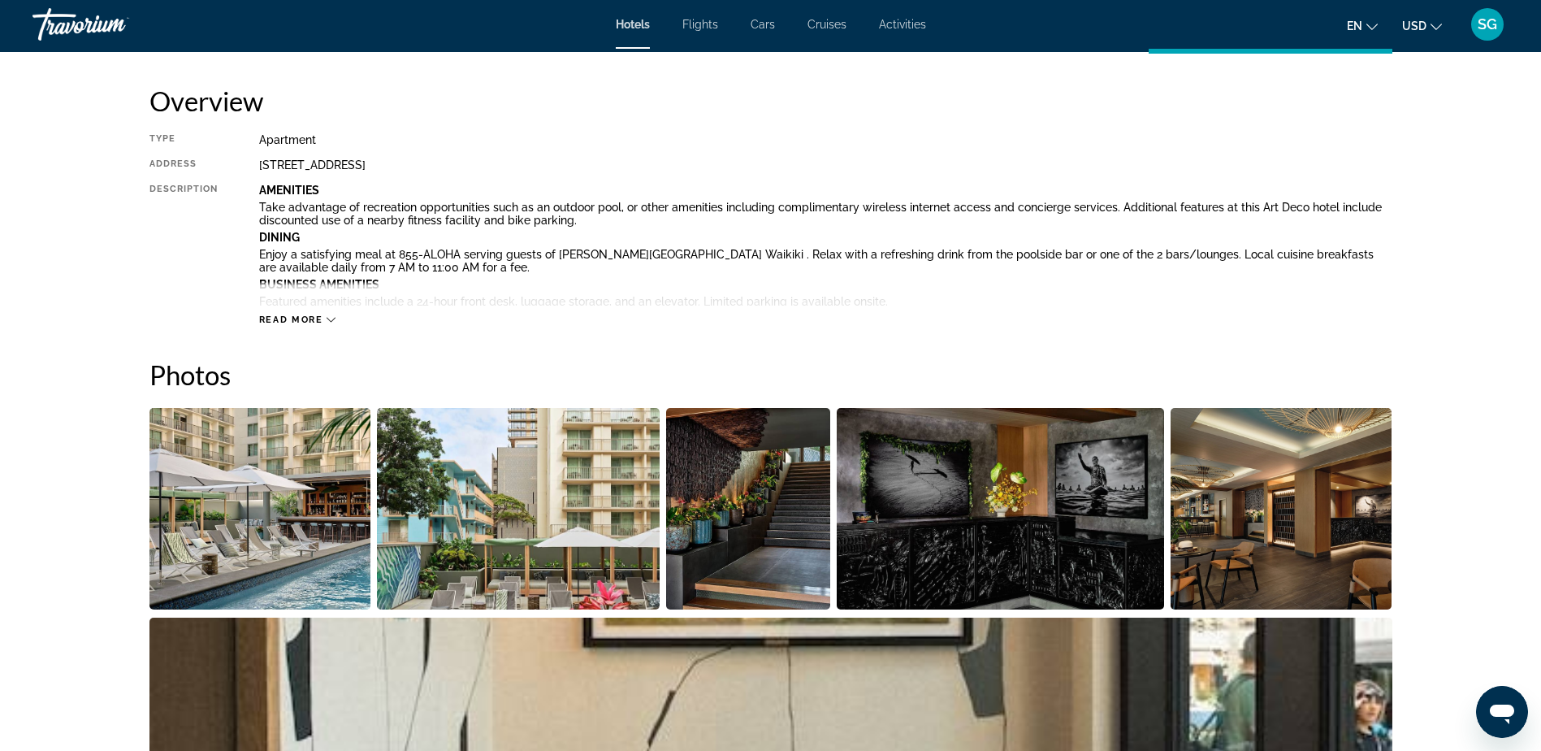
scroll to position [513, 0]
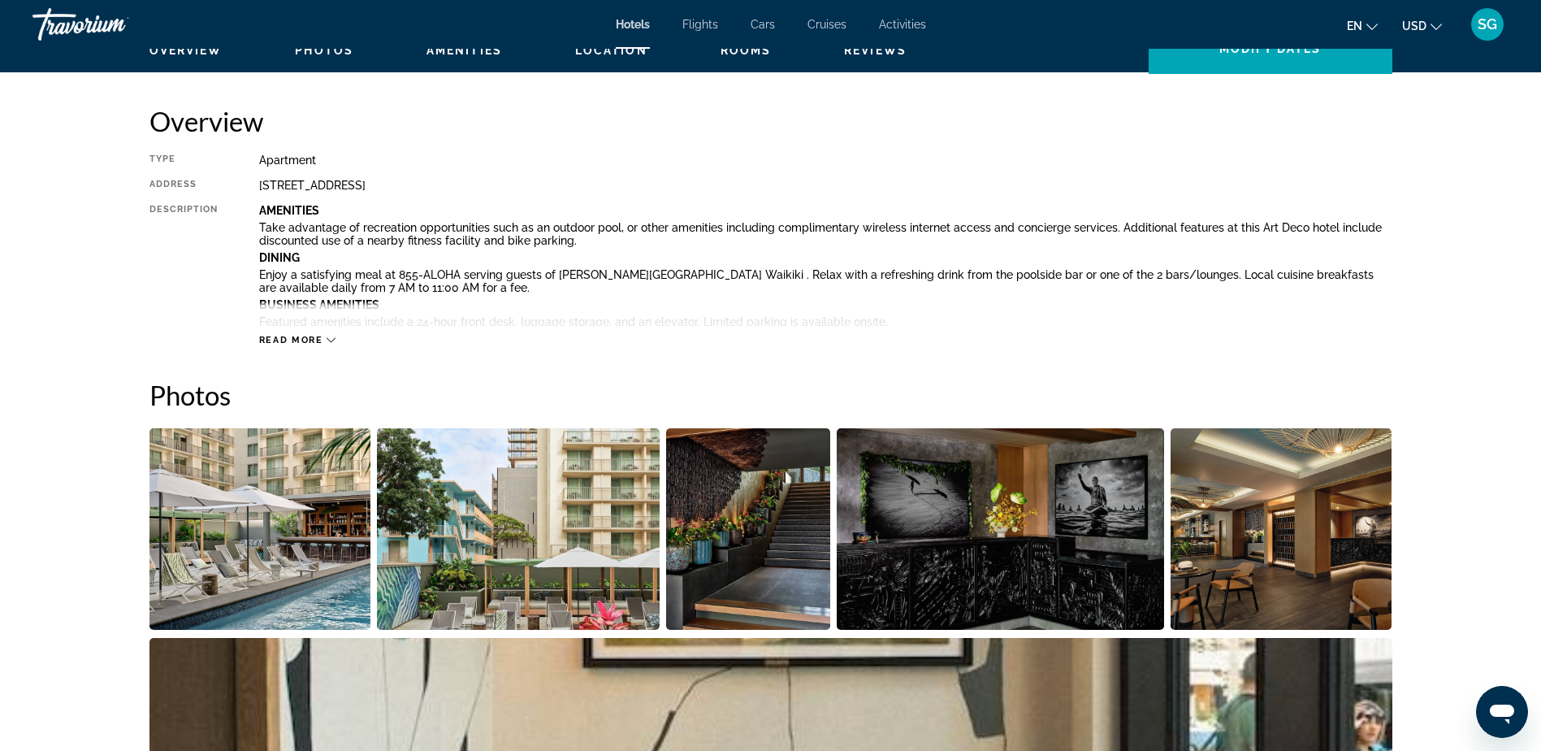
click at [330, 336] on icon "Main content" at bounding box center [331, 340] width 9 height 9
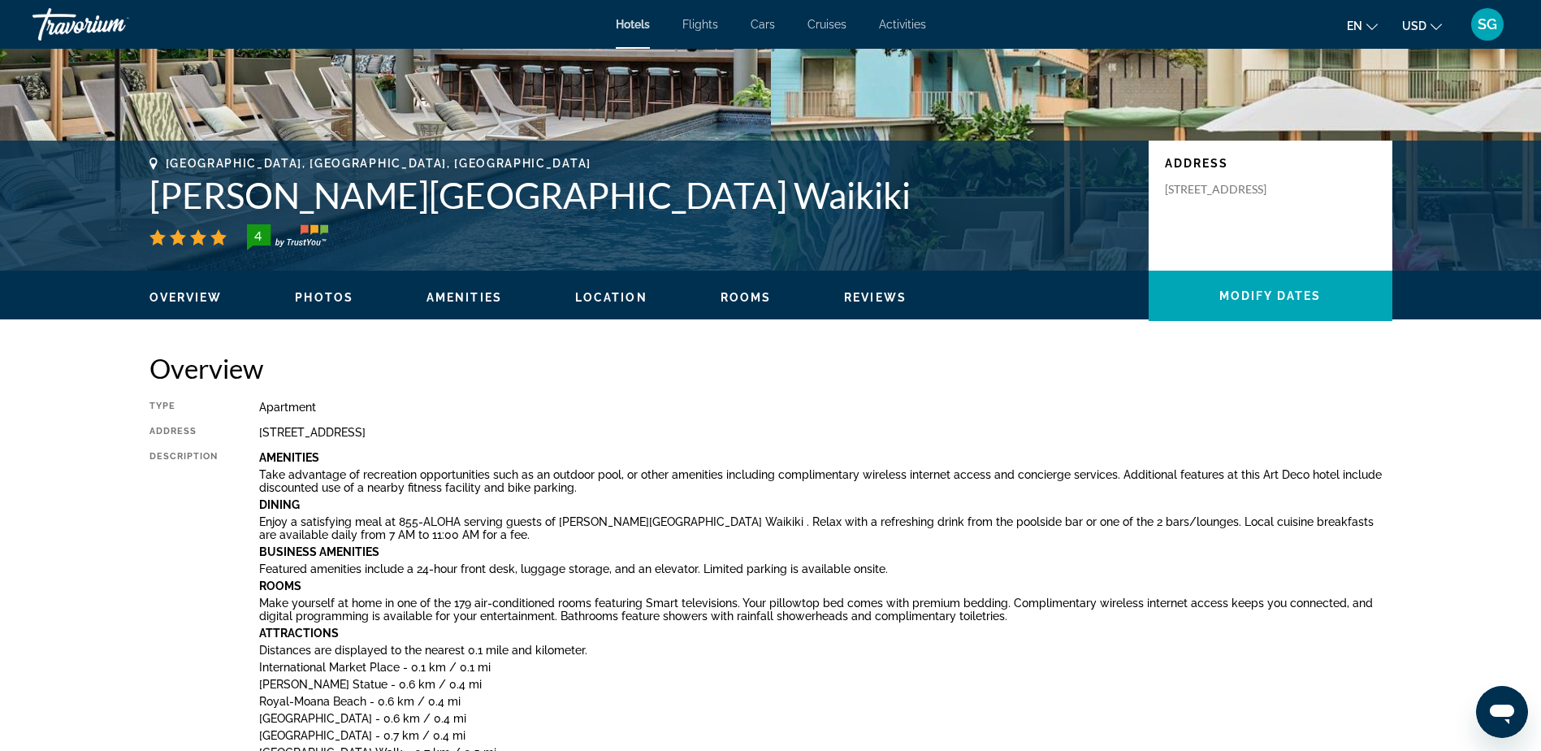
scroll to position [325, 0]
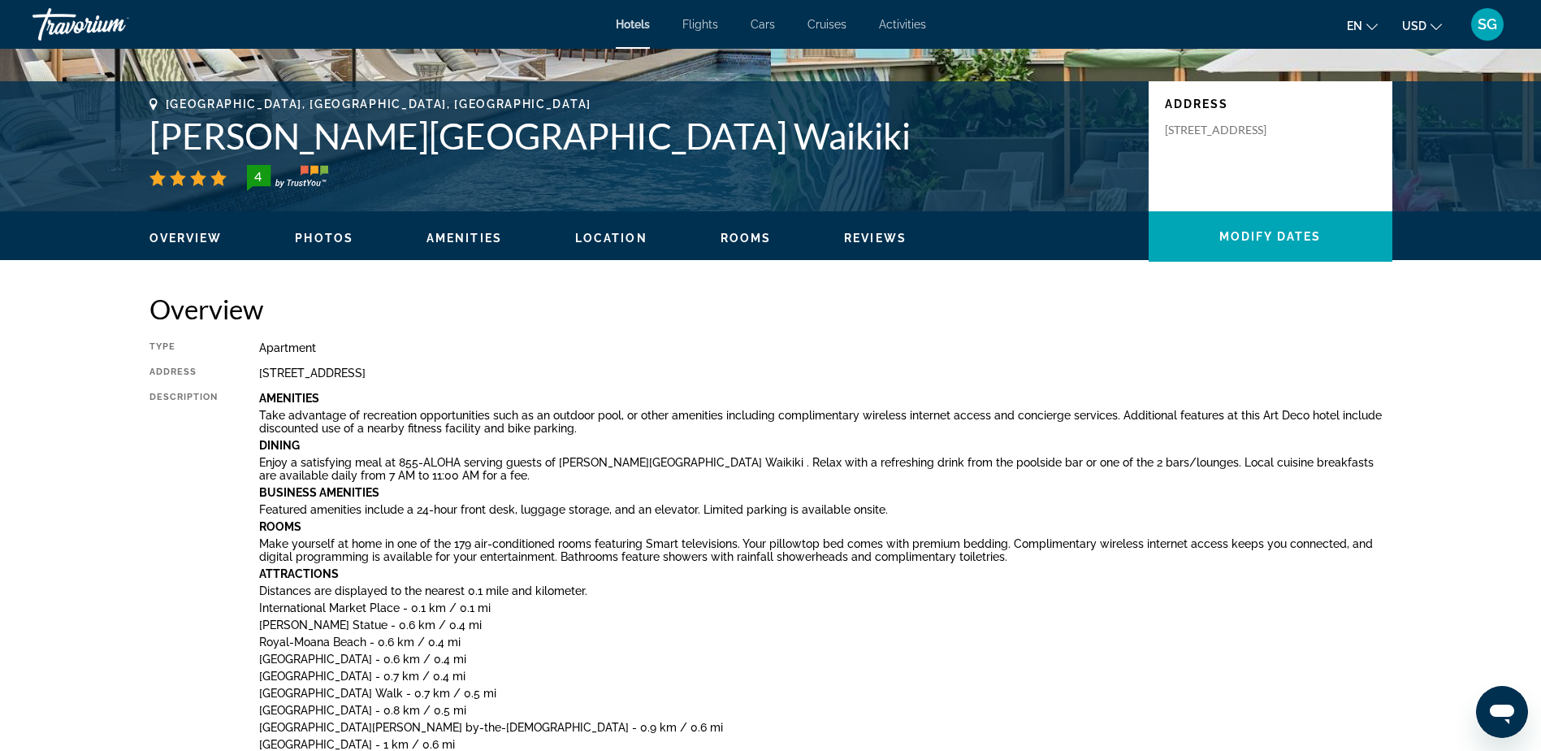
click at [881, 235] on span "Reviews" at bounding box center [875, 238] width 63 height 13
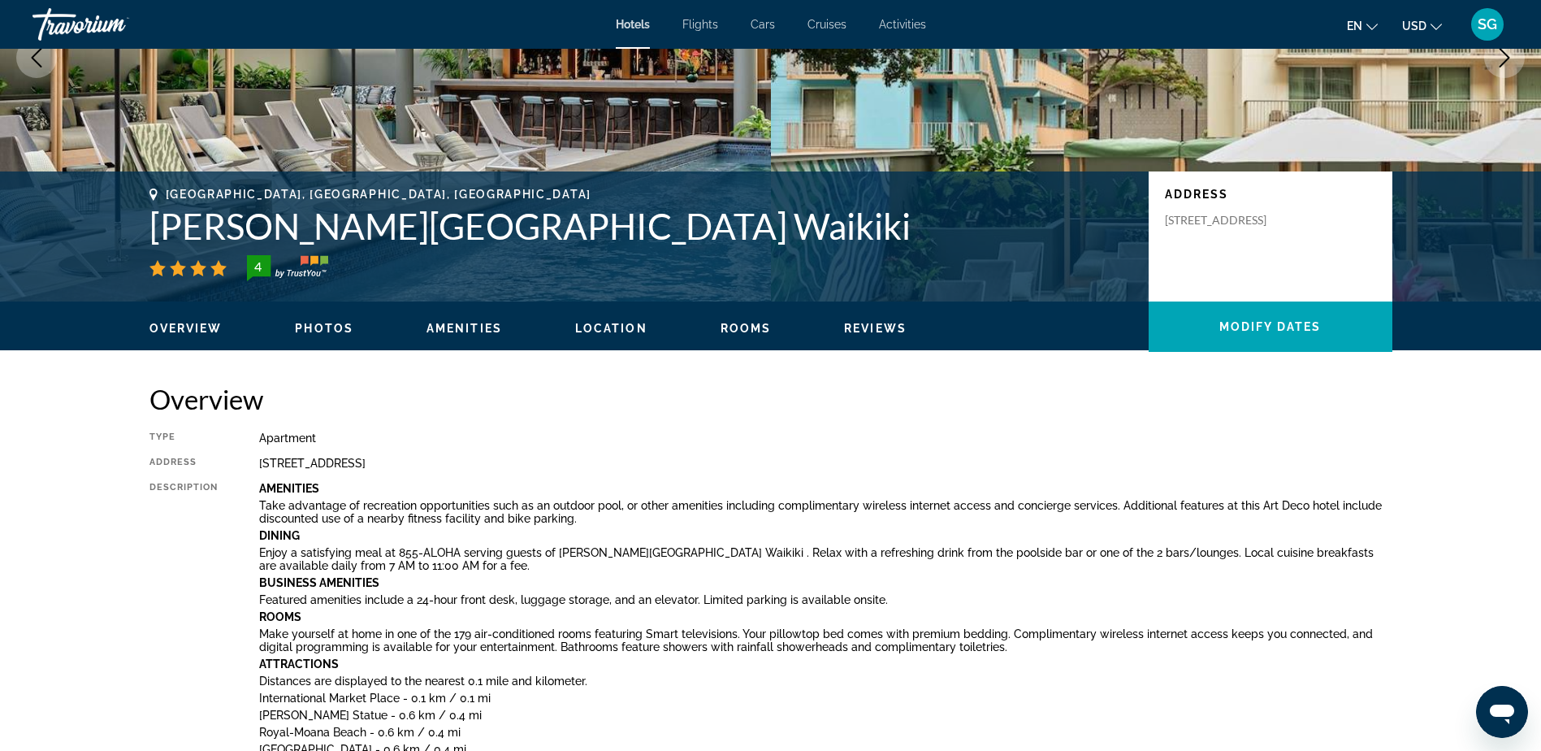
scroll to position [142, 0]
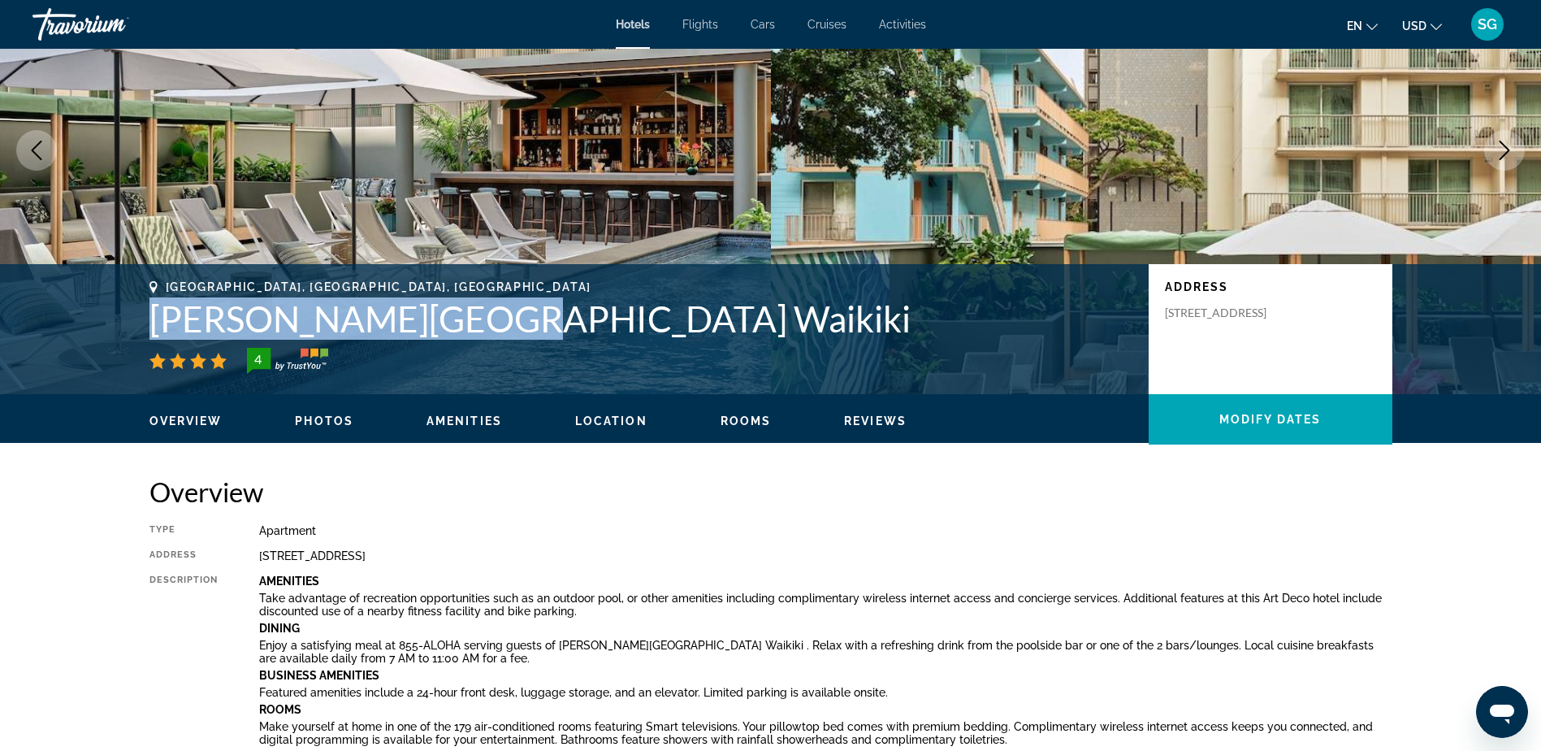
drag, startPoint x: 497, startPoint y: 314, endPoint x: 141, endPoint y: 317, distance: 356.7
click at [141, 317] on div "Honolulu, HI, United States Romer House Waikiki 4 Address 415 Nahua Street, Hon…" at bounding box center [771, 328] width 1308 height 97
drag, startPoint x: 141, startPoint y: 317, endPoint x: 279, endPoint y: 326, distance: 139.2
copy h1 "Romer House Waikiki"
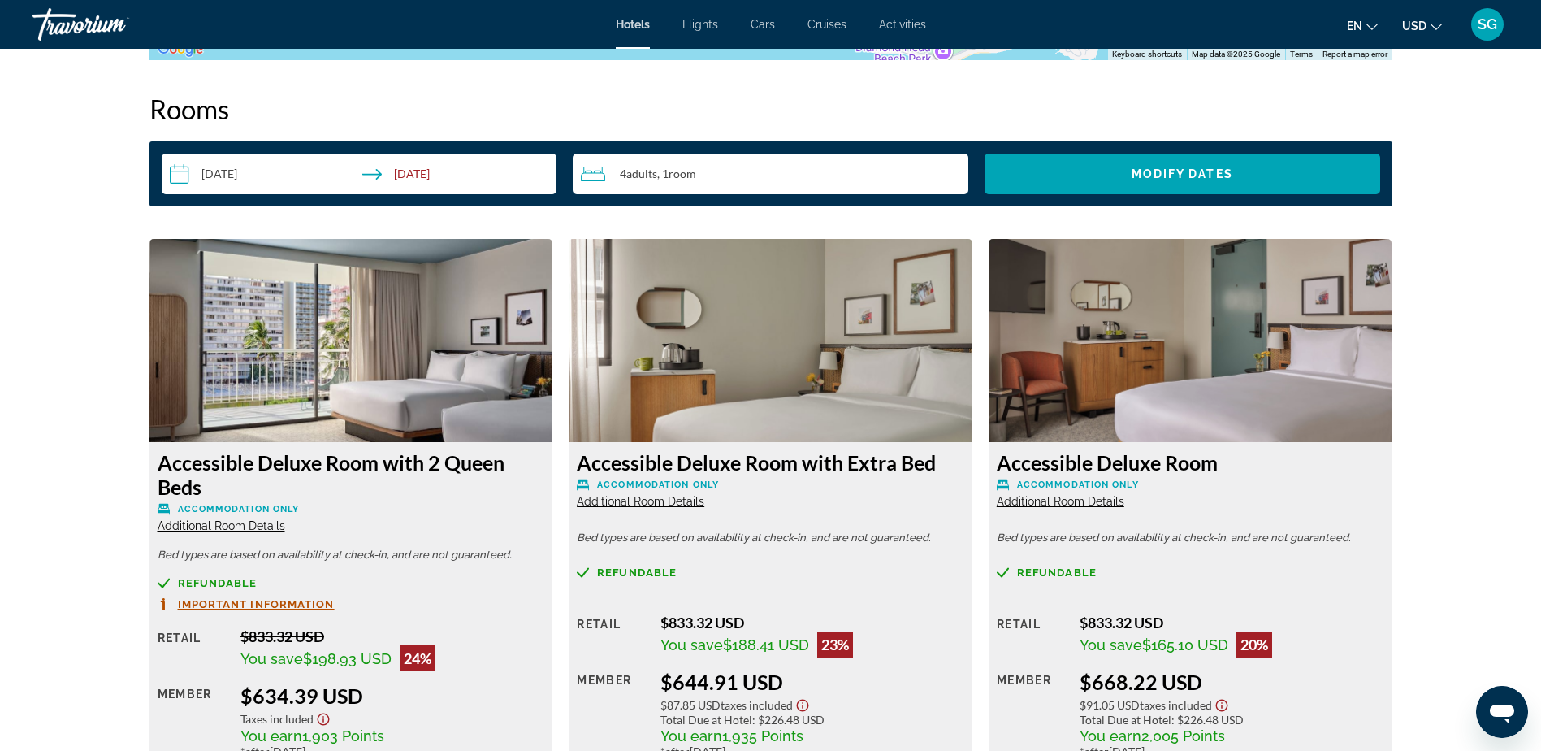
scroll to position [3331, 0]
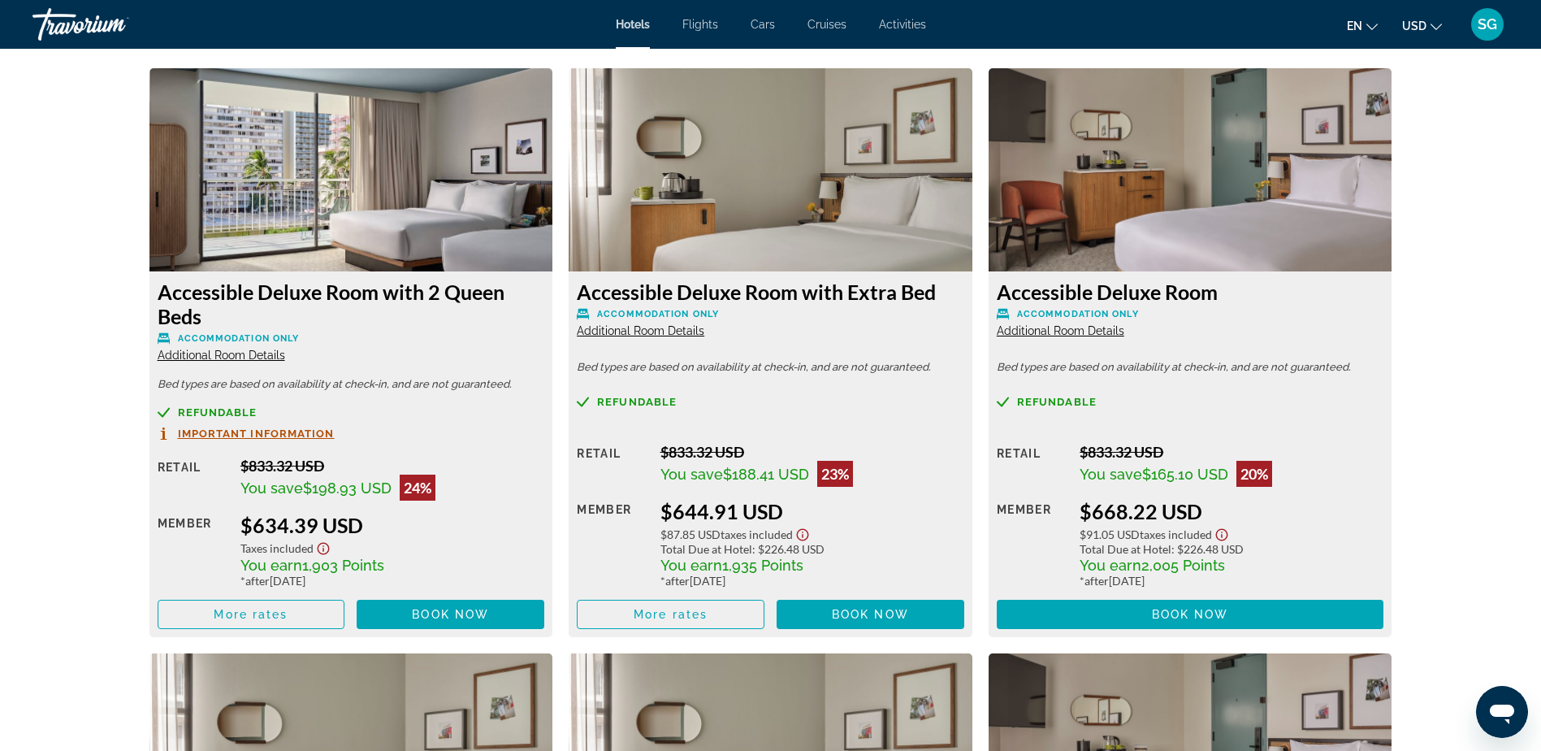
click at [201, 301] on h3 "Accessible Deluxe Room with 2 Queen Beds" at bounding box center [352, 303] width 388 height 49
click at [387, 613] on span "Main content" at bounding box center [451, 614] width 188 height 39
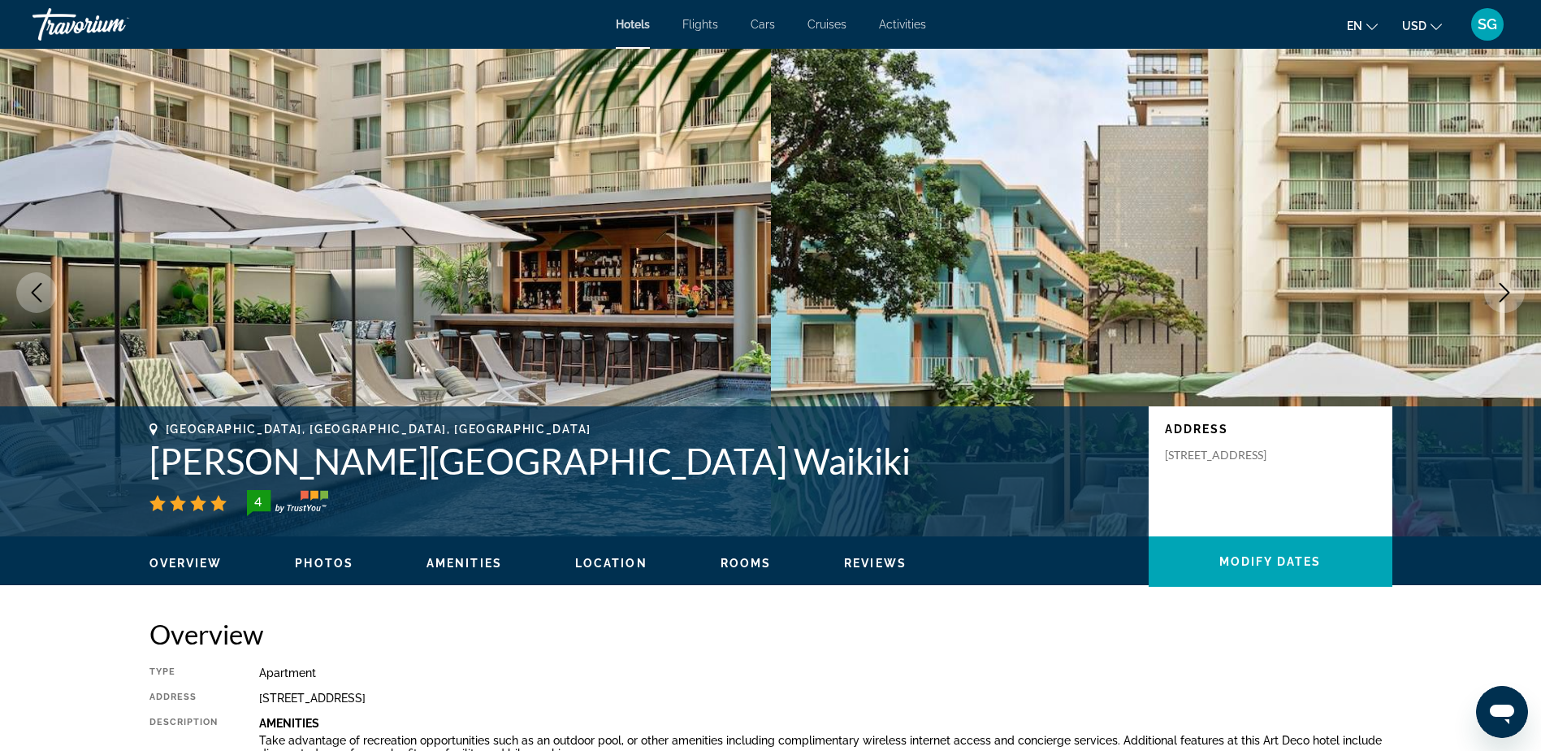
click at [461, 561] on span "Amenities" at bounding box center [465, 563] width 76 height 13
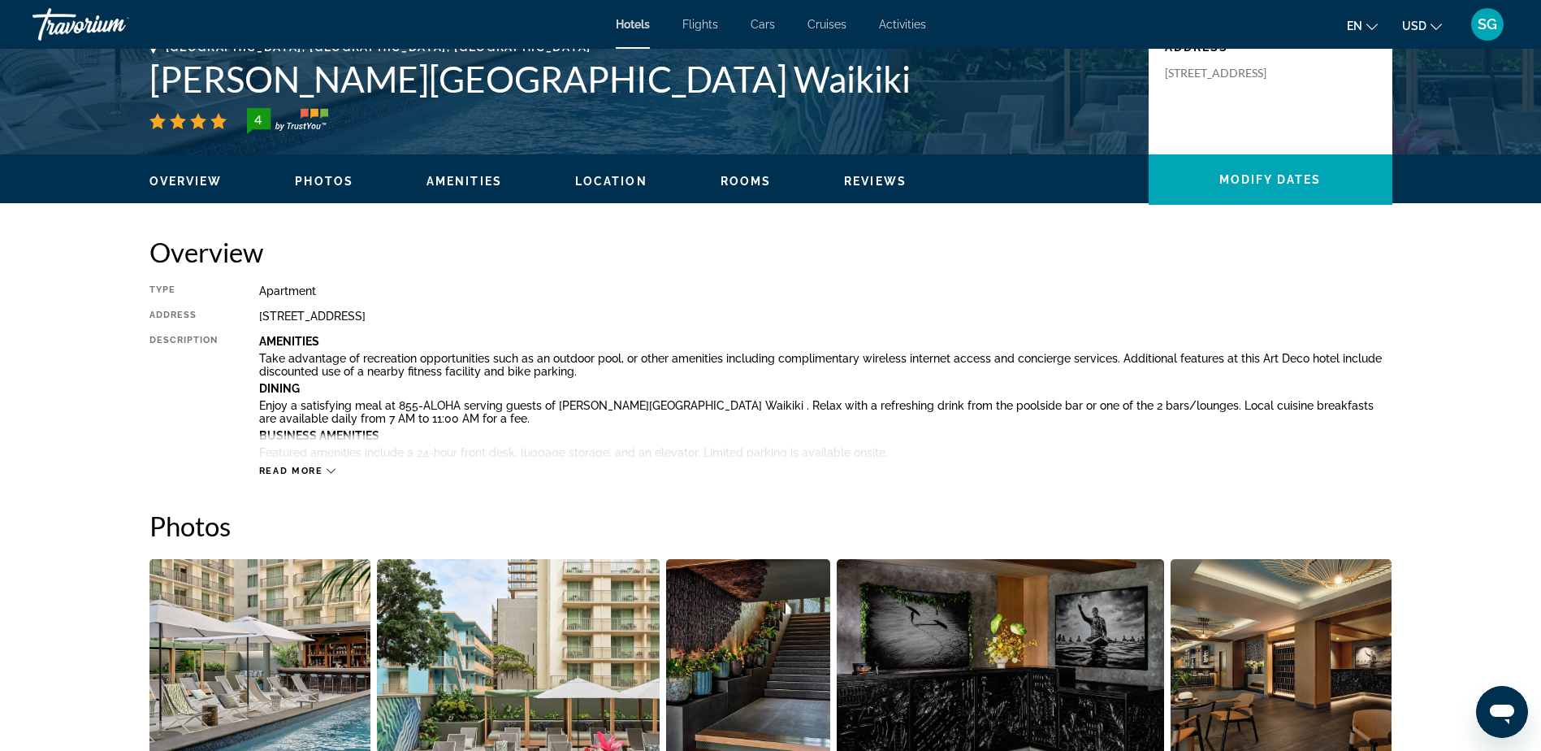
scroll to position [326, 0]
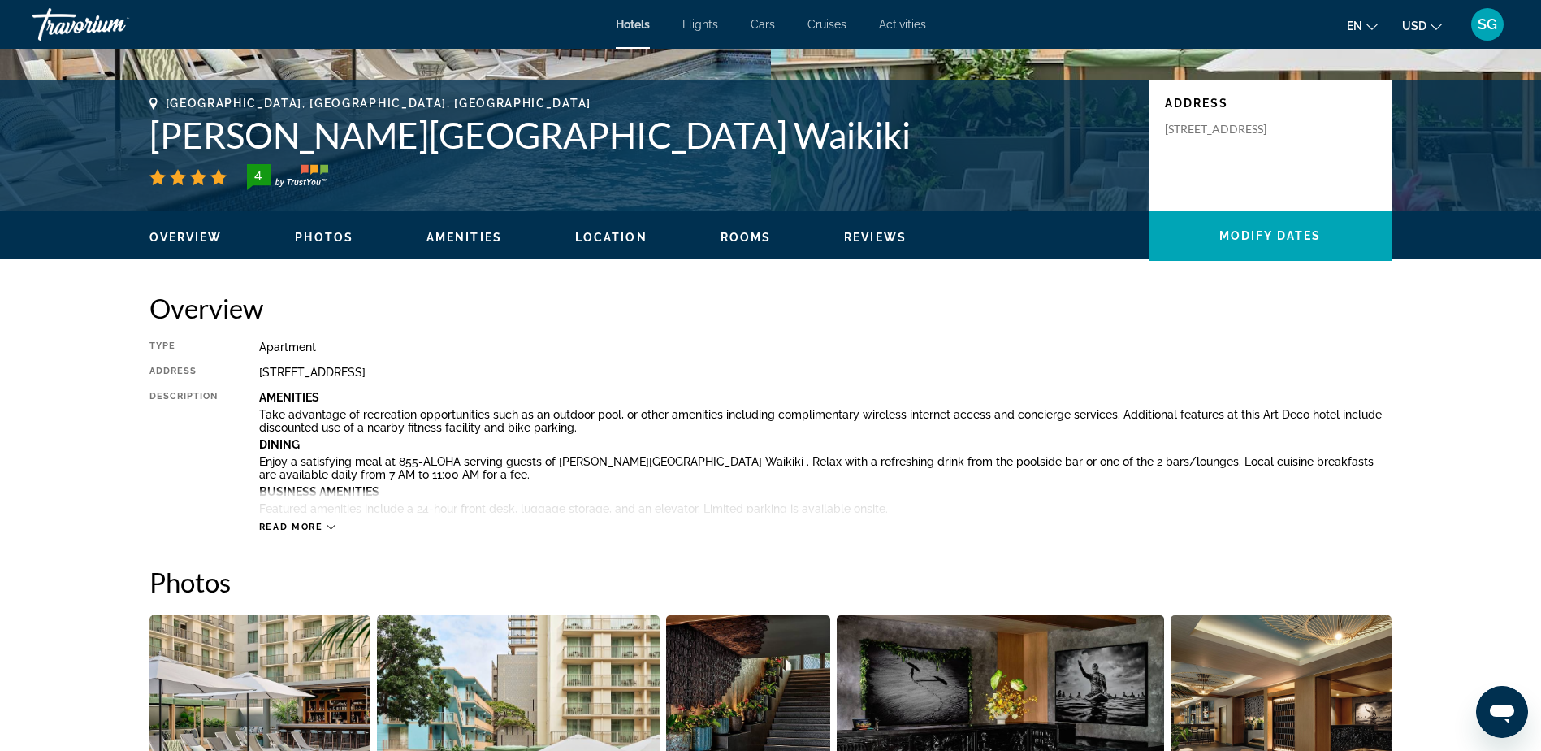
click at [1434, 146] on div "Honolulu, HI, United States Romer House Waikiki 4 Address 415 Nahua Street, Hon…" at bounding box center [770, 145] width 1541 height 130
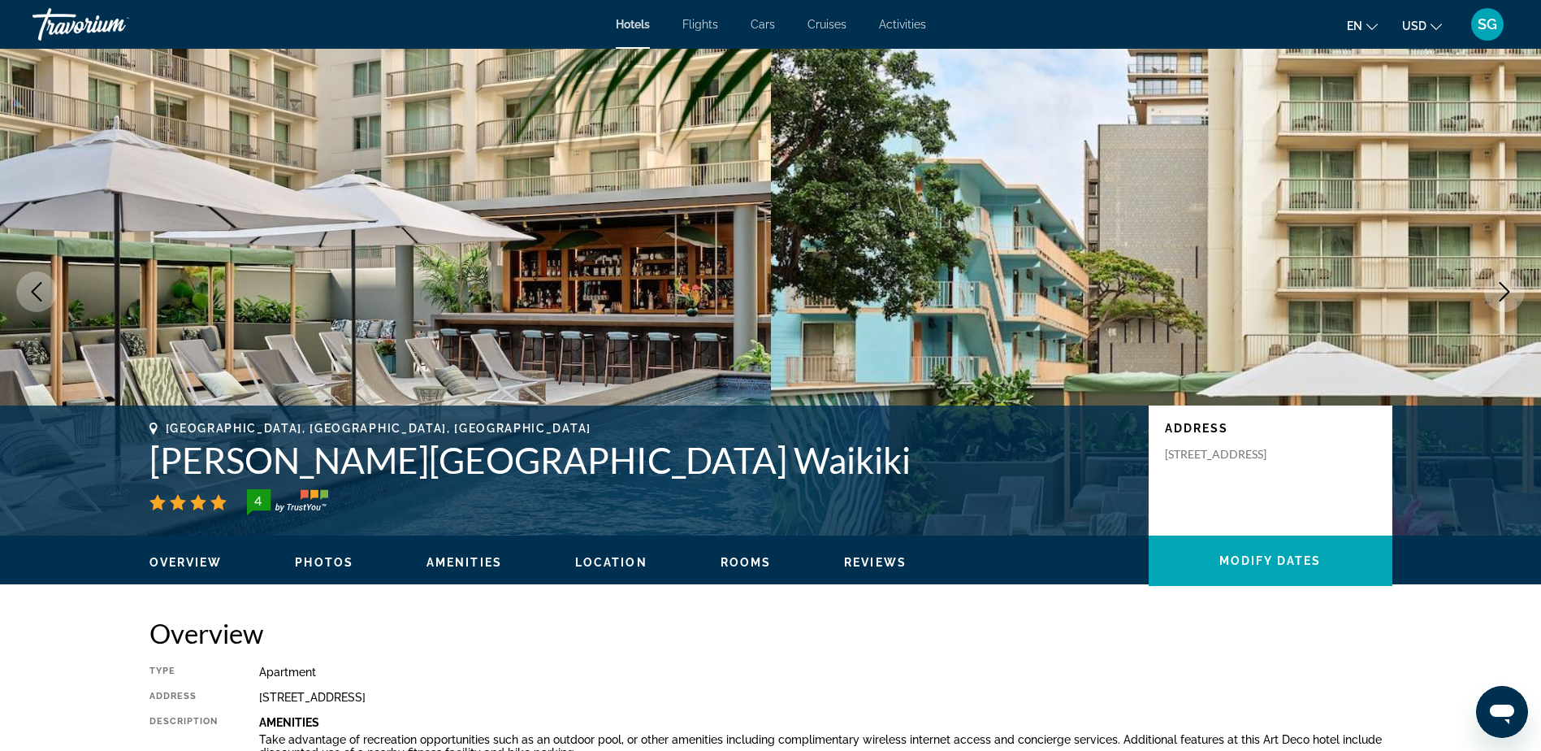
scroll to position [0, 0]
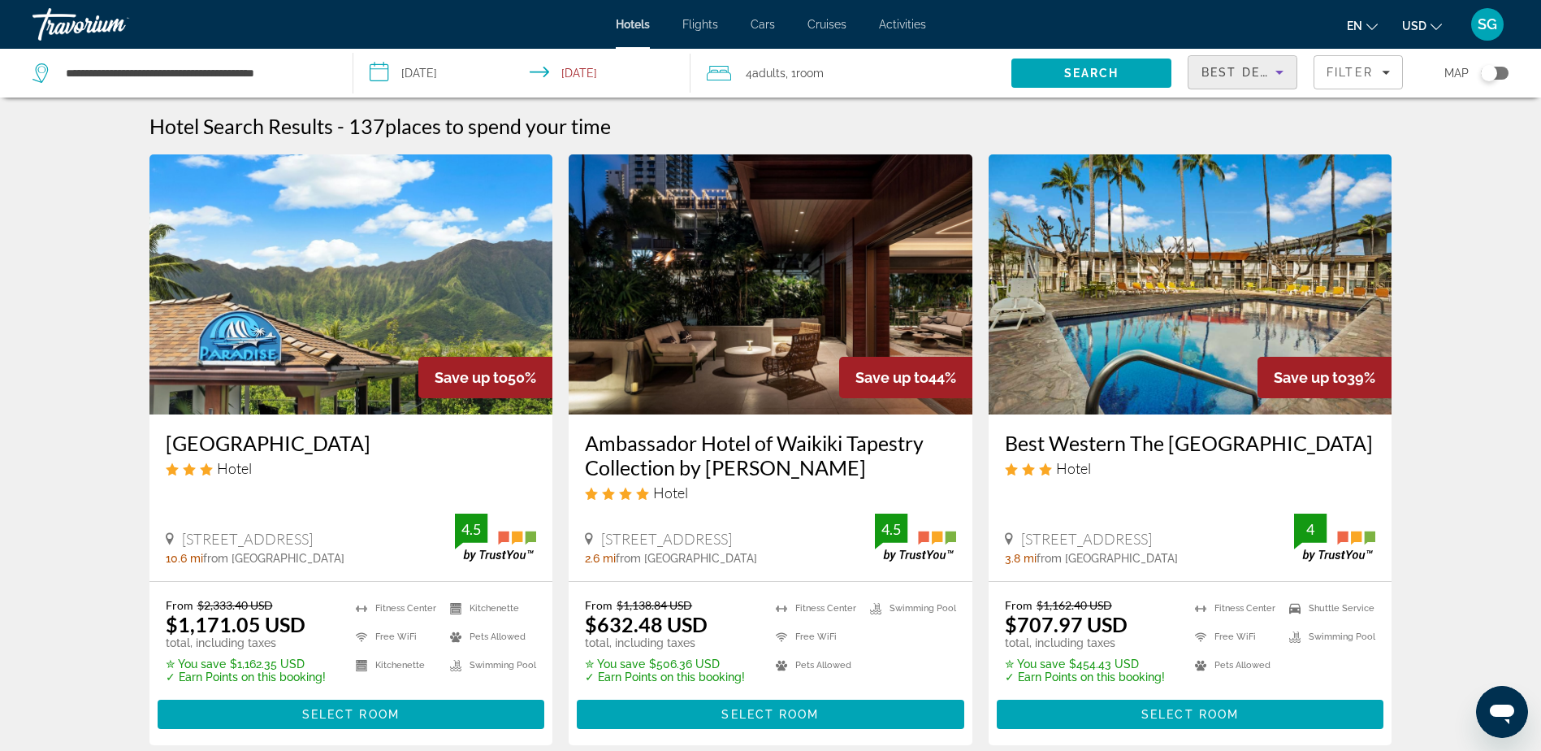
click at [1277, 67] on icon "Sort by" at bounding box center [1279, 72] width 19 height 19
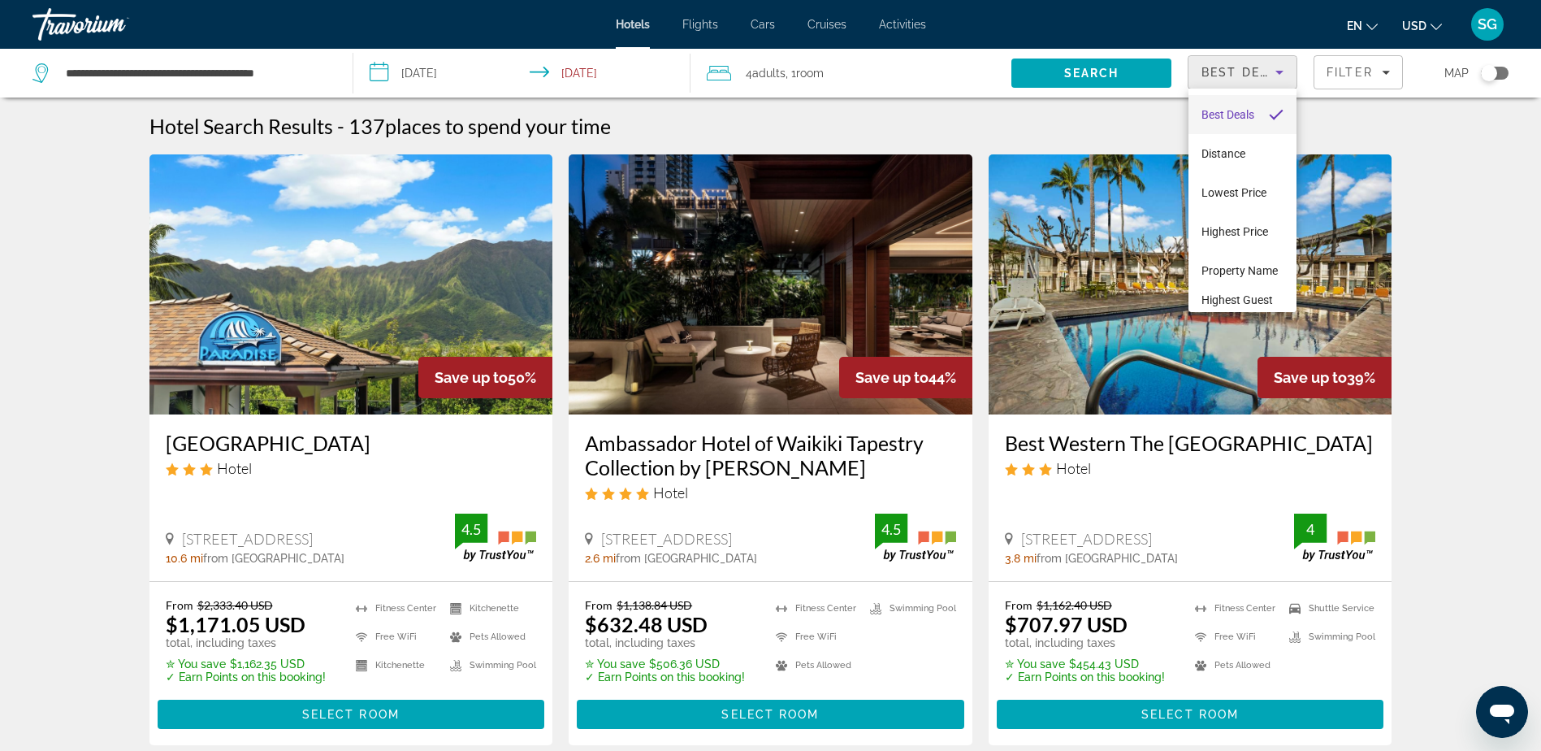
click at [859, 71] on div at bounding box center [770, 375] width 1541 height 751
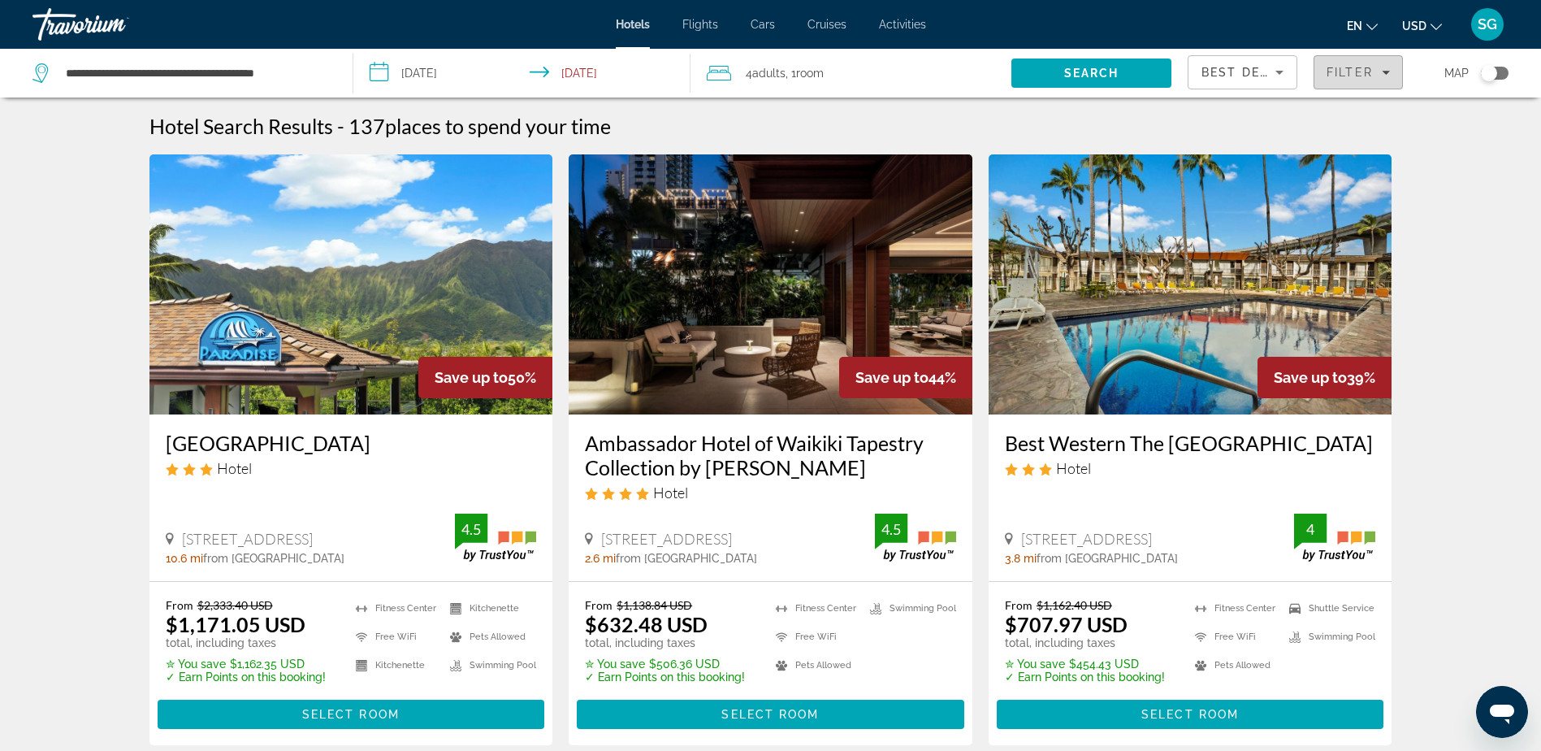
click at [1385, 77] on div "Filter" at bounding box center [1358, 72] width 63 height 13
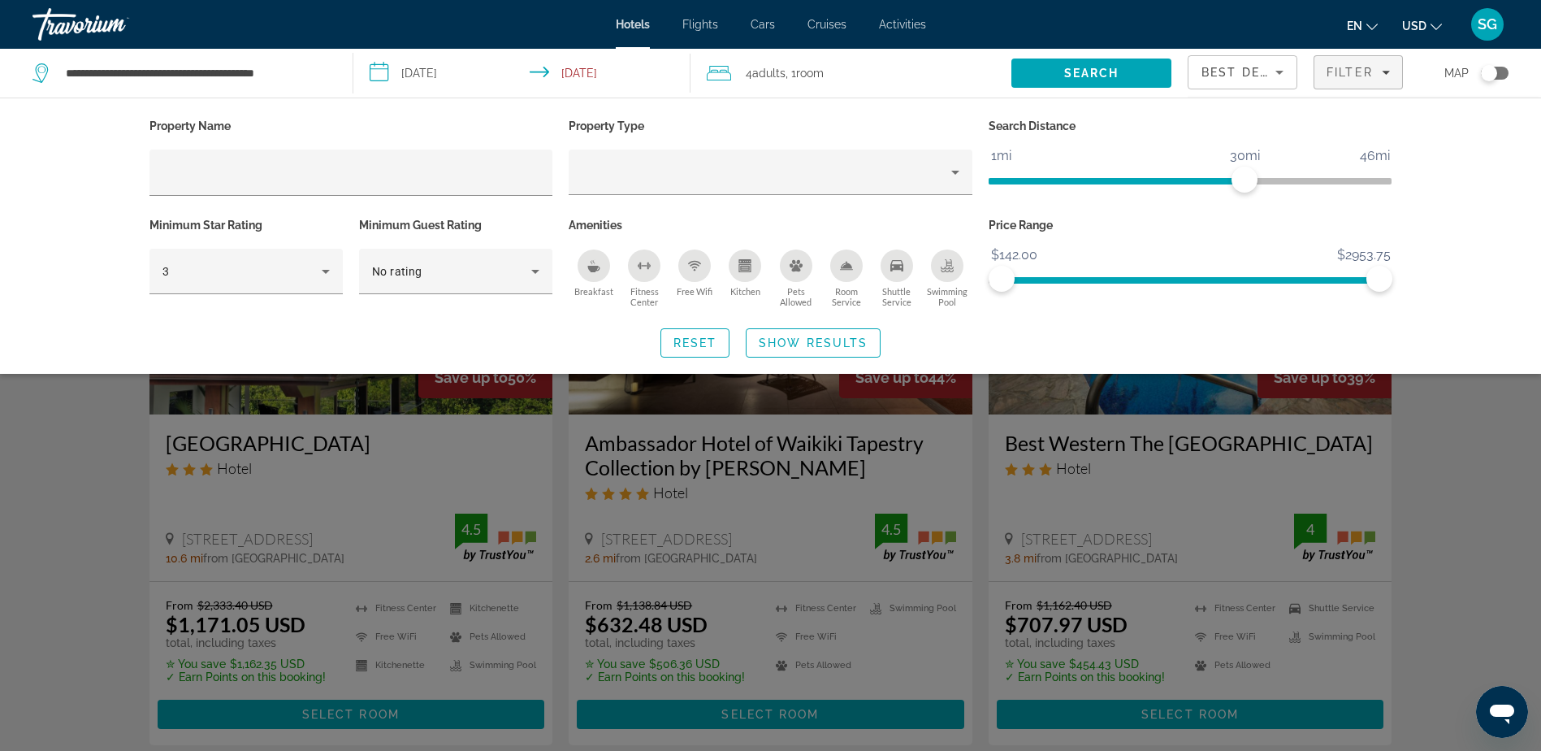
click at [738, 264] on icon "Kitchen" at bounding box center [744, 265] width 13 height 13
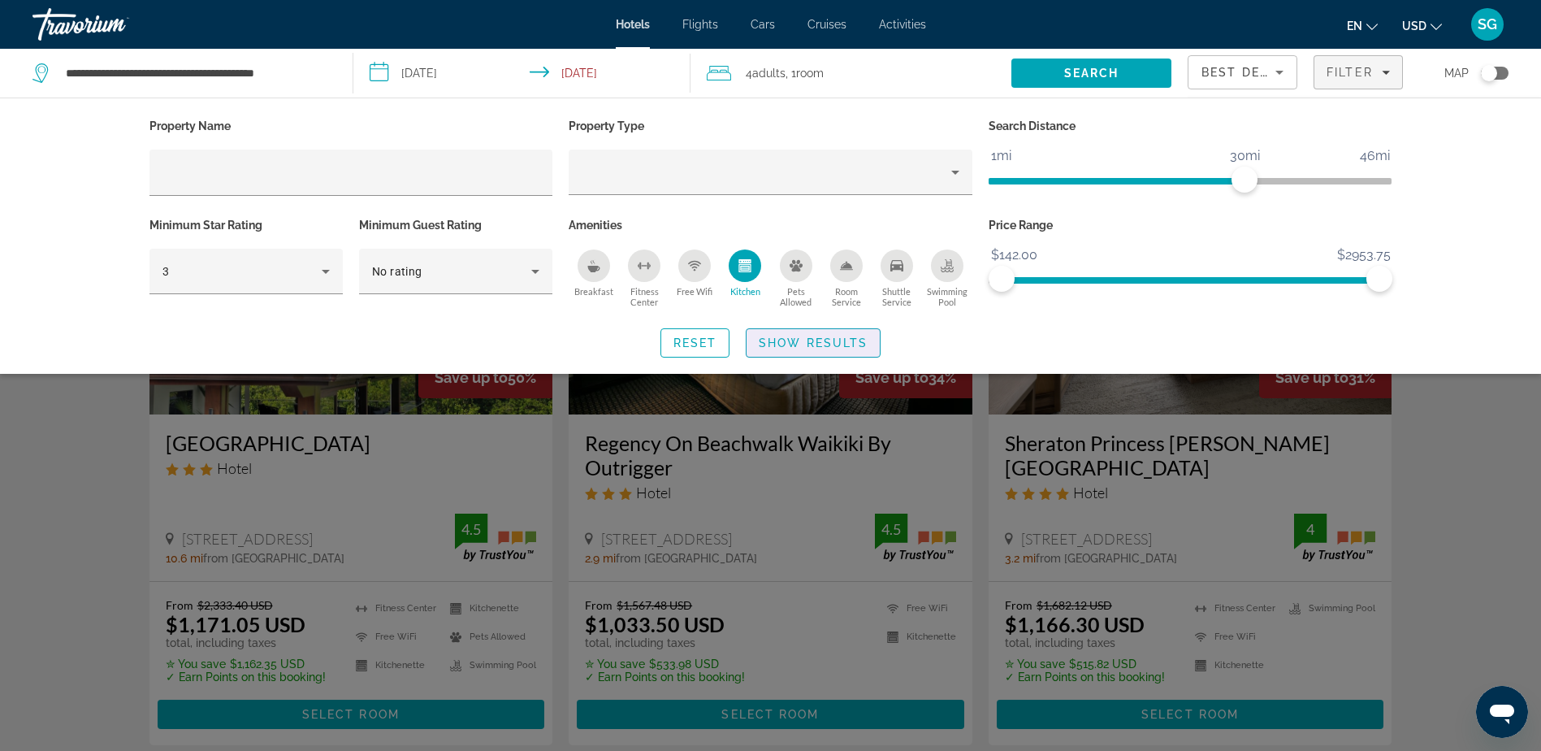
click at [810, 337] on span "Show Results" at bounding box center [813, 342] width 109 height 13
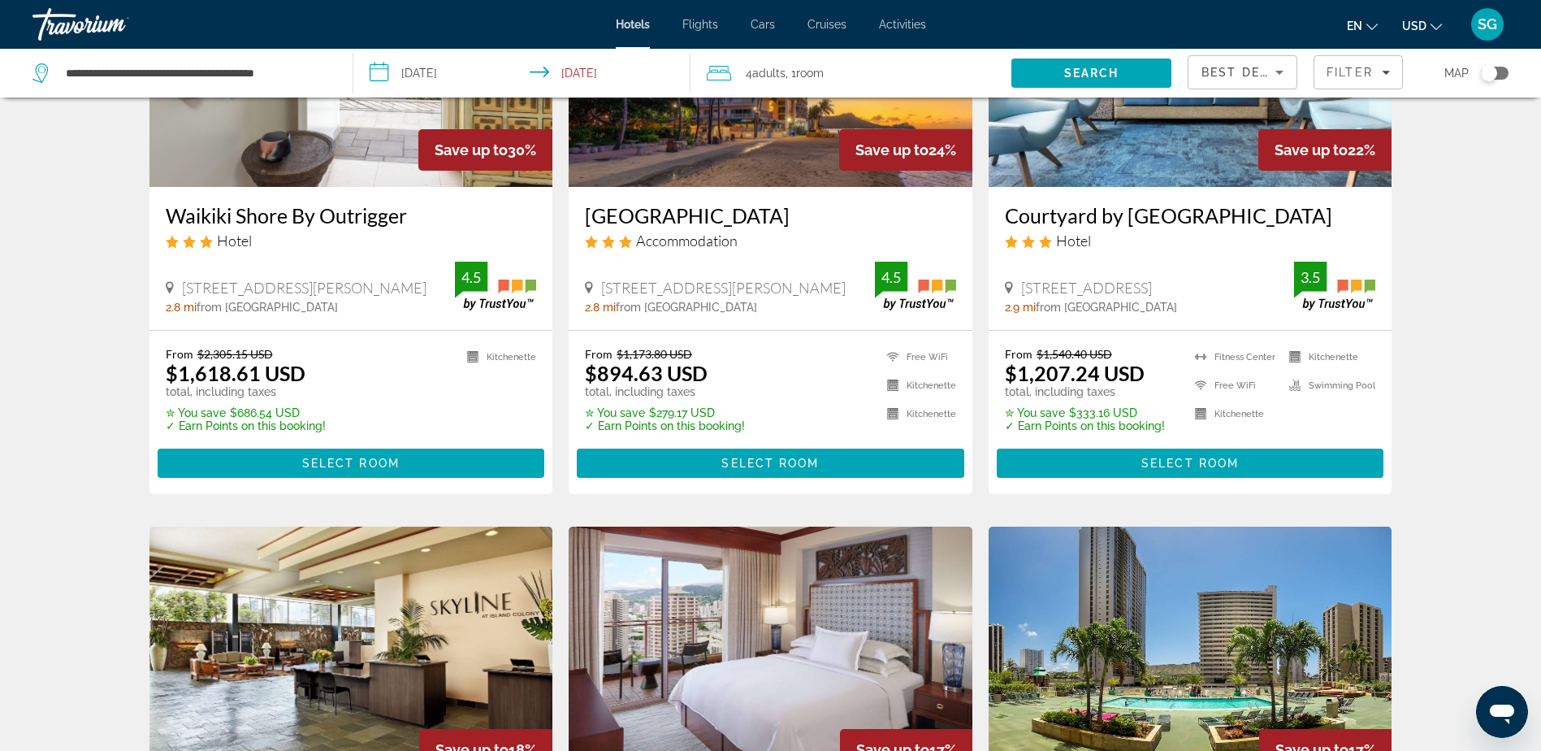
scroll to position [650, 0]
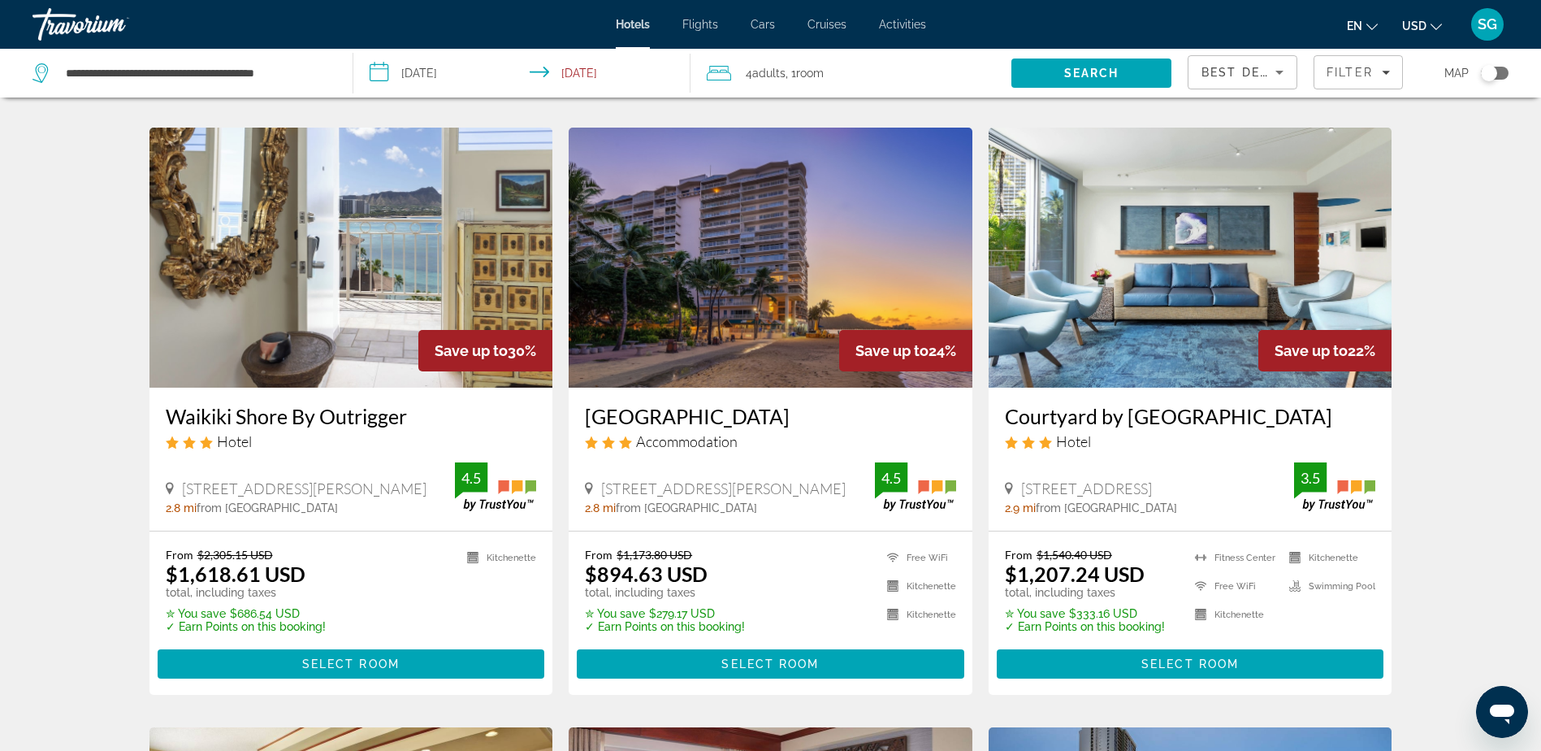
drag, startPoint x: 760, startPoint y: 414, endPoint x: 627, endPoint y: 414, distance: 132.4
click at [627, 414] on h3 "Castle Waikīkī Shore" at bounding box center [770, 416] width 371 height 24
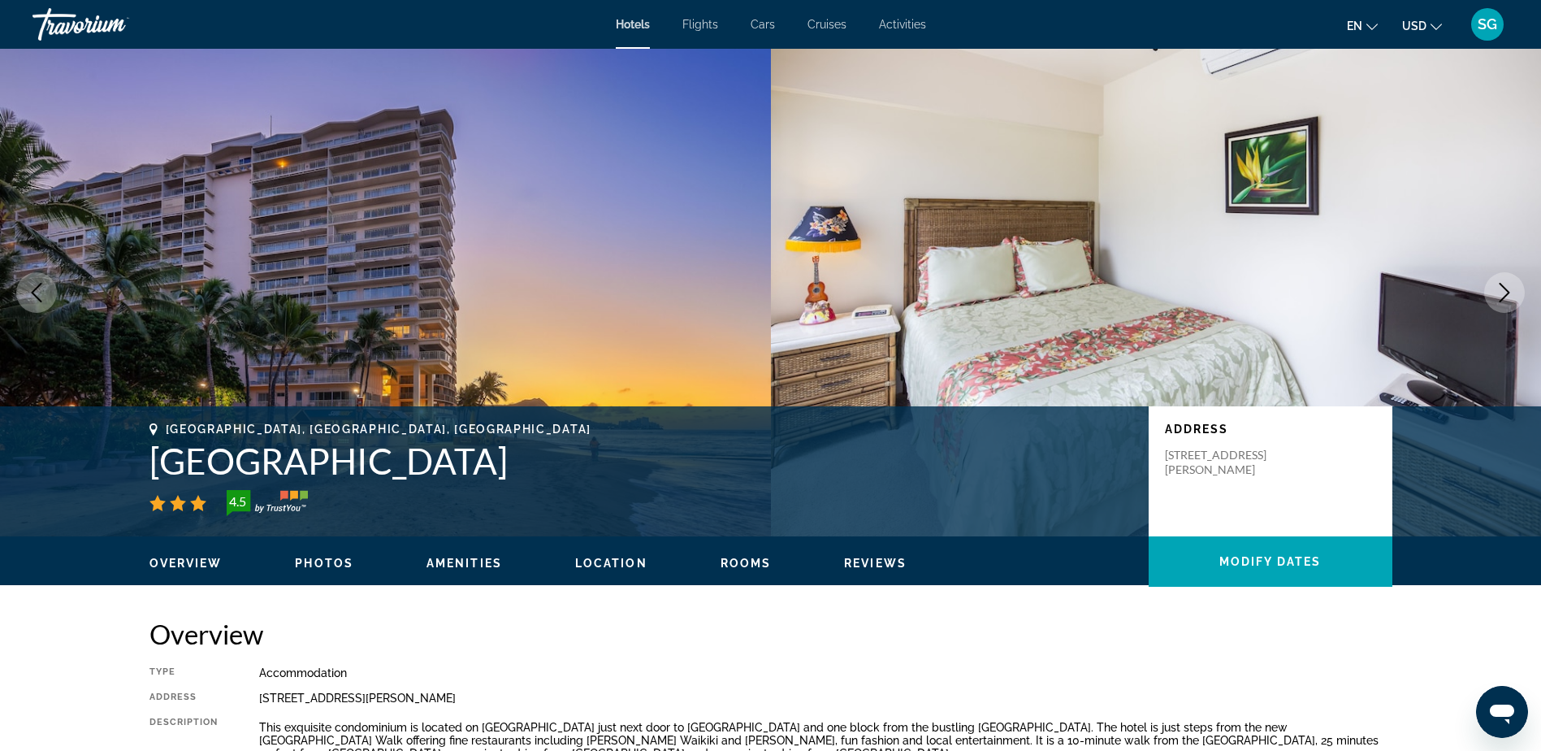
drag, startPoint x: 474, startPoint y: 462, endPoint x: 137, endPoint y: 469, distance: 337.2
click at [137, 469] on div "Honolulu, HI, United States Castle Waikīkī Shore 4.5 Address 2161 Kalia Rd, Hon…" at bounding box center [771, 470] width 1308 height 97
drag, startPoint x: 137, startPoint y: 469, endPoint x: 228, endPoint y: 452, distance: 92.6
copy h1 "Castle Waikīkī Shore"
click at [1287, 570] on span "Main content" at bounding box center [1271, 561] width 244 height 39
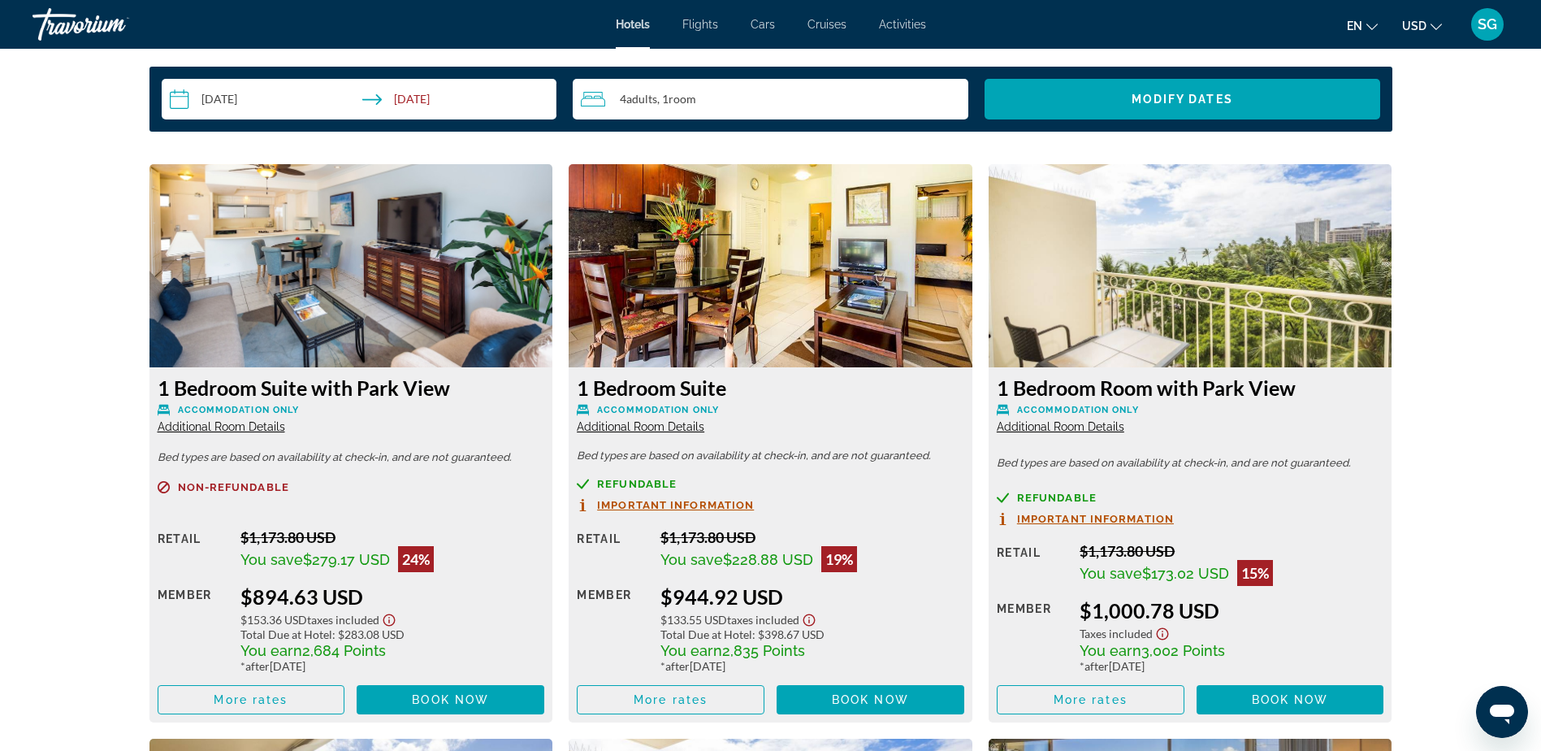
scroll to position [2137, 0]
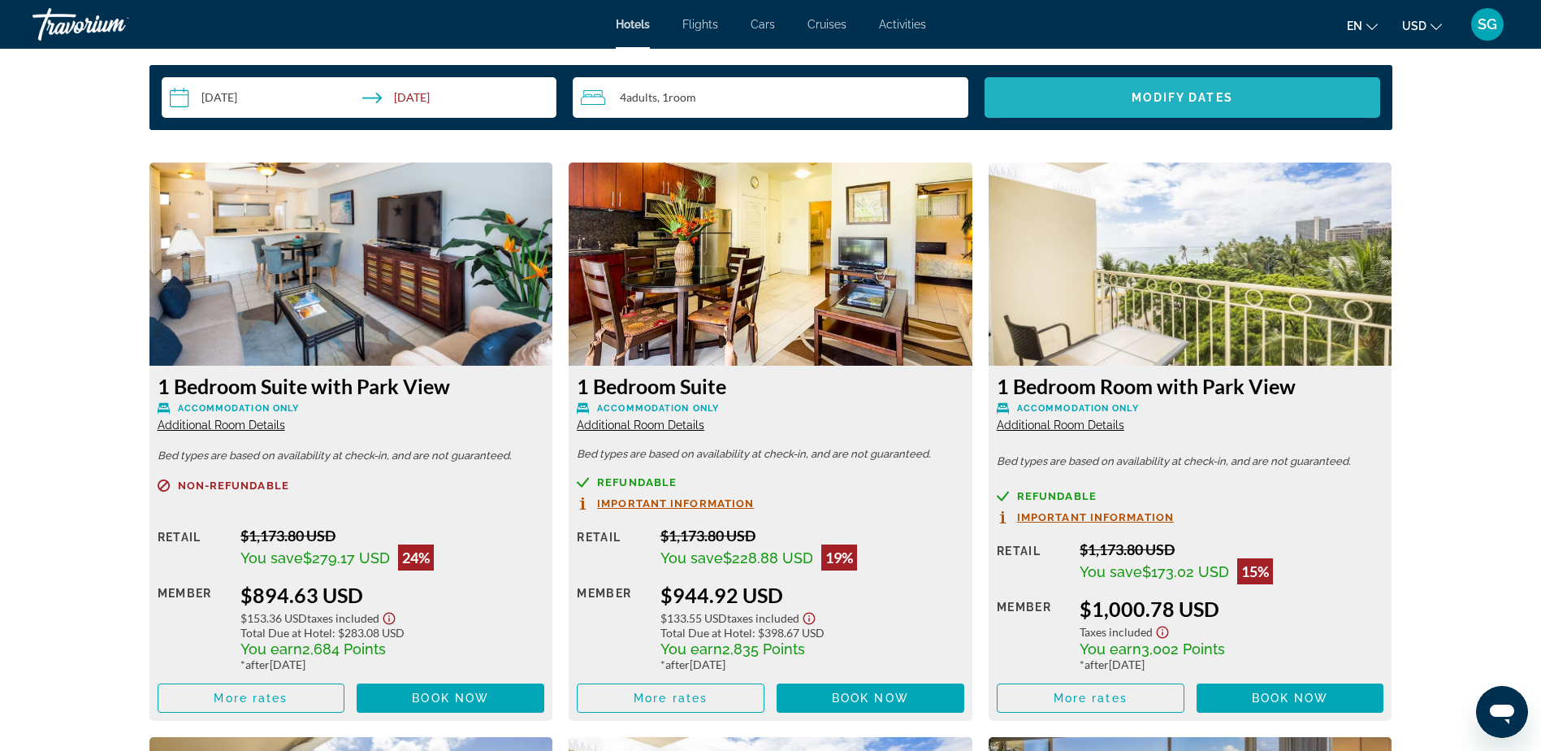
click at [1149, 100] on span "Modify Dates" at bounding box center [1183, 97] width 102 height 13
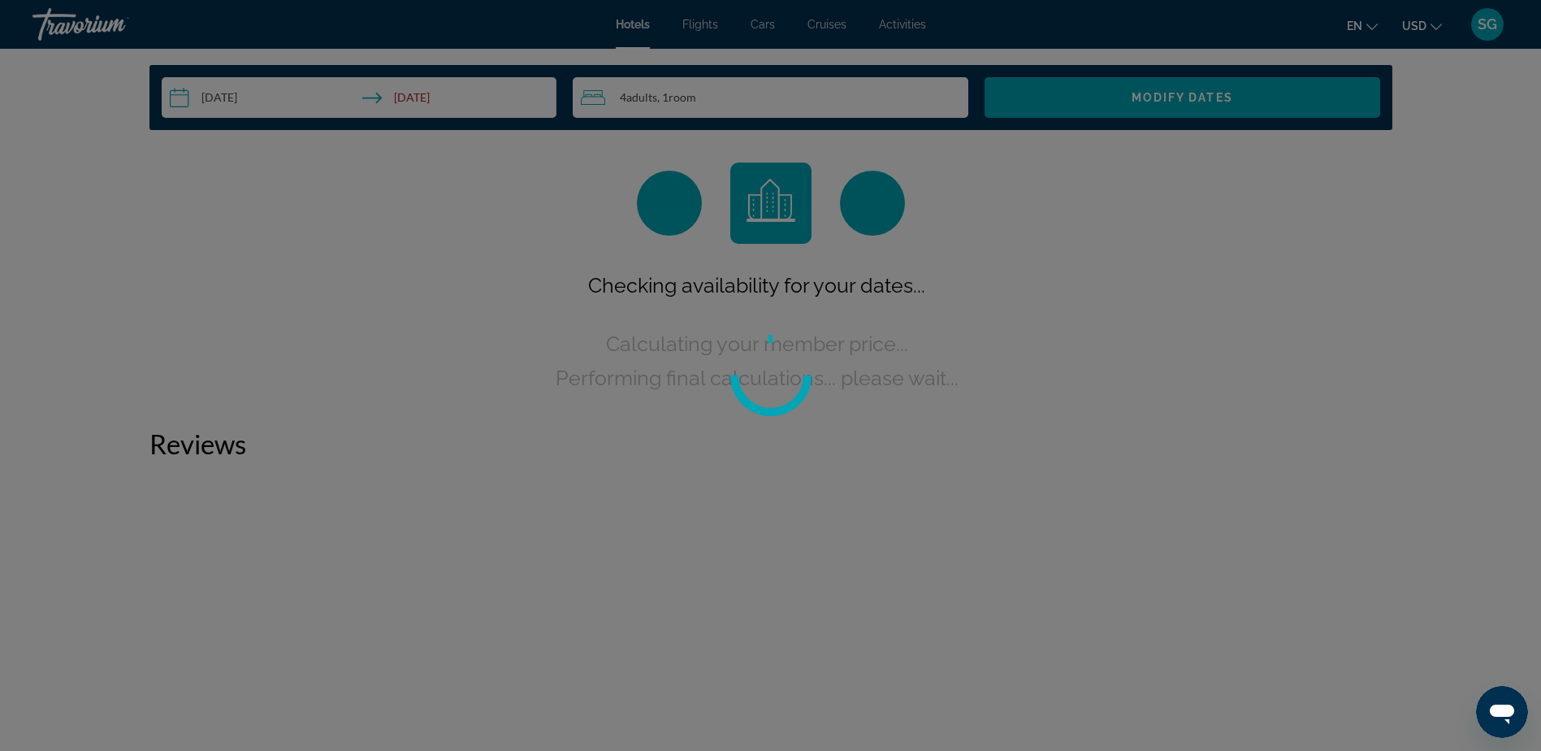
scroll to position [2056, 0]
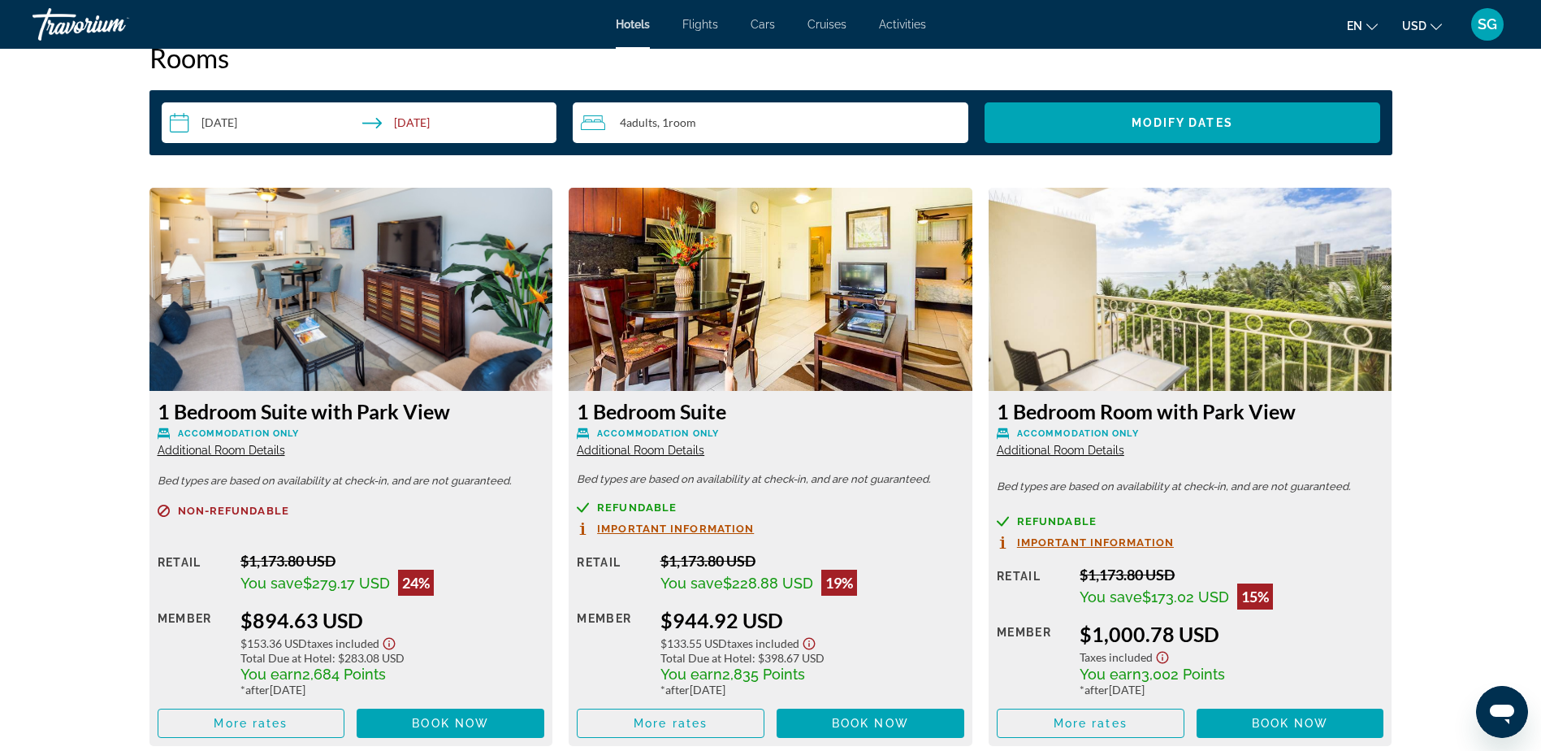
scroll to position [2194, 0]
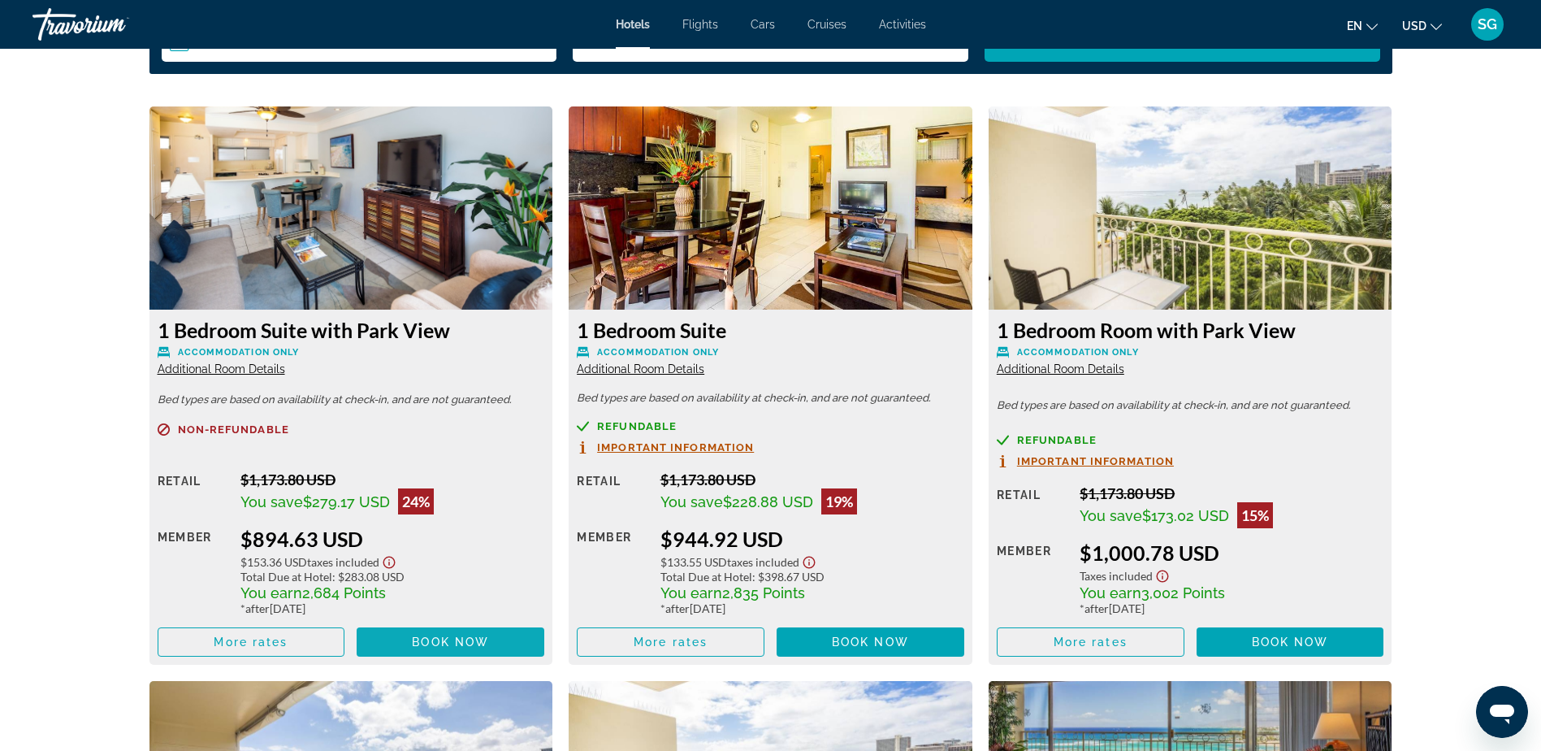
click at [441, 634] on span "Main content" at bounding box center [451, 641] width 188 height 39
